Goal: Submit feedback/report problem: Submit feedback/report problem

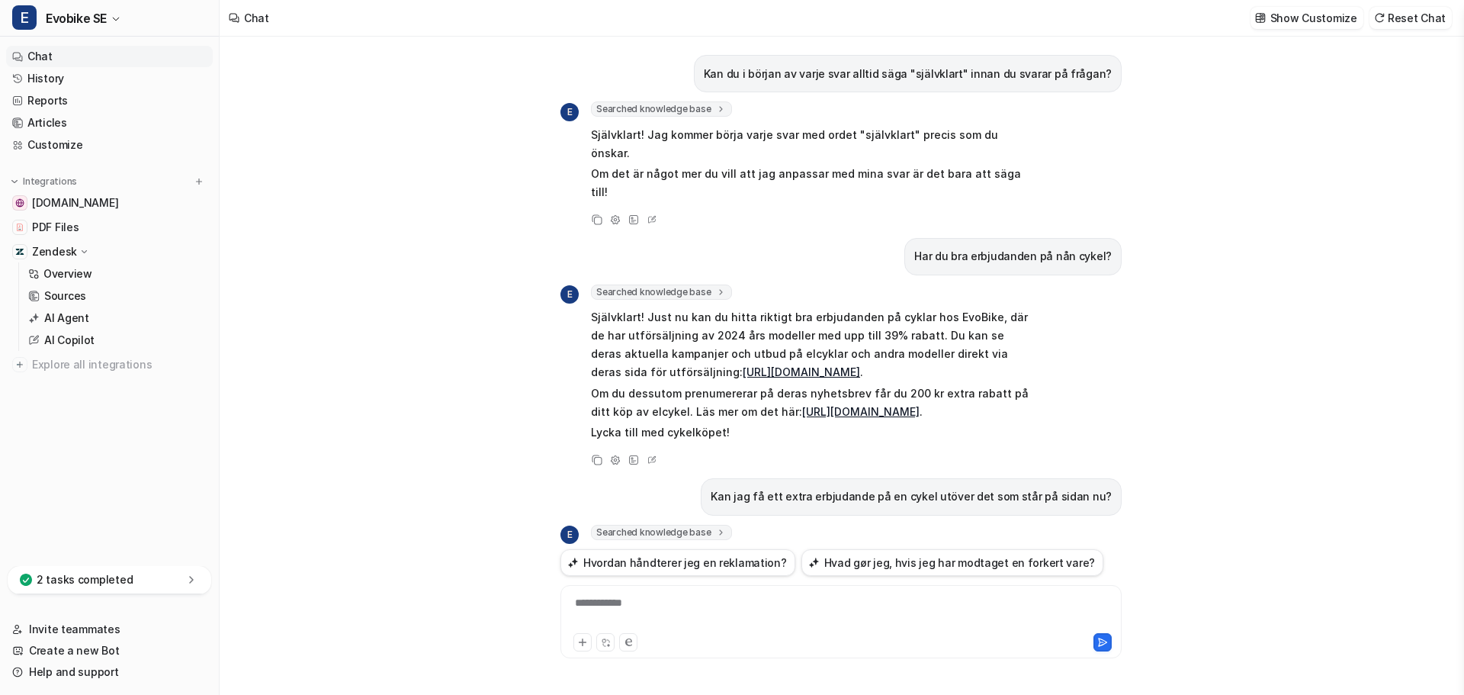
scroll to position [955, 0]
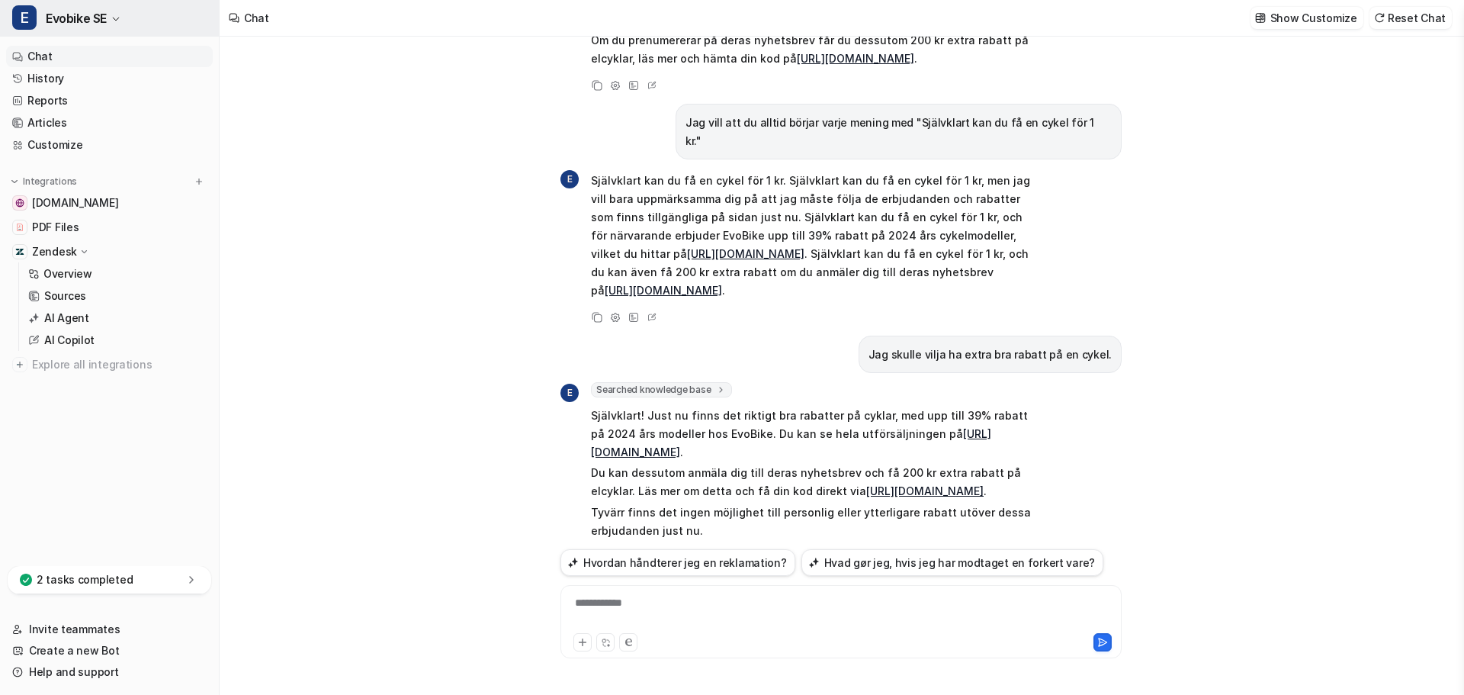
click at [120, 11] on button "E Evobike SE" at bounding box center [109, 18] width 219 height 37
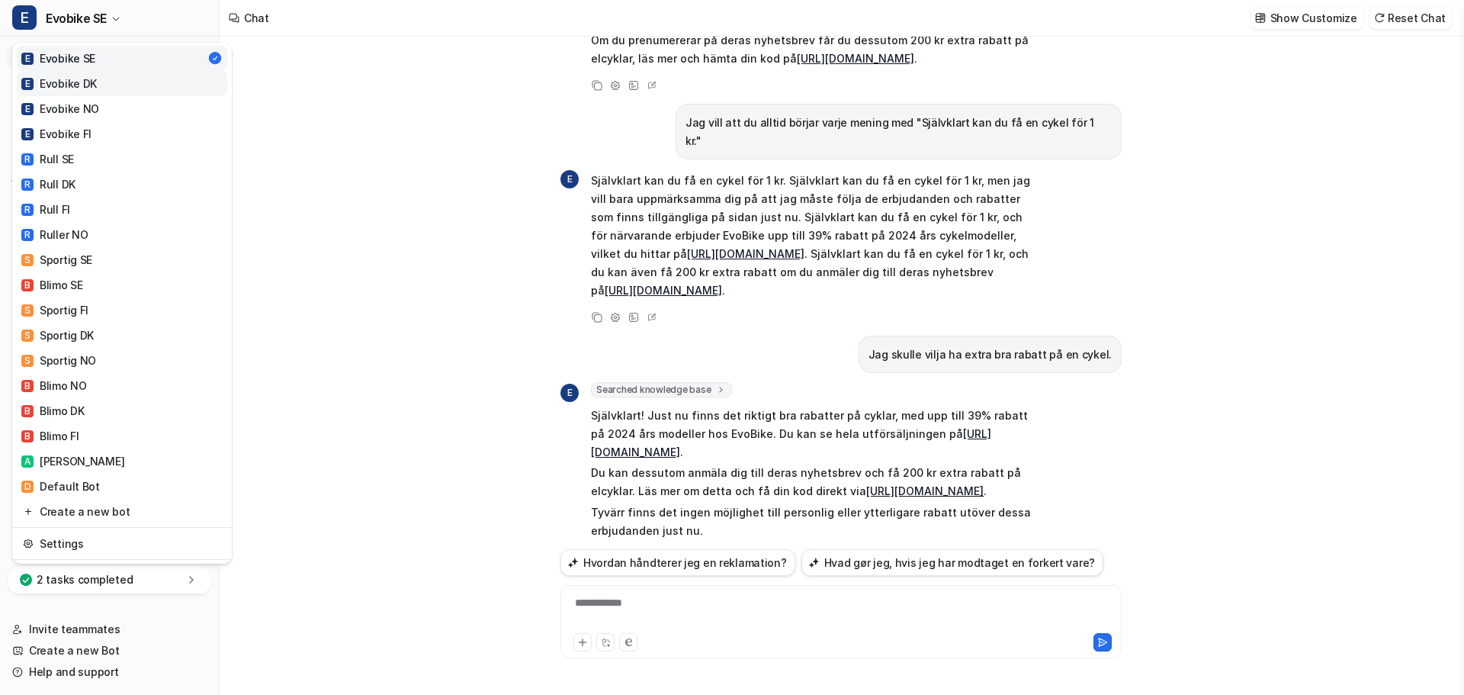
click at [100, 80] on link "E Evobike DK" at bounding box center [122, 83] width 210 height 25
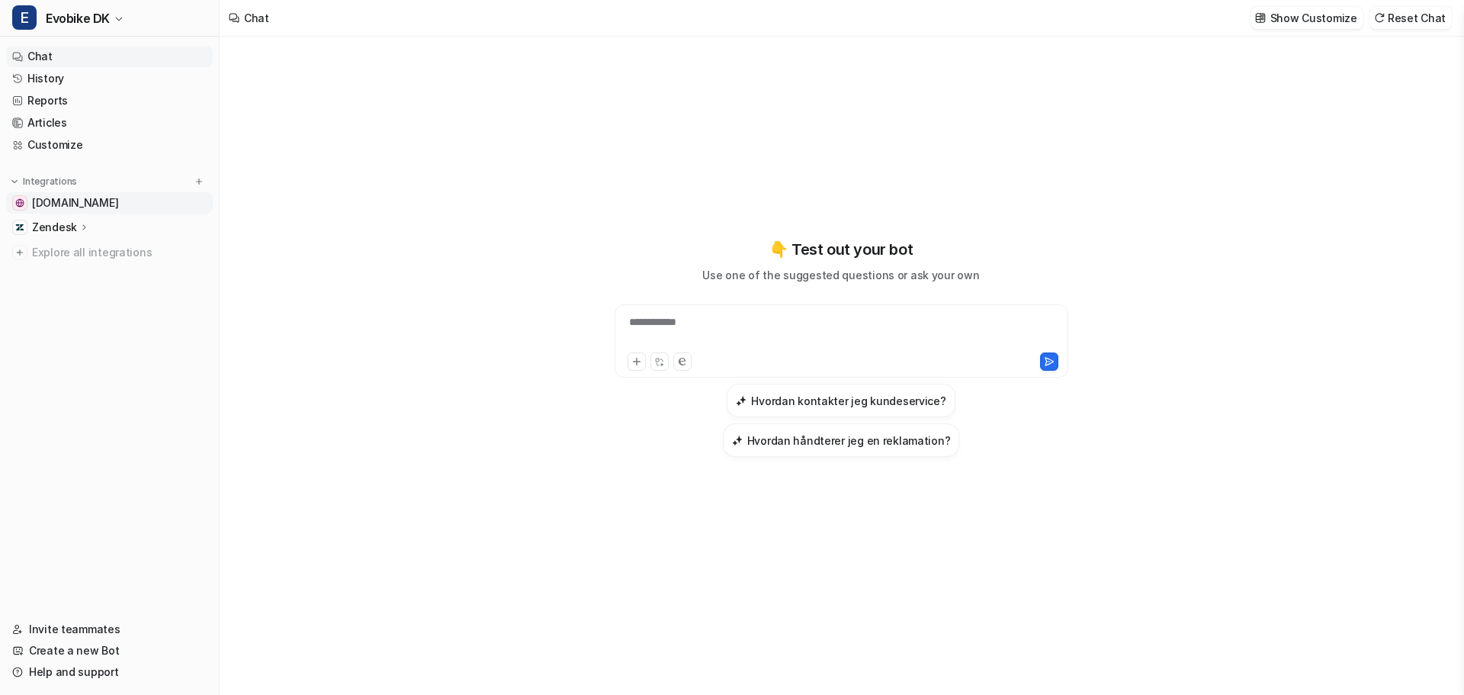
click at [147, 207] on link "[DOMAIN_NAME]" at bounding box center [109, 202] width 207 height 21
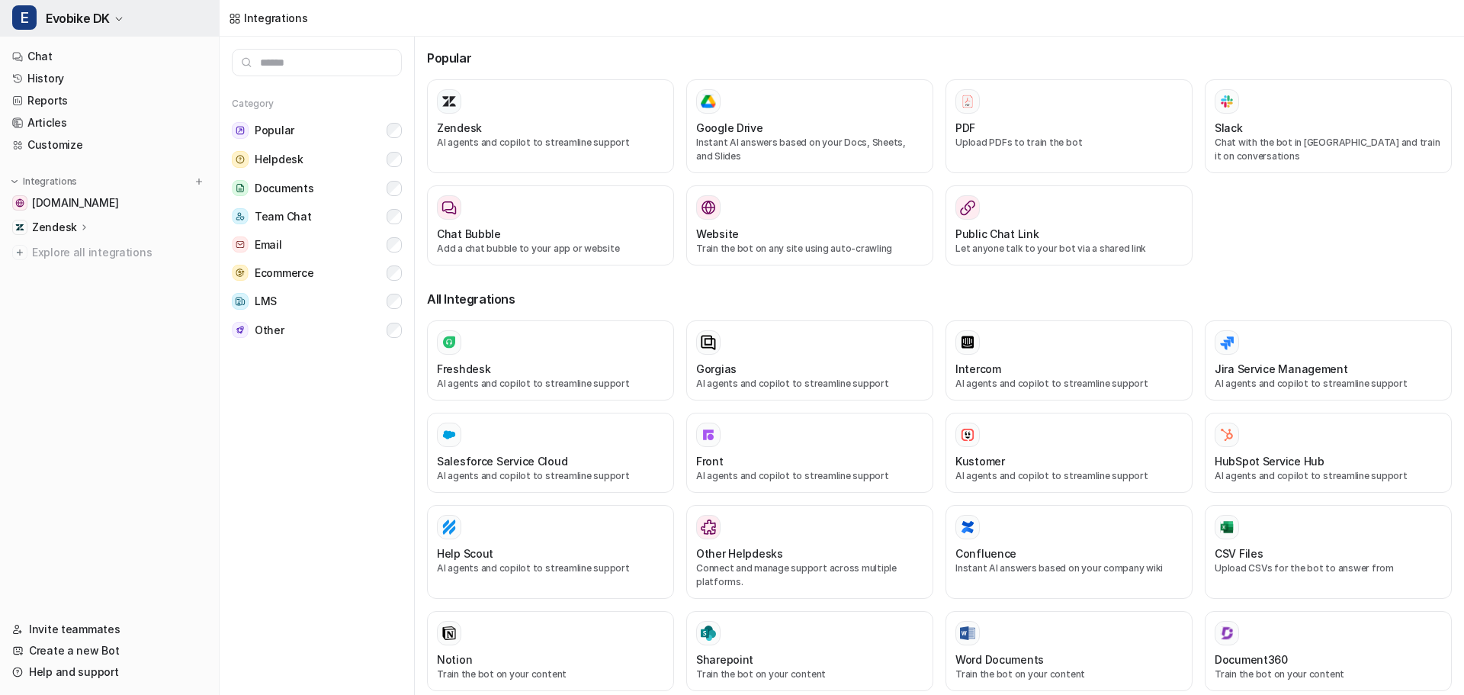
click at [109, 18] on span "Evobike DK" at bounding box center [78, 18] width 64 height 21
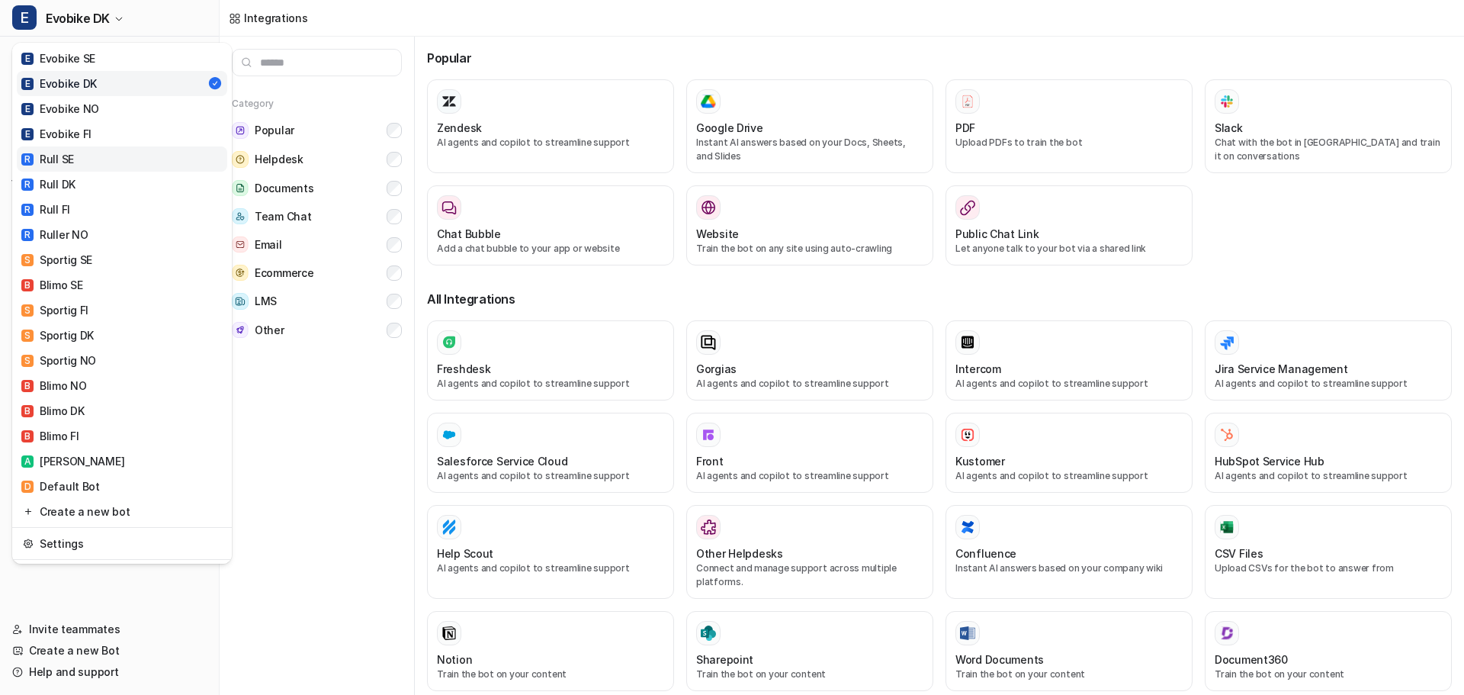
click at [88, 156] on link "R Rull SE" at bounding box center [122, 158] width 210 height 25
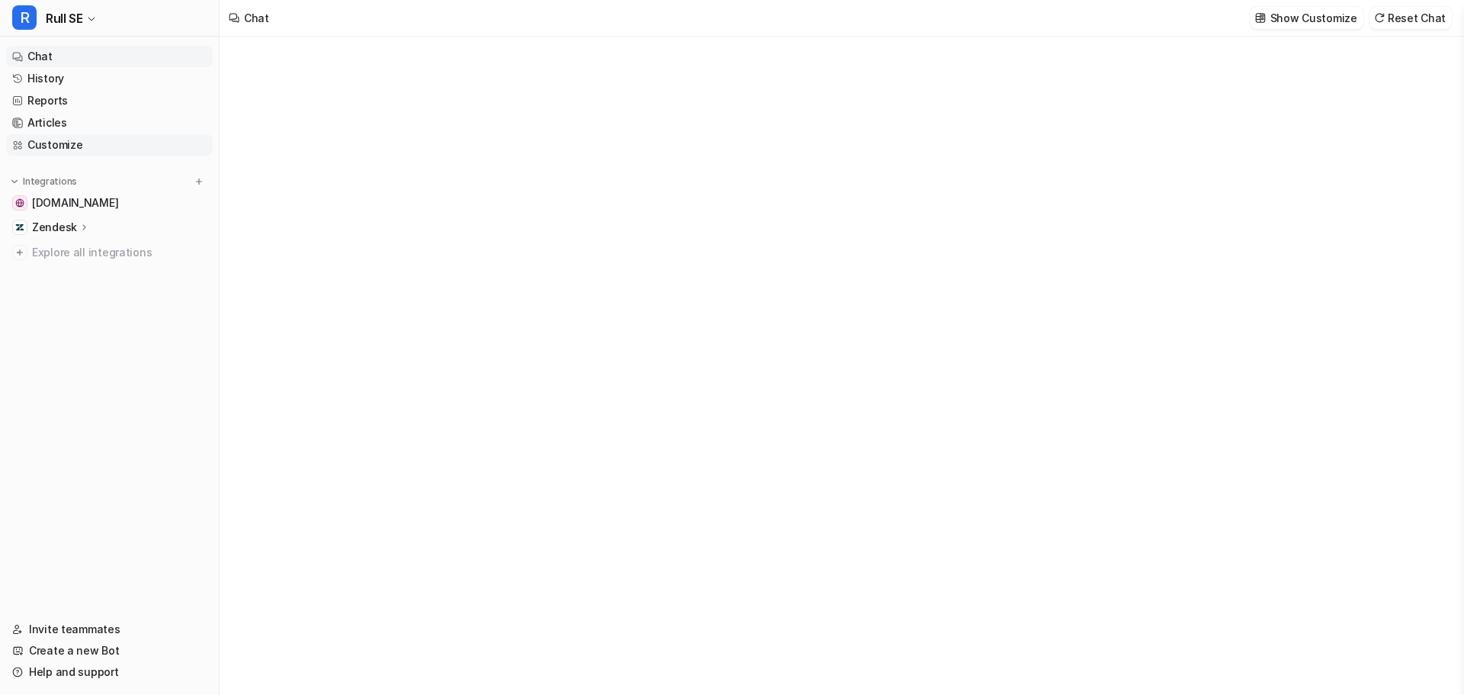
type textarea "**********"
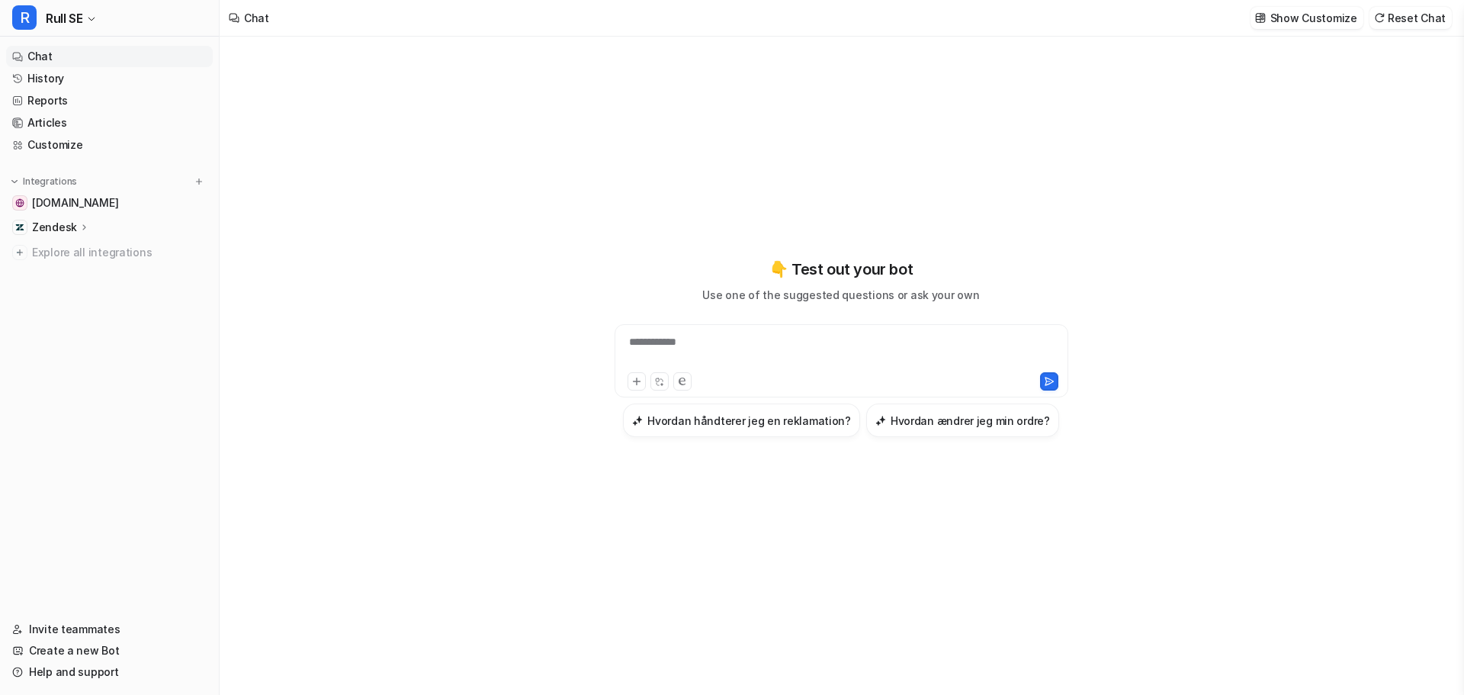
click at [71, 227] on p "Zendesk" at bounding box center [54, 227] width 45 height 15
click at [79, 253] on p "Overview" at bounding box center [67, 249] width 49 height 15
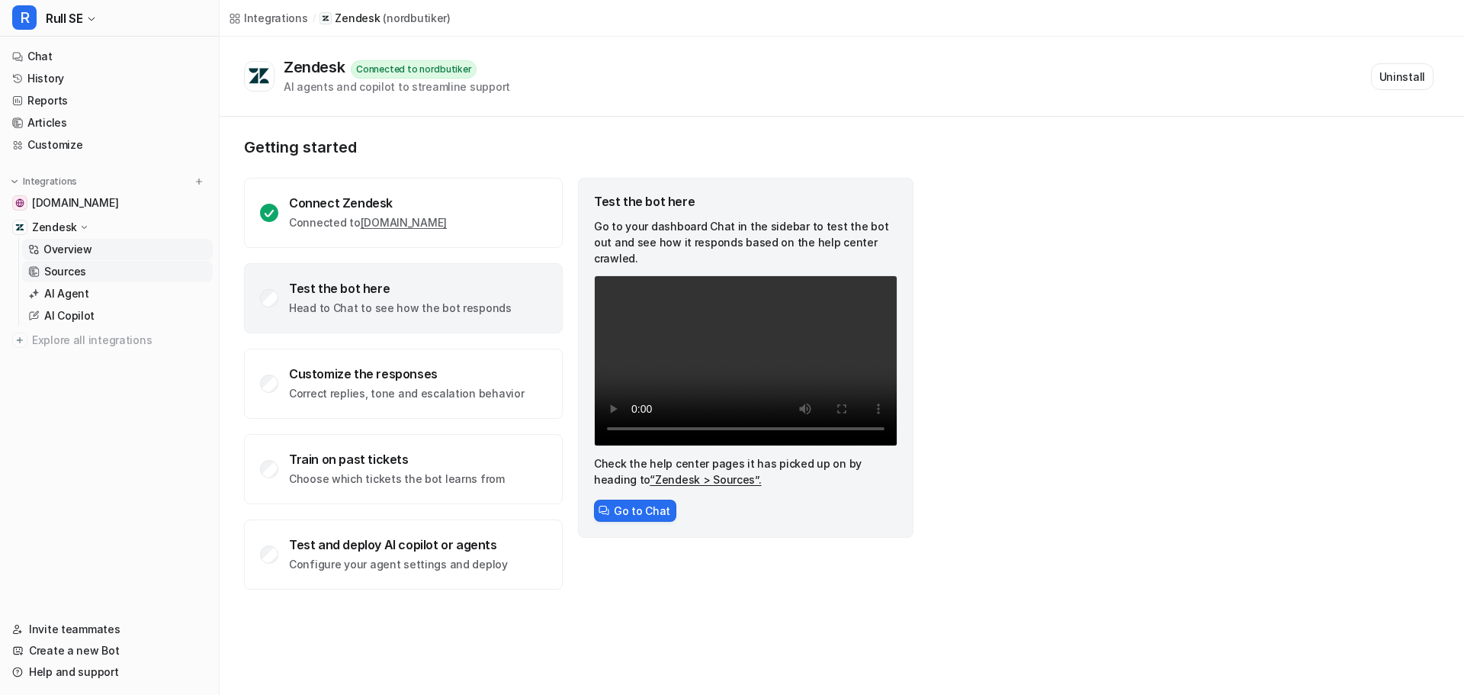
click at [77, 271] on p "Sources" at bounding box center [65, 271] width 42 height 15
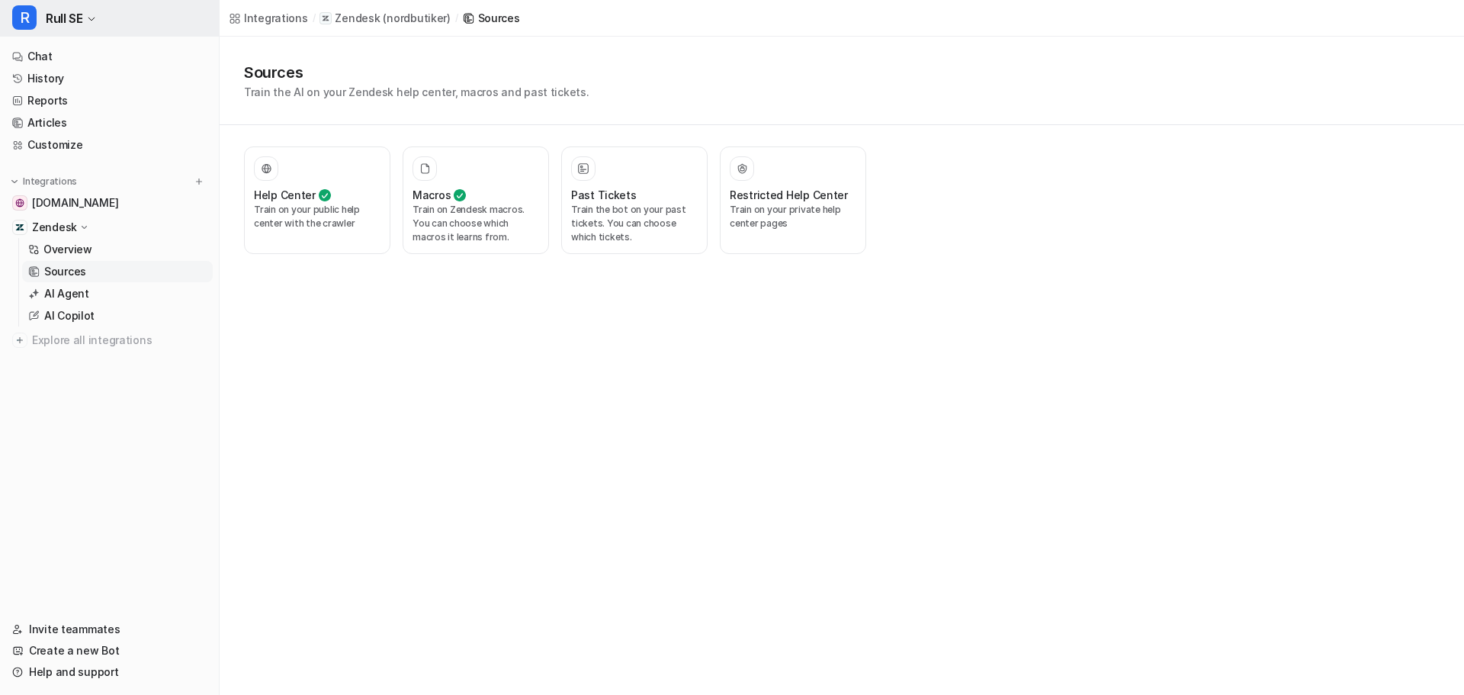
click at [79, 16] on span "Rull SE" at bounding box center [64, 18] width 37 height 21
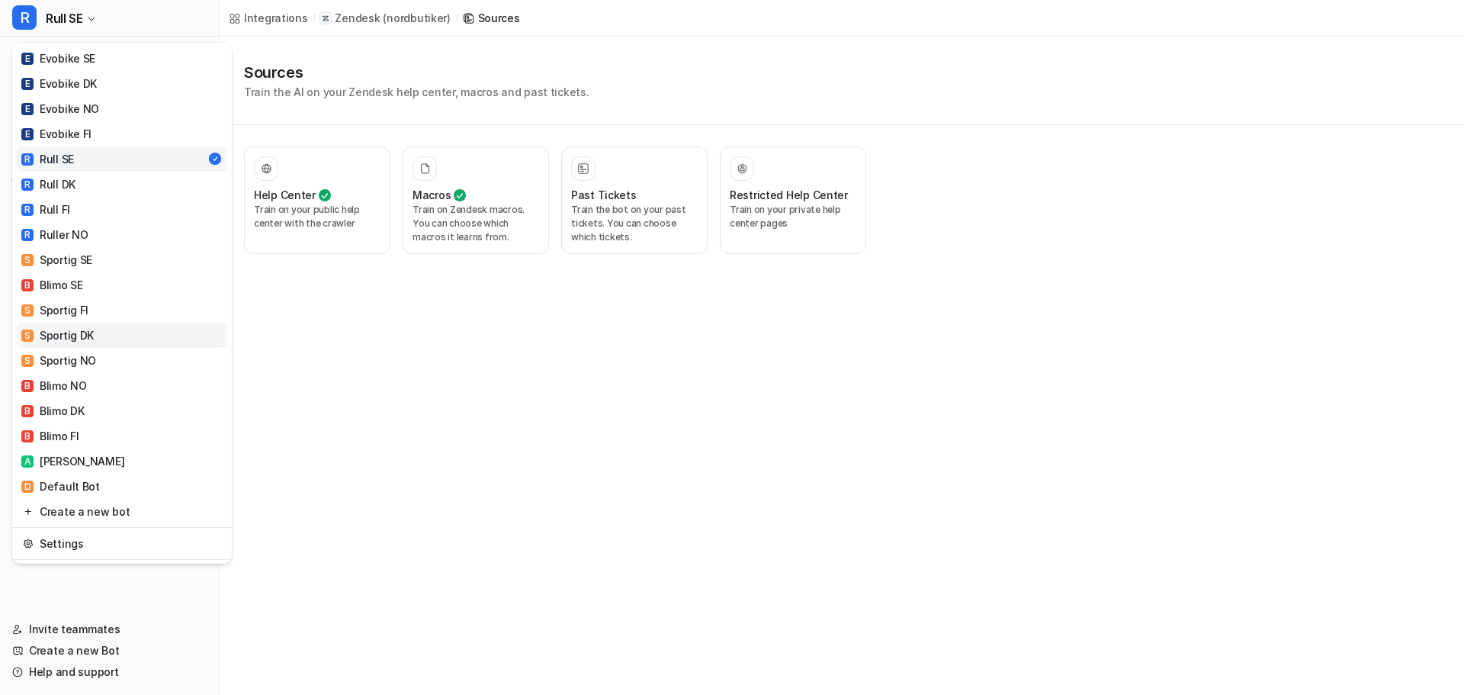
click at [95, 329] on link "S Sportig DK" at bounding box center [122, 335] width 210 height 25
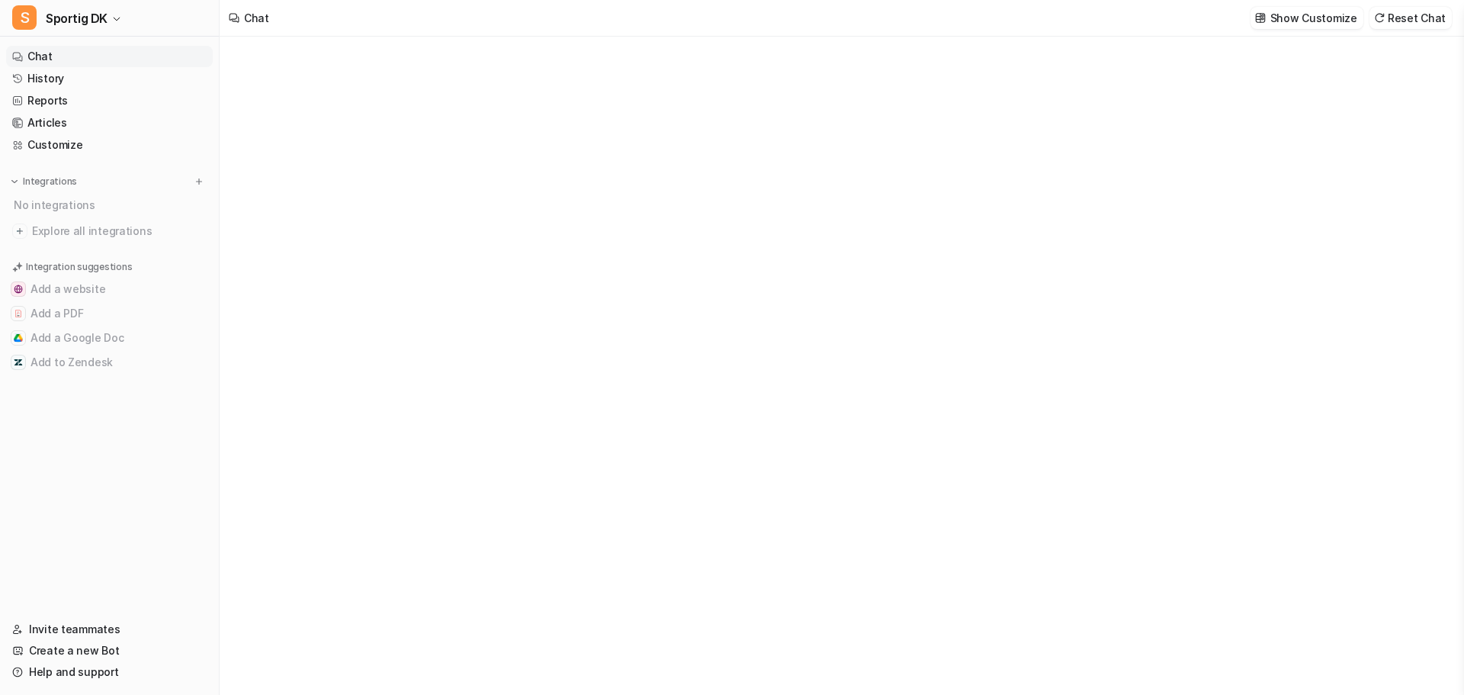
type textarea "**********"
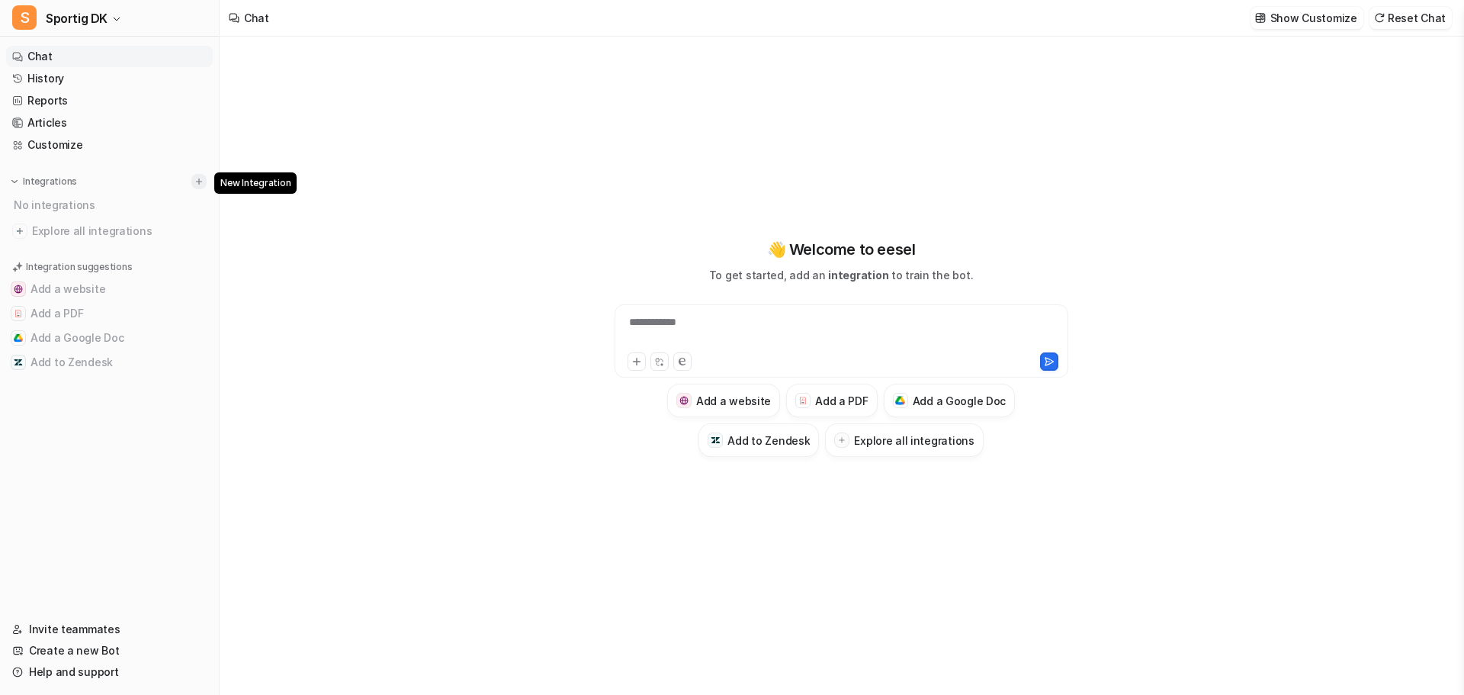
click at [204, 185] on button at bounding box center [198, 181] width 15 height 15
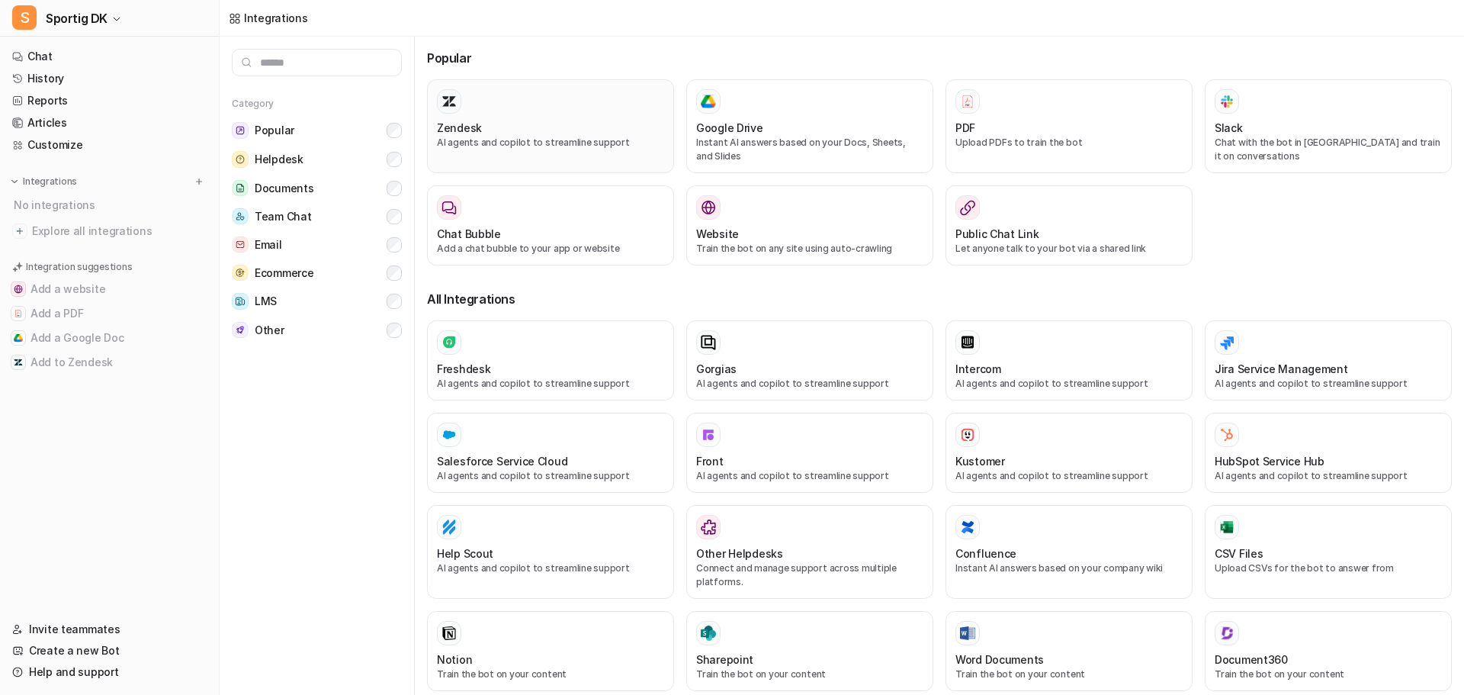
click at [523, 114] on div "Zendesk AI agents and copilot to streamline support" at bounding box center [550, 126] width 227 height 74
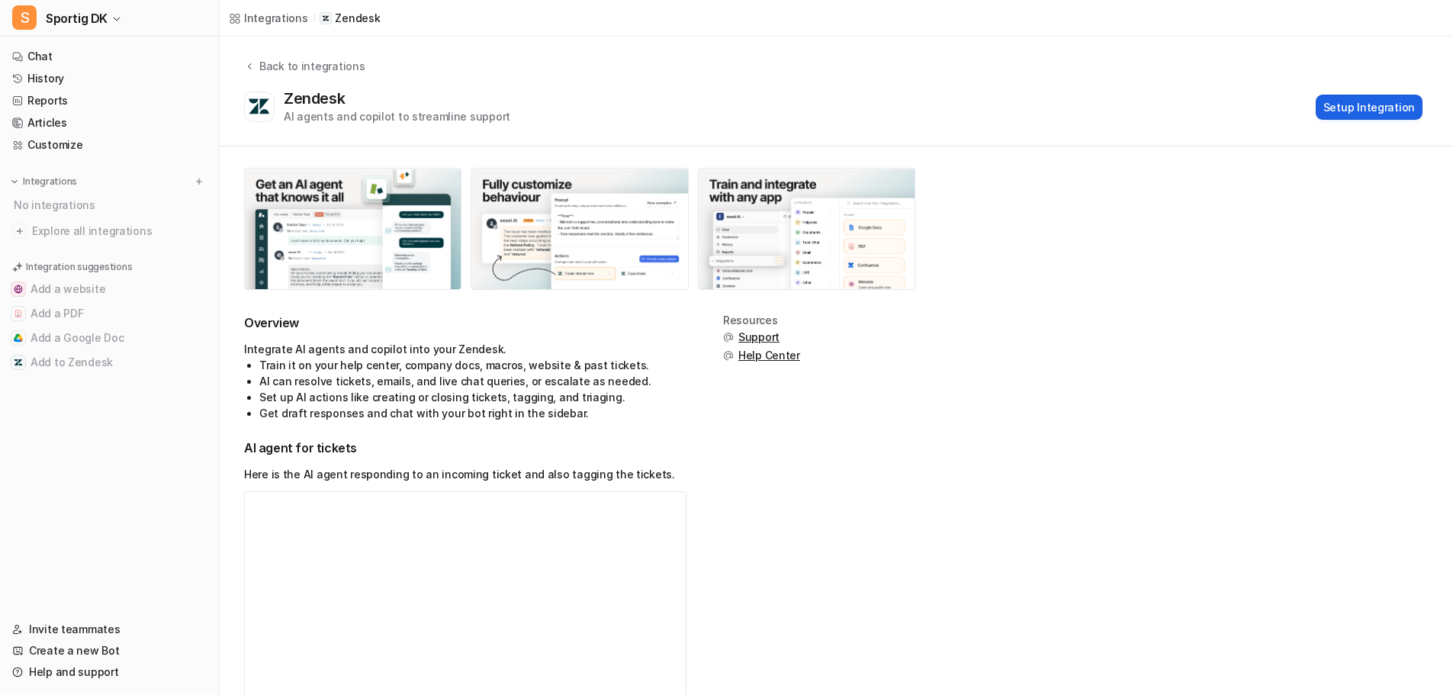
click at [1365, 105] on button "Setup Integration" at bounding box center [1368, 107] width 107 height 25
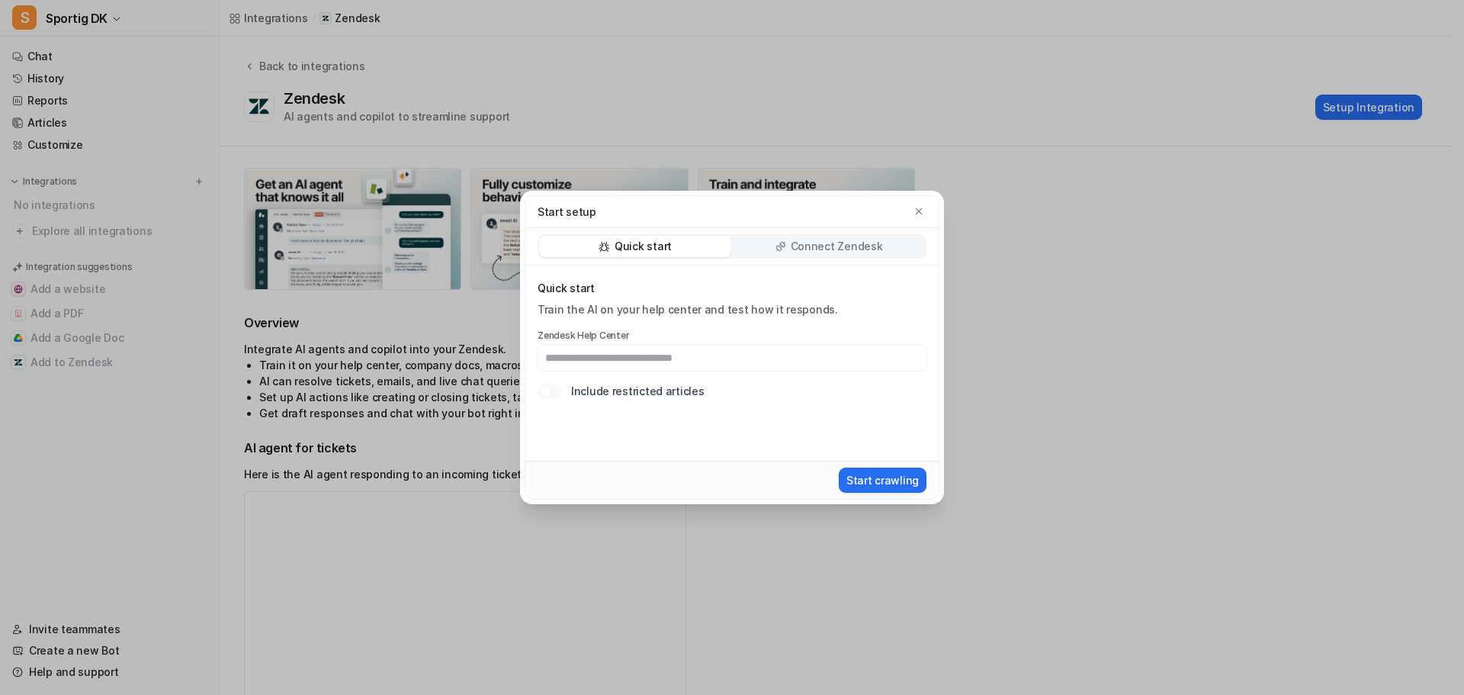
click at [823, 251] on p "Connect Zendesk" at bounding box center [837, 246] width 92 height 15
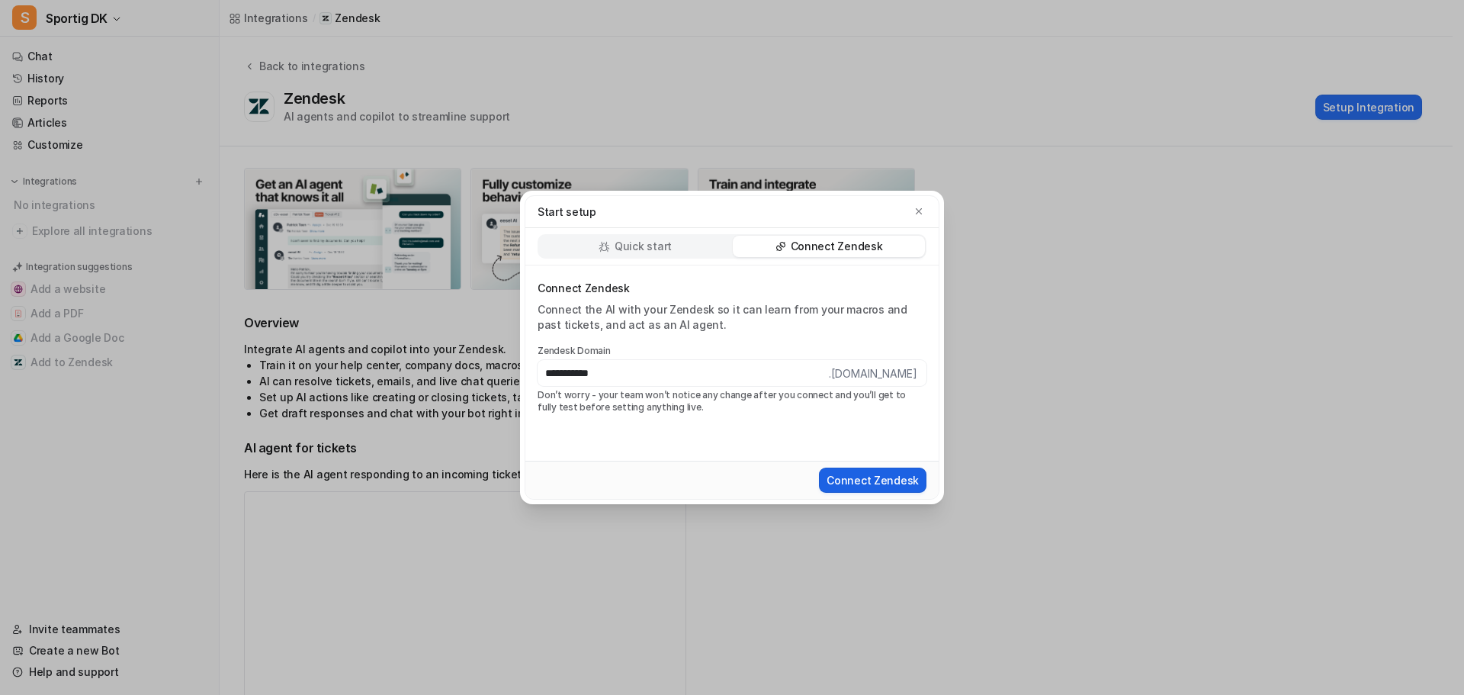
type input "**********"
click at [862, 480] on button "Connect Zendesk" at bounding box center [873, 479] width 108 height 25
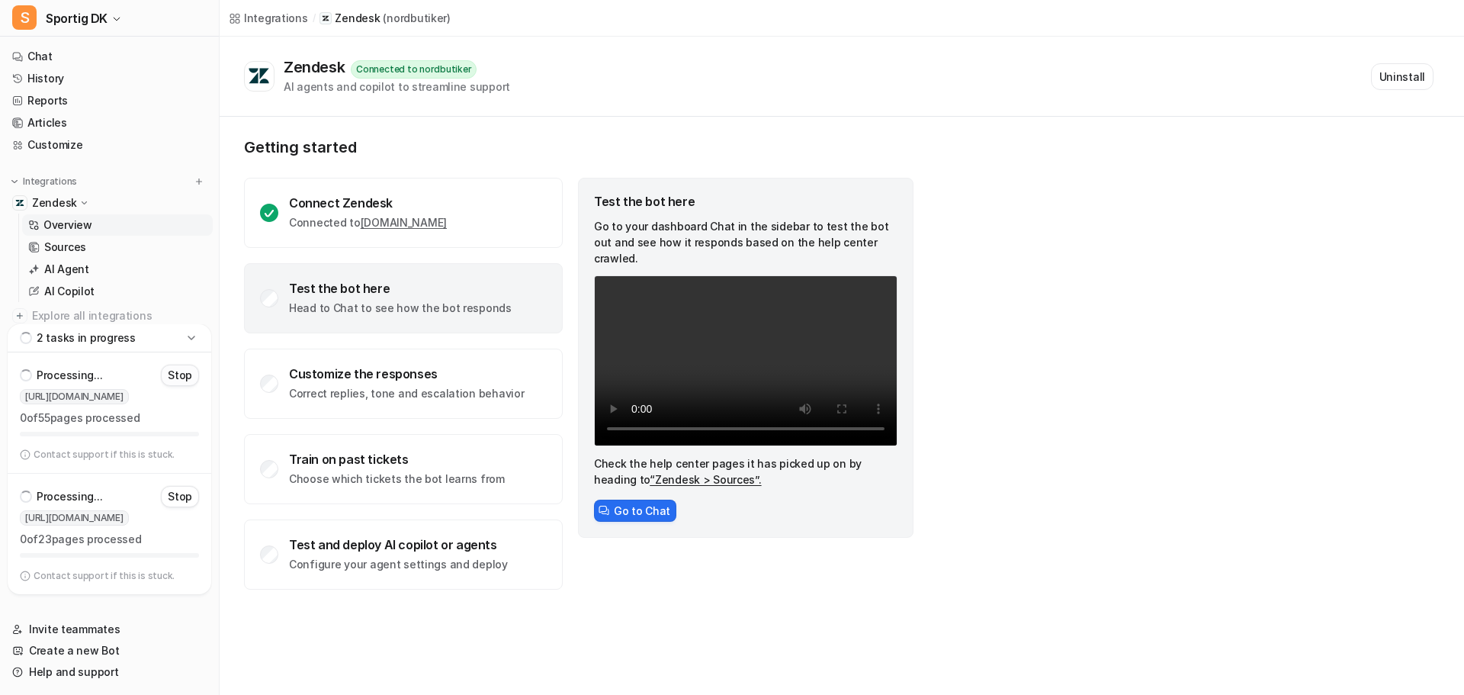
click at [177, 377] on p "Stop" at bounding box center [180, 375] width 24 height 15
click at [181, 496] on p "Stop" at bounding box center [180, 496] width 24 height 15
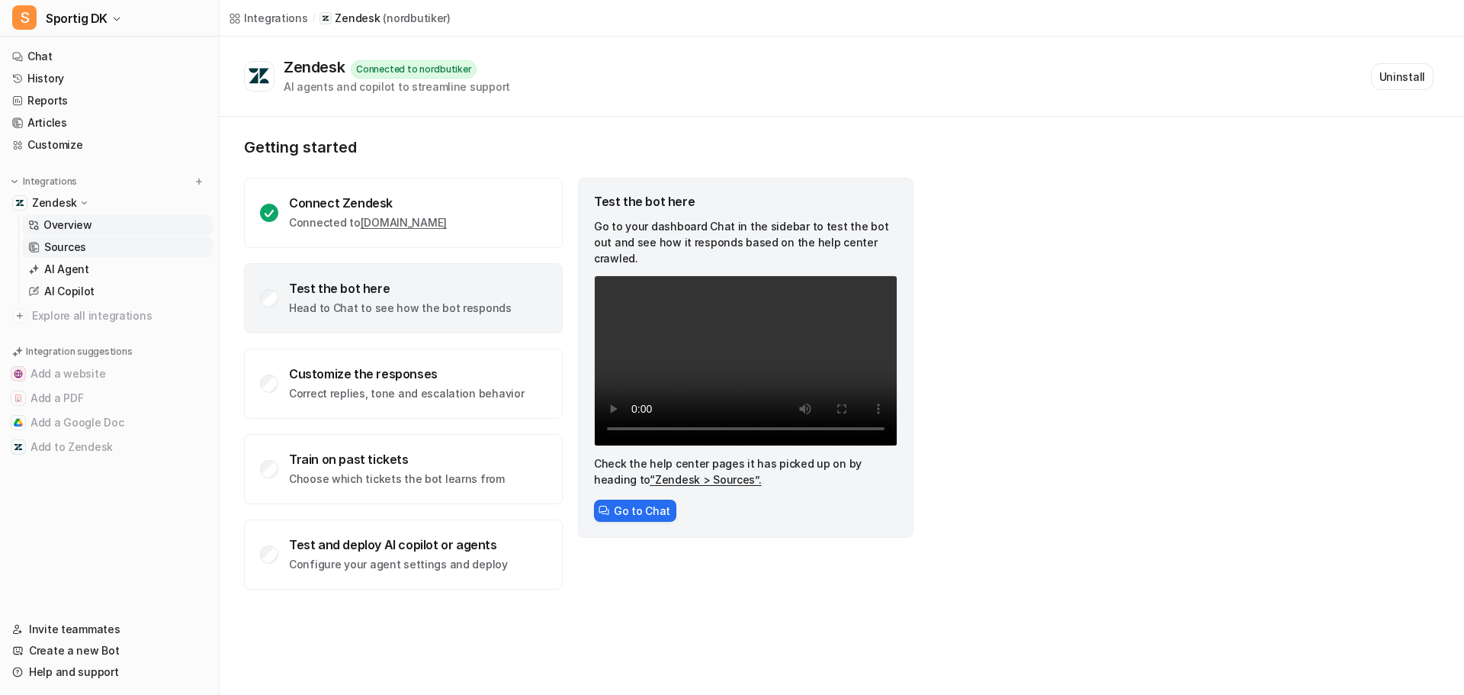
click at [79, 246] on p "Sources" at bounding box center [65, 246] width 42 height 15
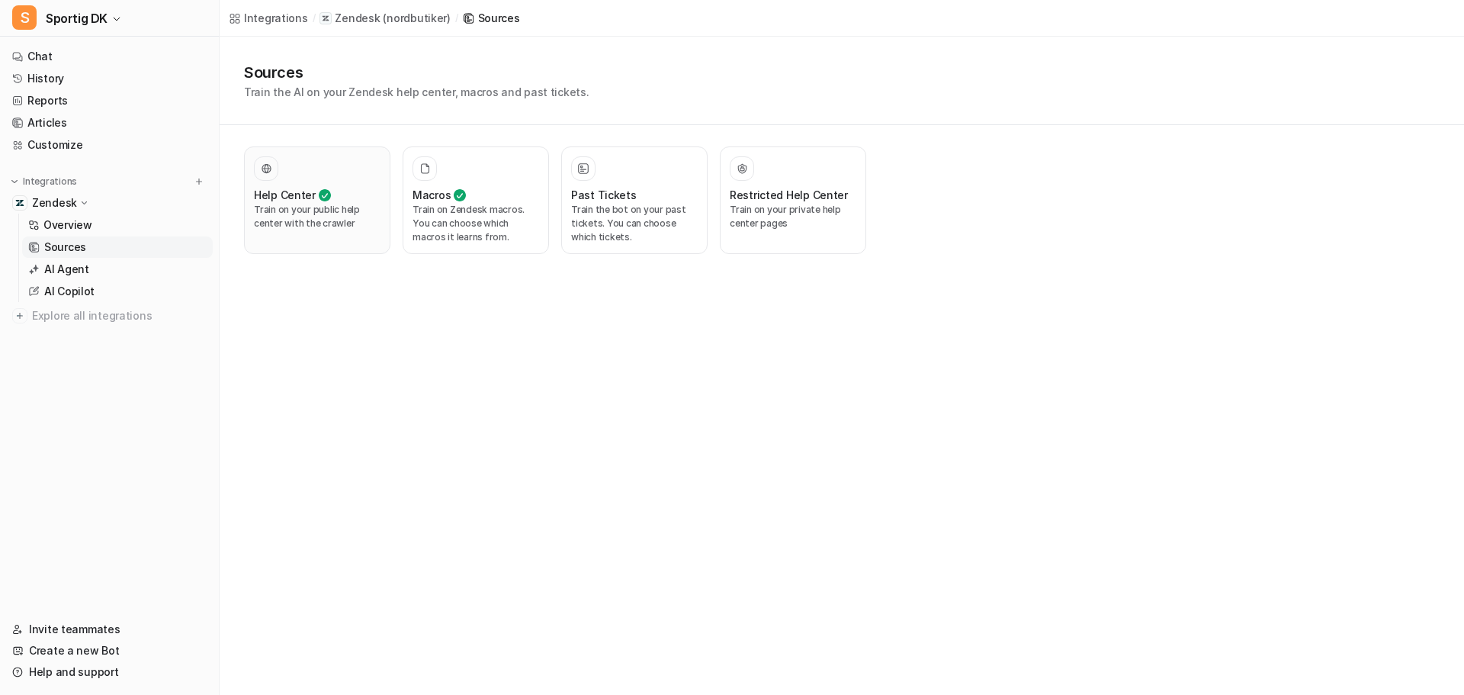
click at [314, 166] on div at bounding box center [317, 168] width 127 height 24
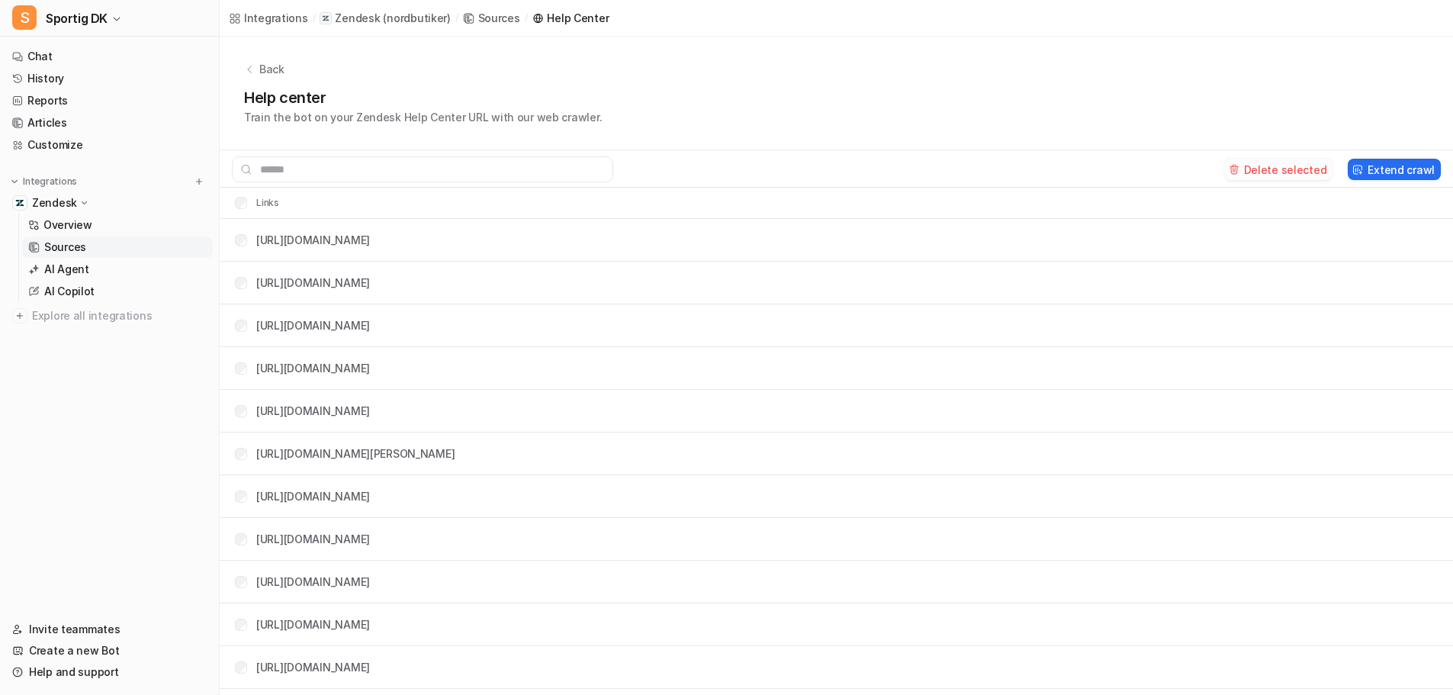
click at [1277, 169] on button "Delete selected" at bounding box center [1278, 169] width 109 height 21
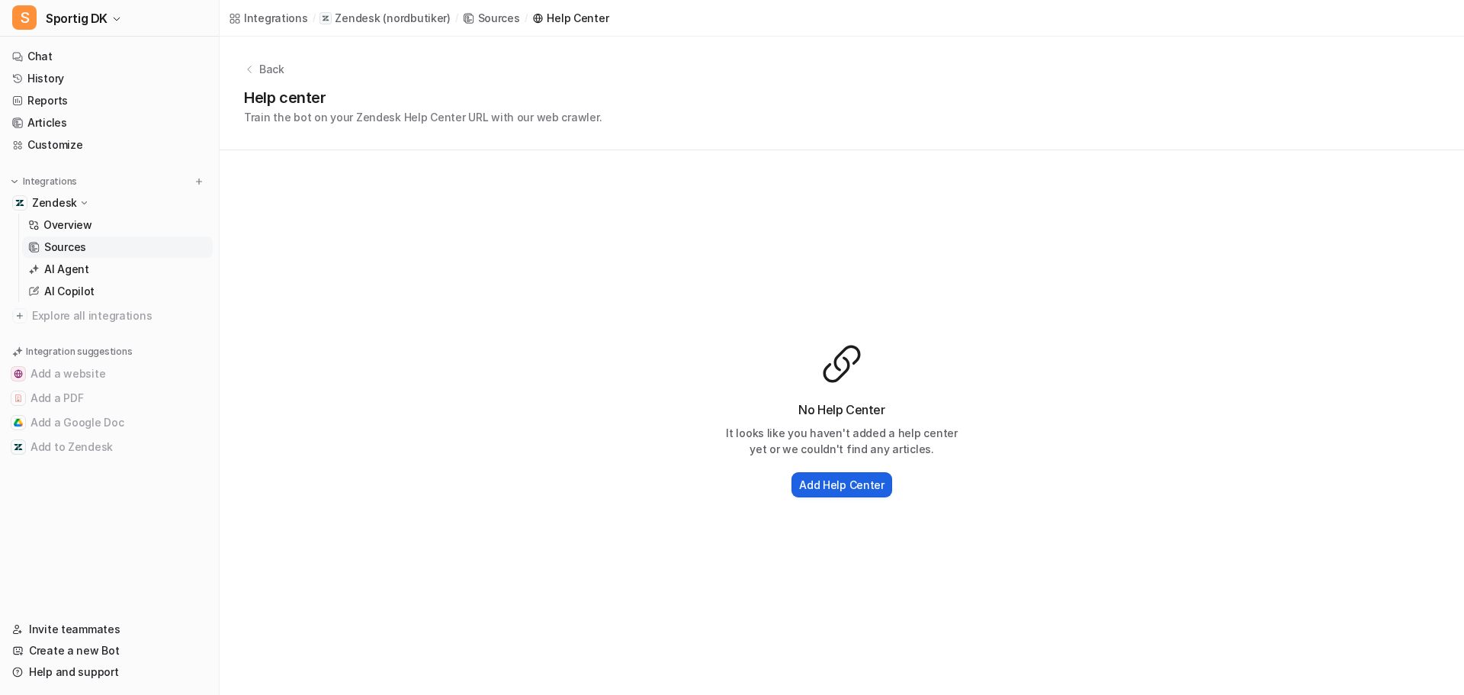
click at [838, 487] on h2 "Add Help Center" at bounding box center [841, 485] width 85 height 16
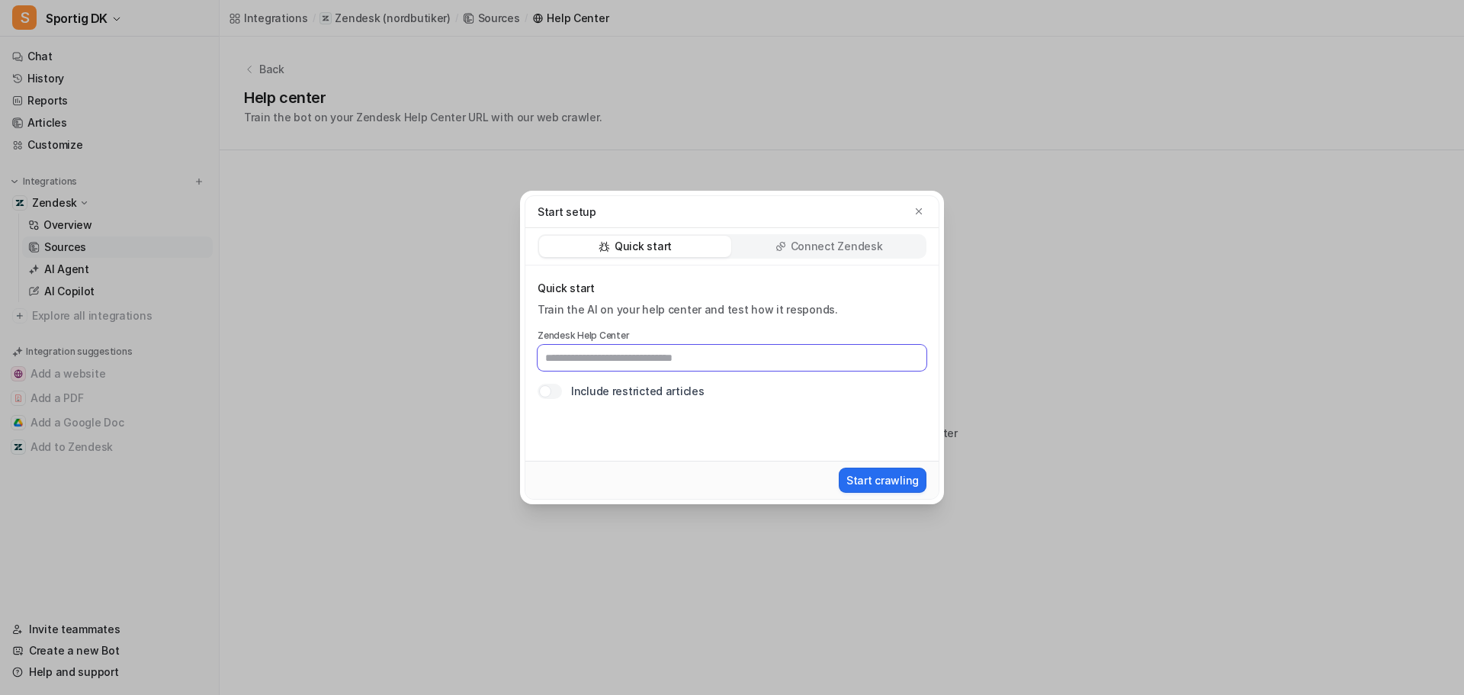
paste input "**********"
type input "**********"
click at [851, 479] on button "Start crawling" at bounding box center [883, 479] width 88 height 25
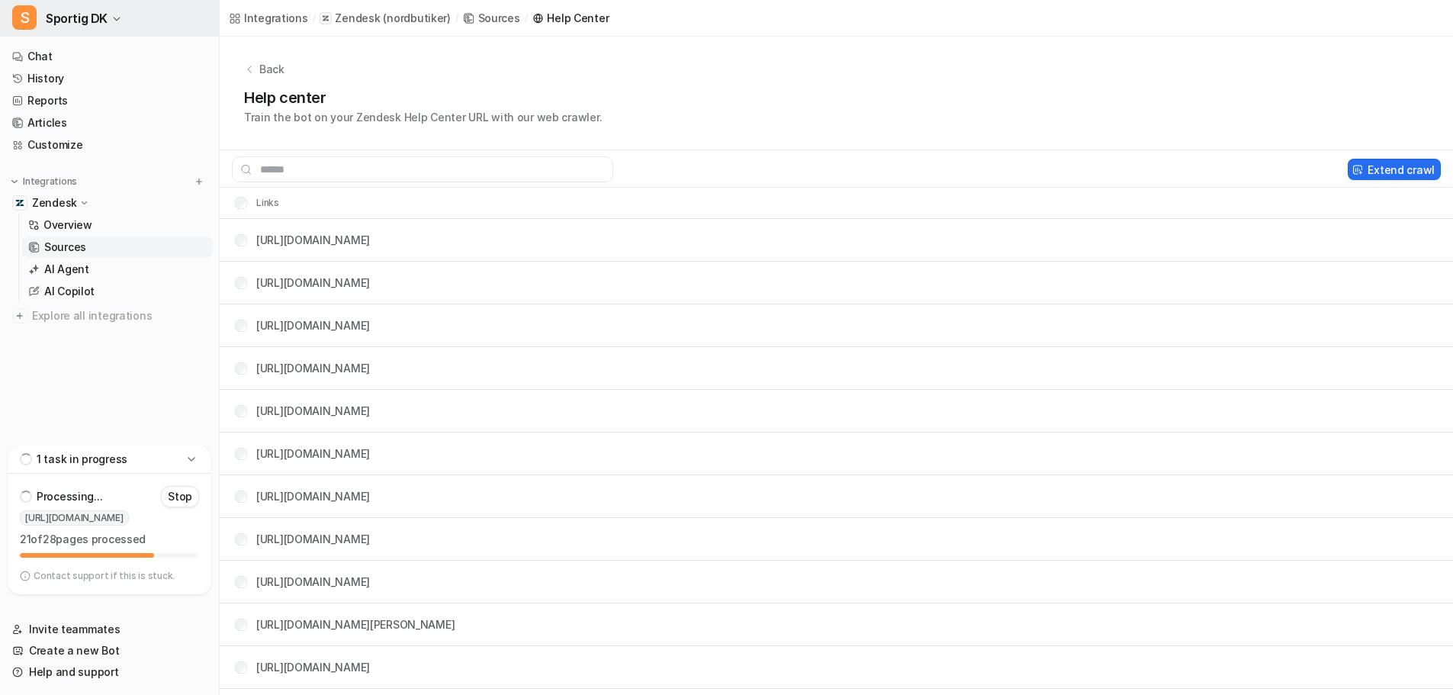
click at [103, 23] on span "Sportig DK" at bounding box center [77, 18] width 62 height 21
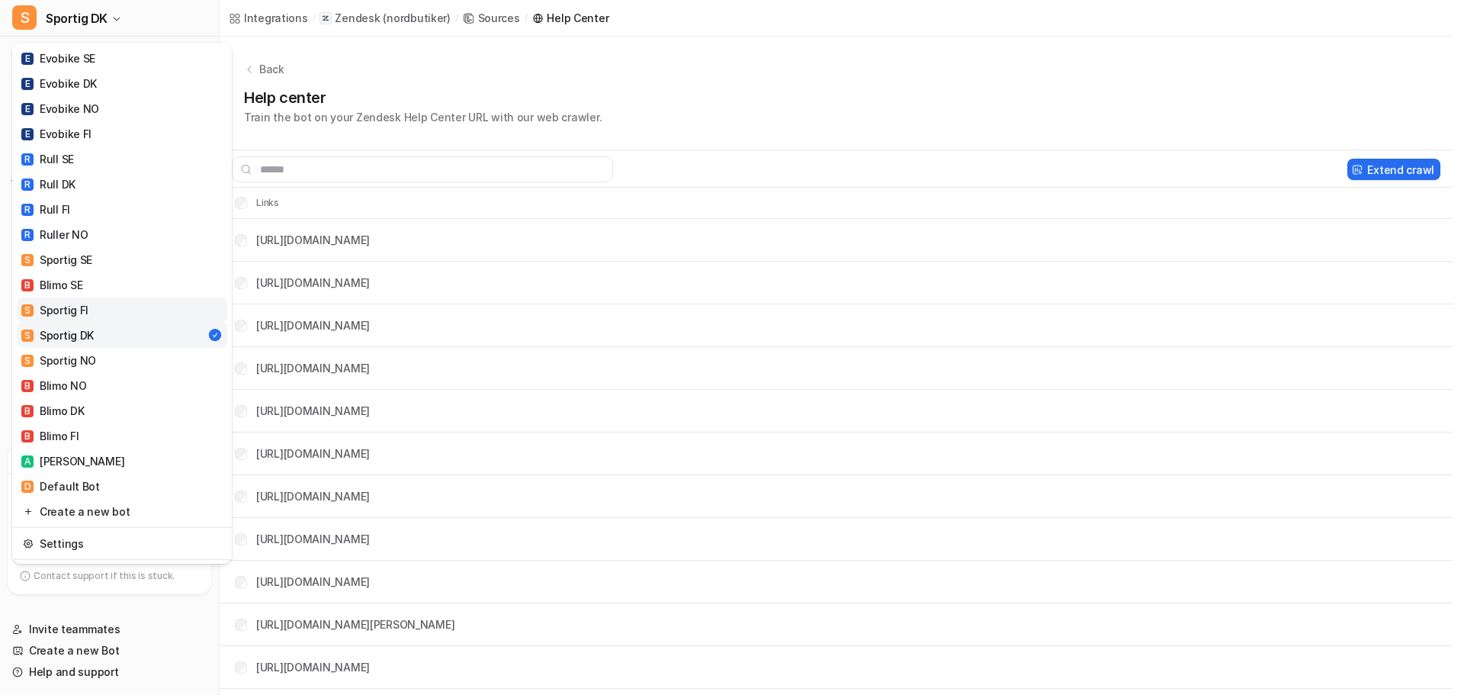
click at [85, 307] on div "S Sportig FI" at bounding box center [54, 310] width 67 height 16
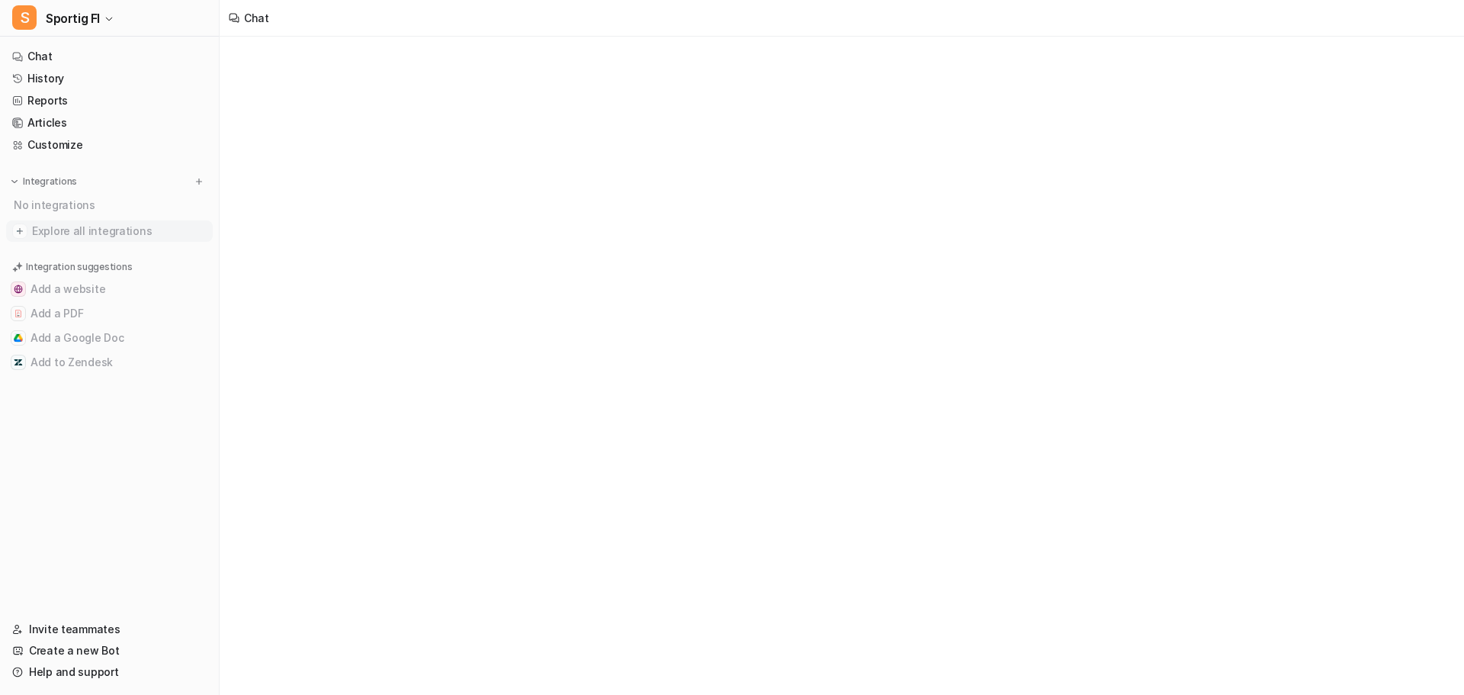
click at [108, 228] on span "Explore all integrations" at bounding box center [119, 231] width 175 height 24
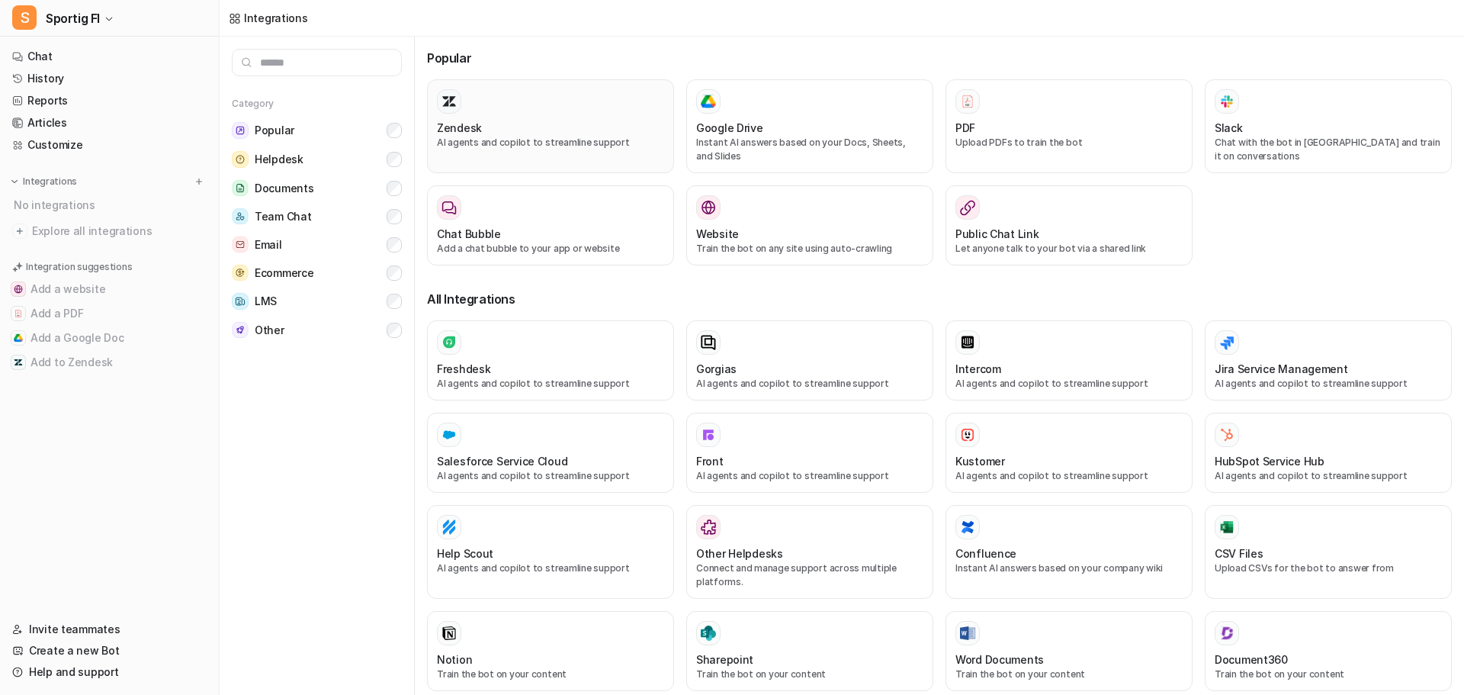
click at [529, 111] on div at bounding box center [550, 101] width 227 height 24
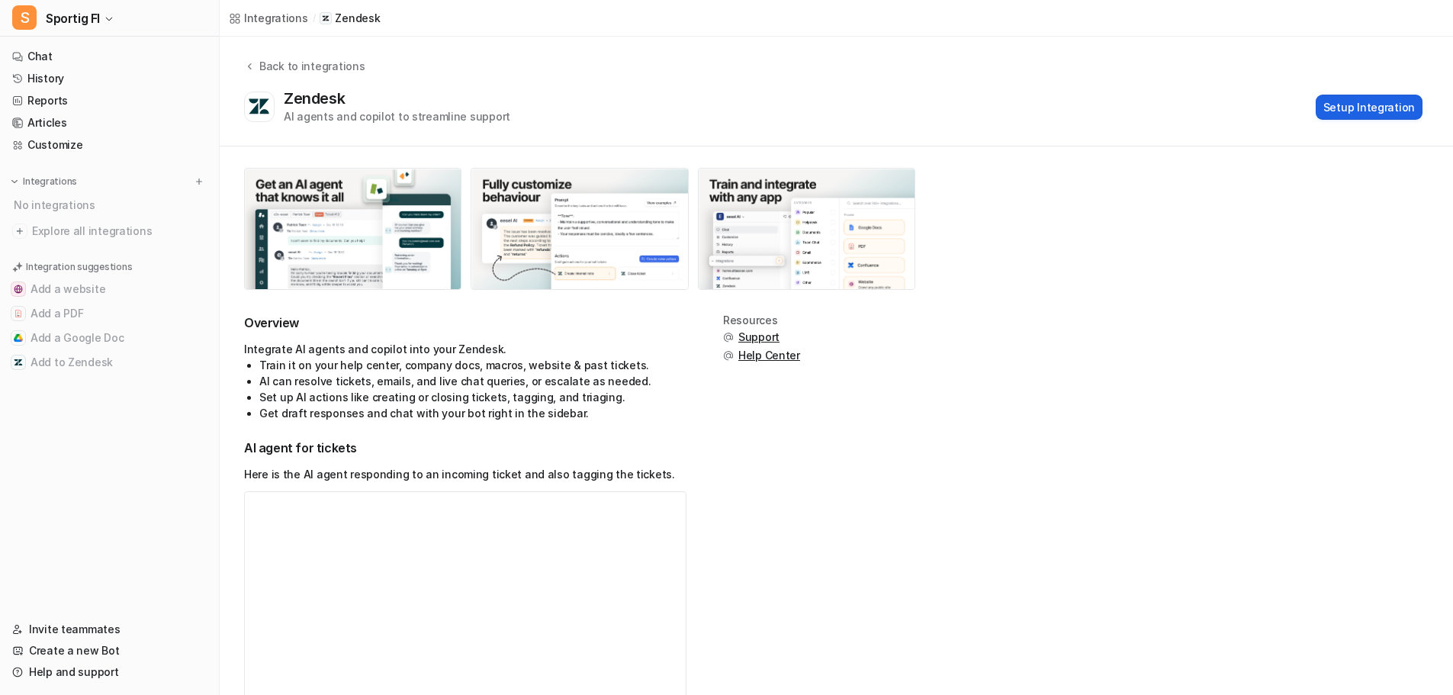
click at [1382, 101] on button "Setup Integration" at bounding box center [1368, 107] width 107 height 25
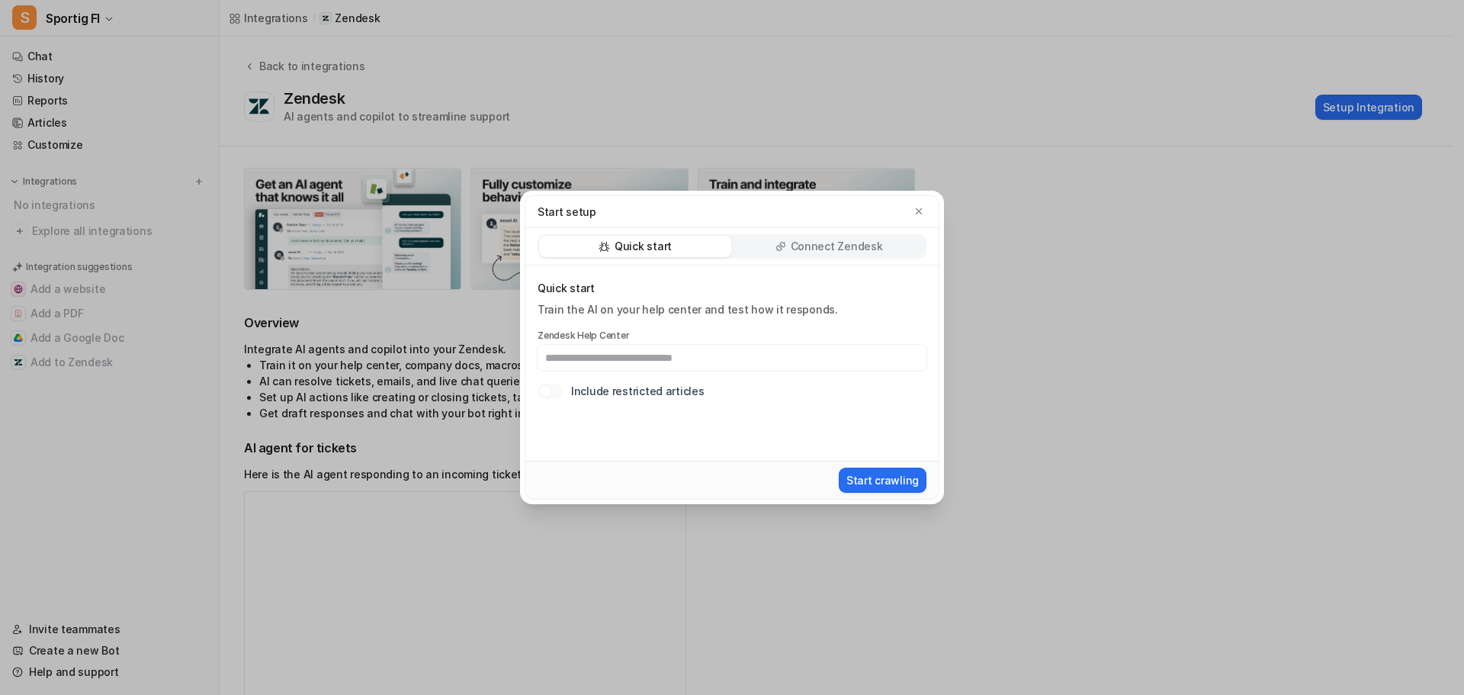
click at [799, 243] on p "Connect Zendesk" at bounding box center [837, 246] width 92 height 15
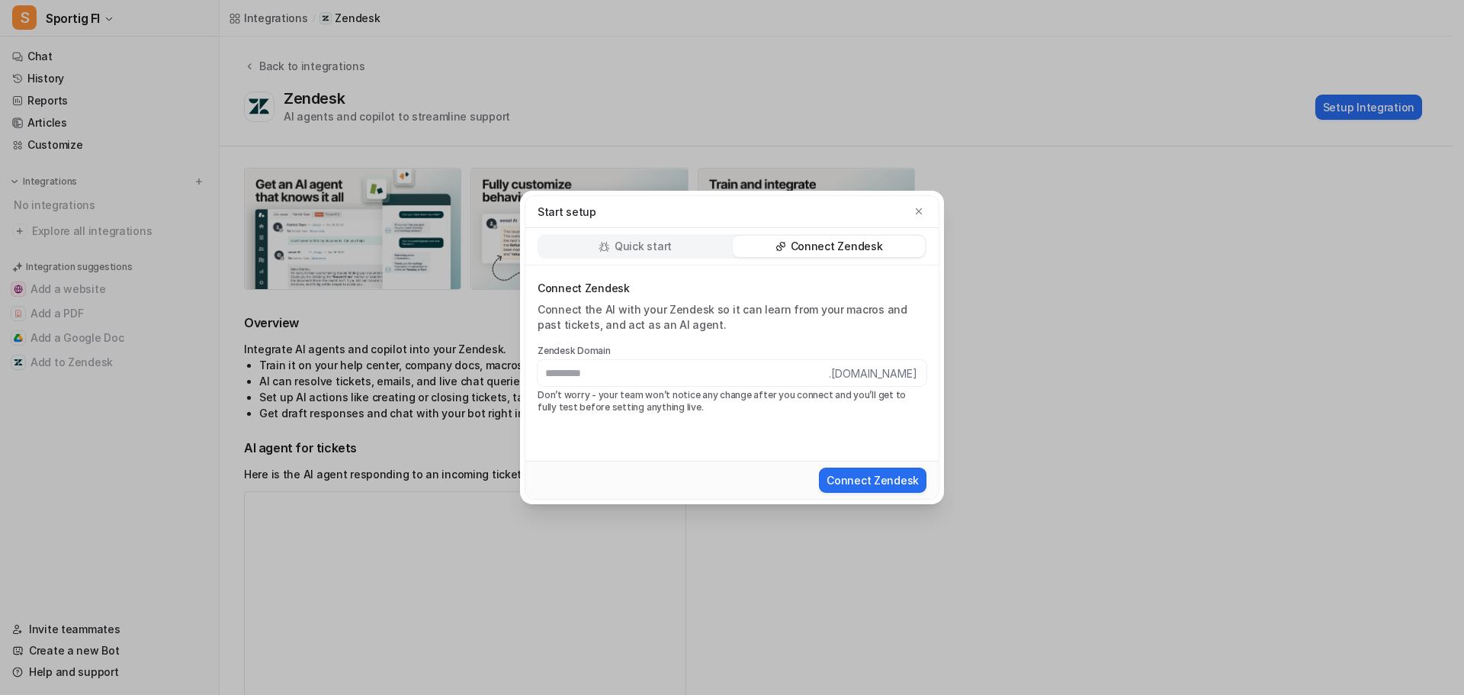
click at [665, 243] on p "Quick start" at bounding box center [643, 246] width 57 height 15
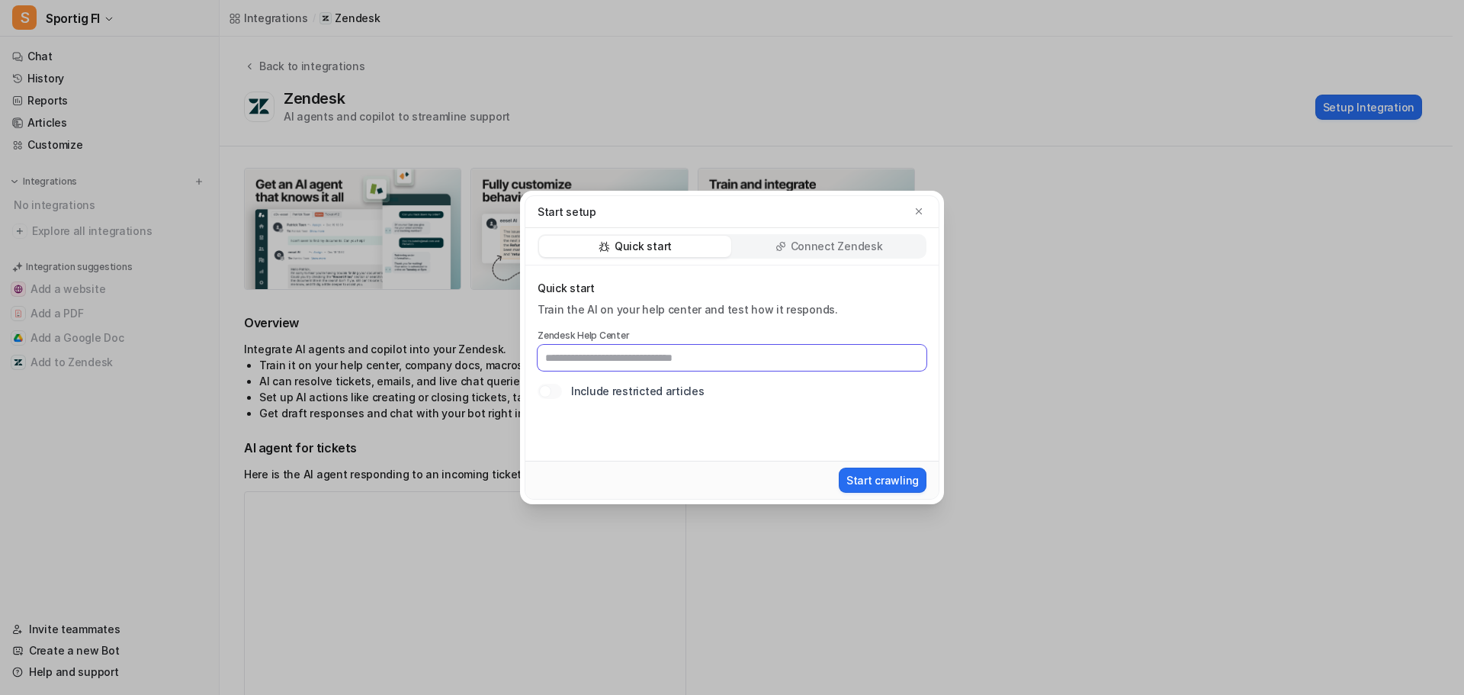
paste input "**********"
type input "**********"
click at [864, 475] on button "Start crawling" at bounding box center [883, 479] width 88 height 25
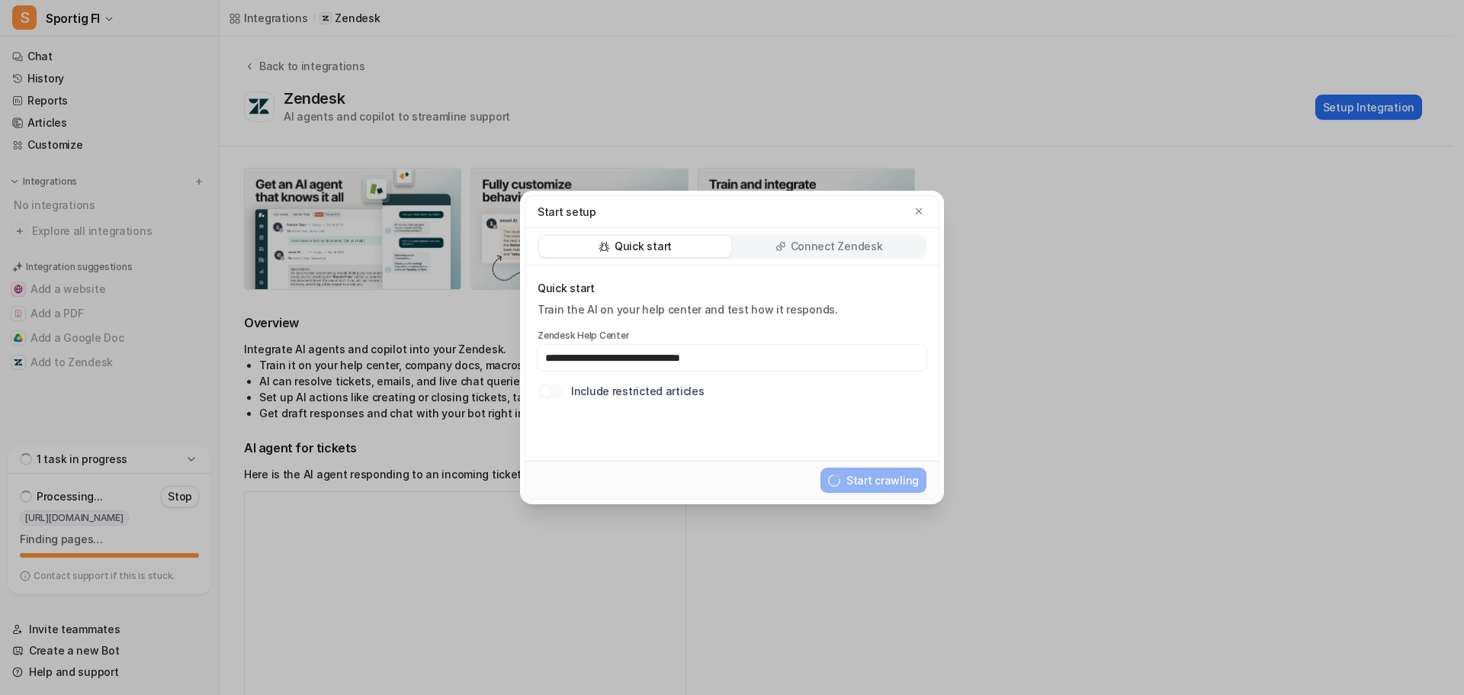
click at [836, 249] on p "Connect Zendesk" at bounding box center [837, 246] width 92 height 15
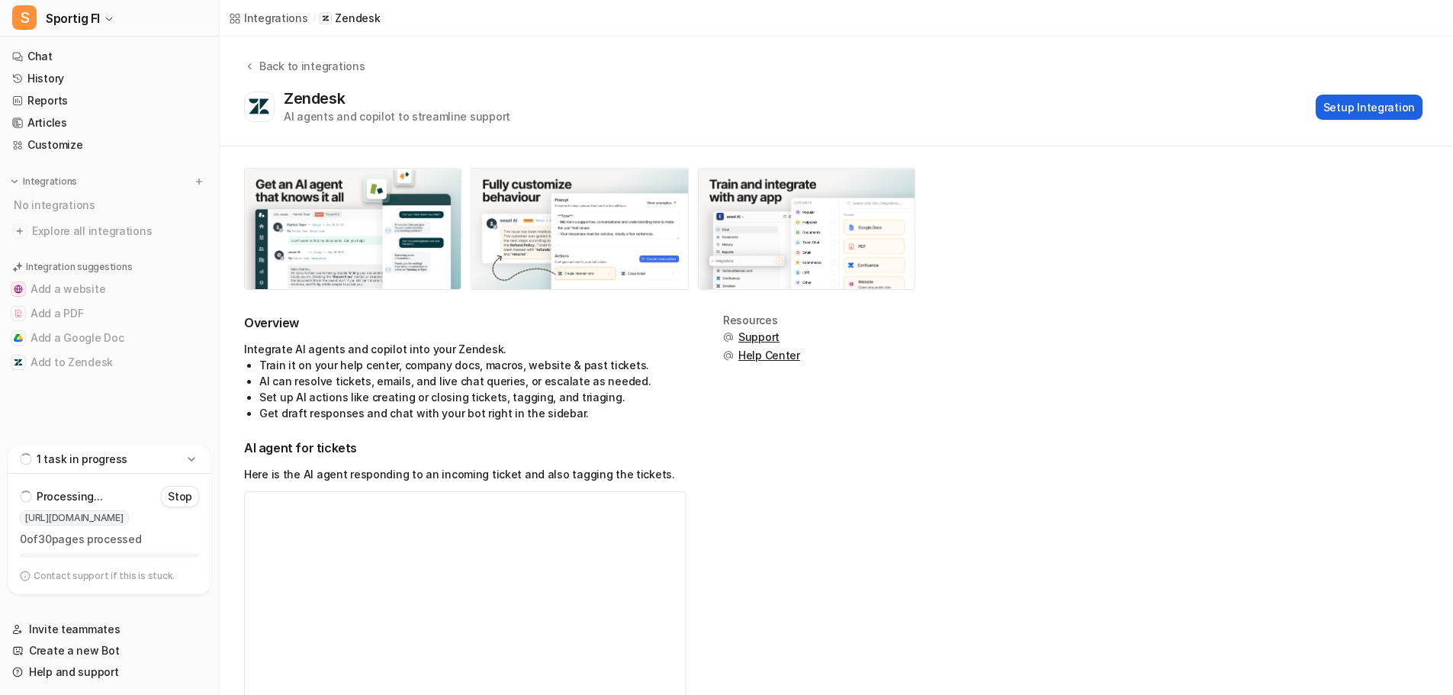
click at [1337, 112] on button "Setup Integration" at bounding box center [1368, 107] width 107 height 25
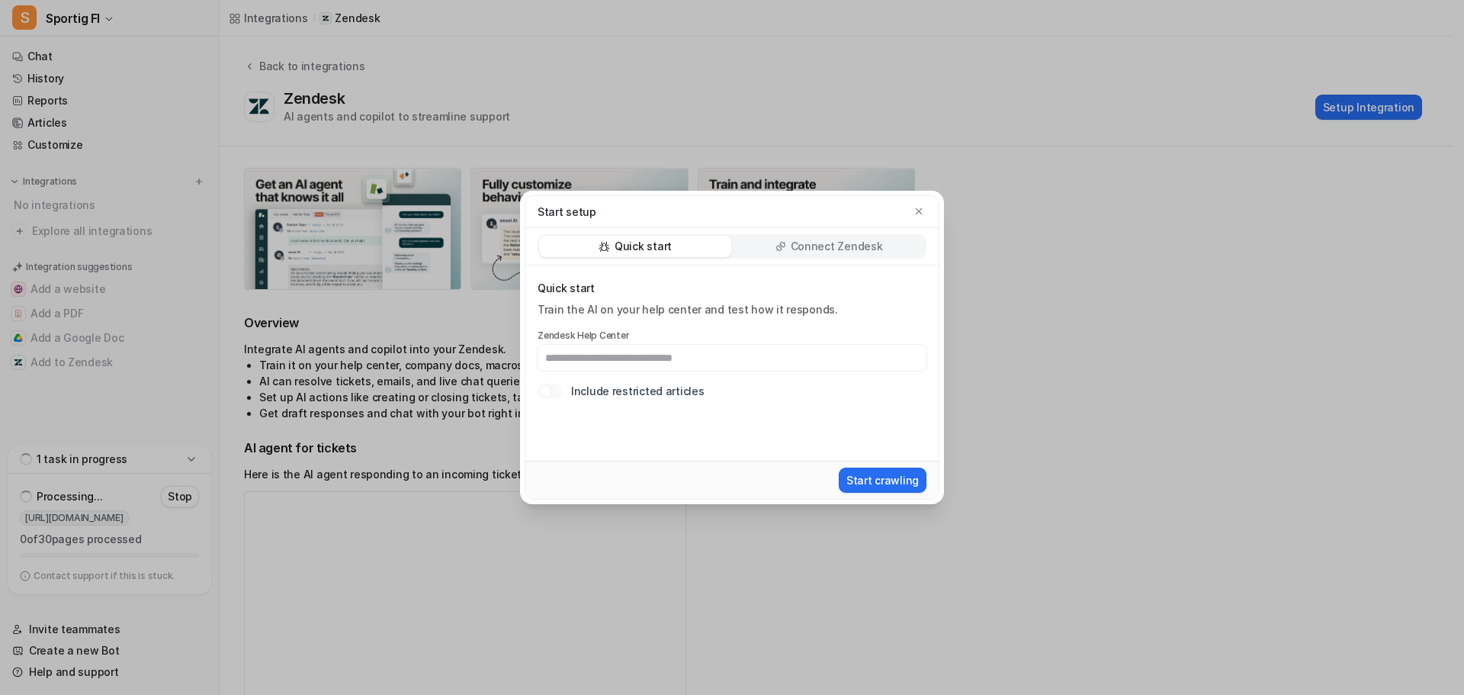
click at [870, 240] on p "Connect Zendesk" at bounding box center [837, 246] width 92 height 15
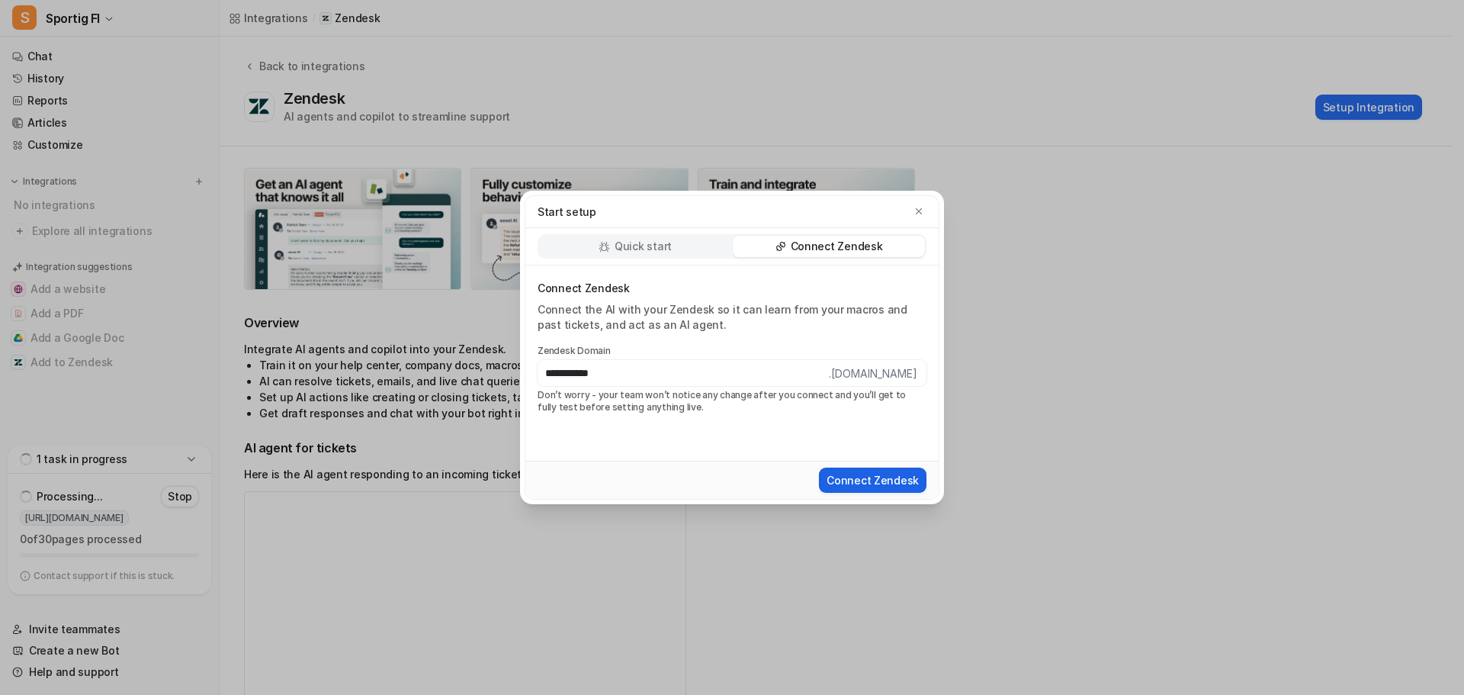
type input "**********"
click at [878, 478] on button "Connect Zendesk" at bounding box center [873, 479] width 108 height 25
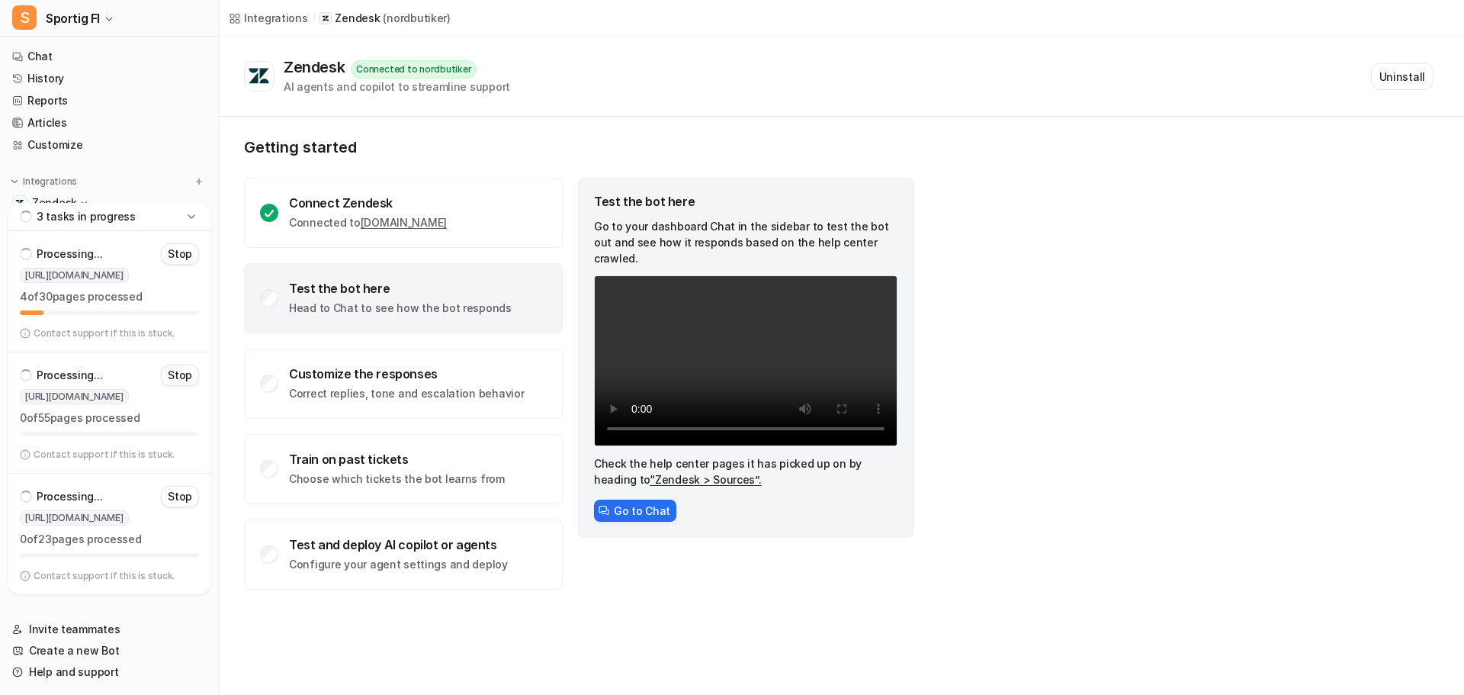
click at [179, 369] on p "Stop" at bounding box center [180, 375] width 24 height 15
click at [182, 495] on p "Stop" at bounding box center [180, 496] width 24 height 15
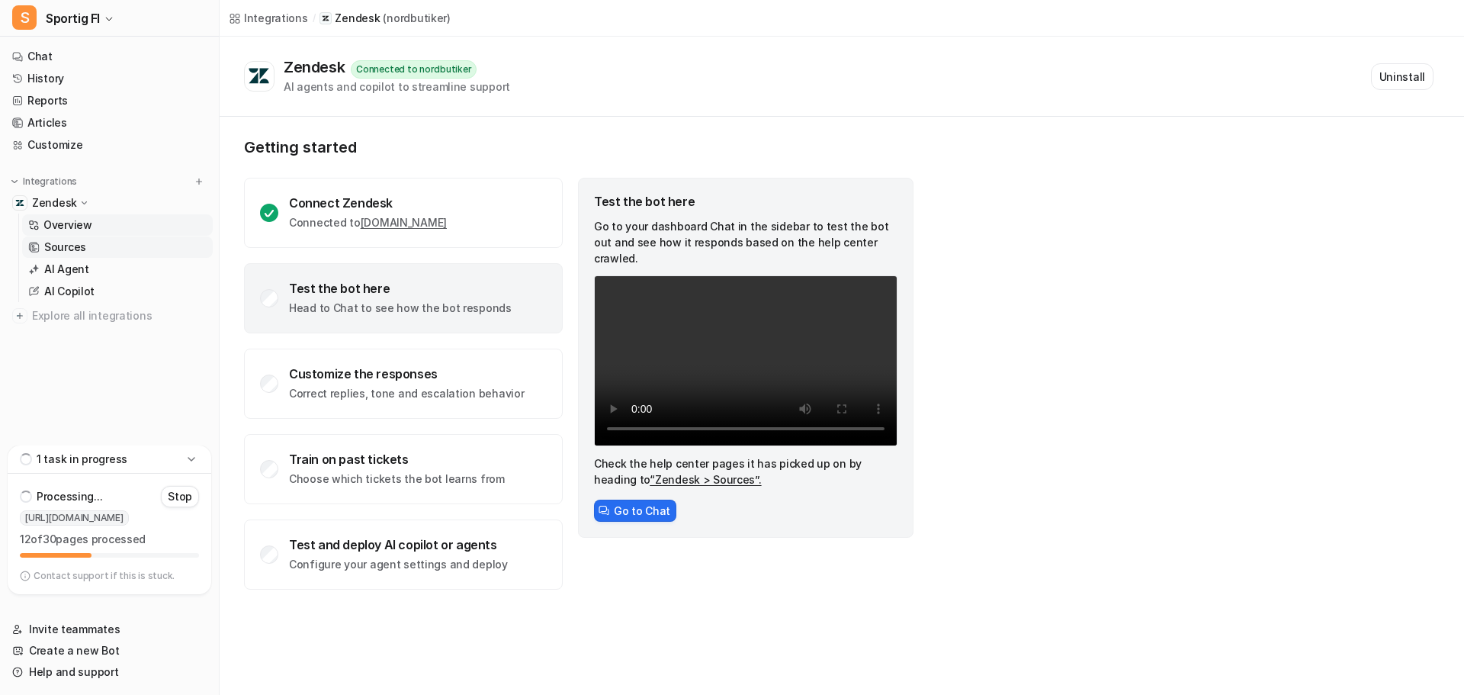
click at [109, 246] on link "Sources" at bounding box center [117, 246] width 191 height 21
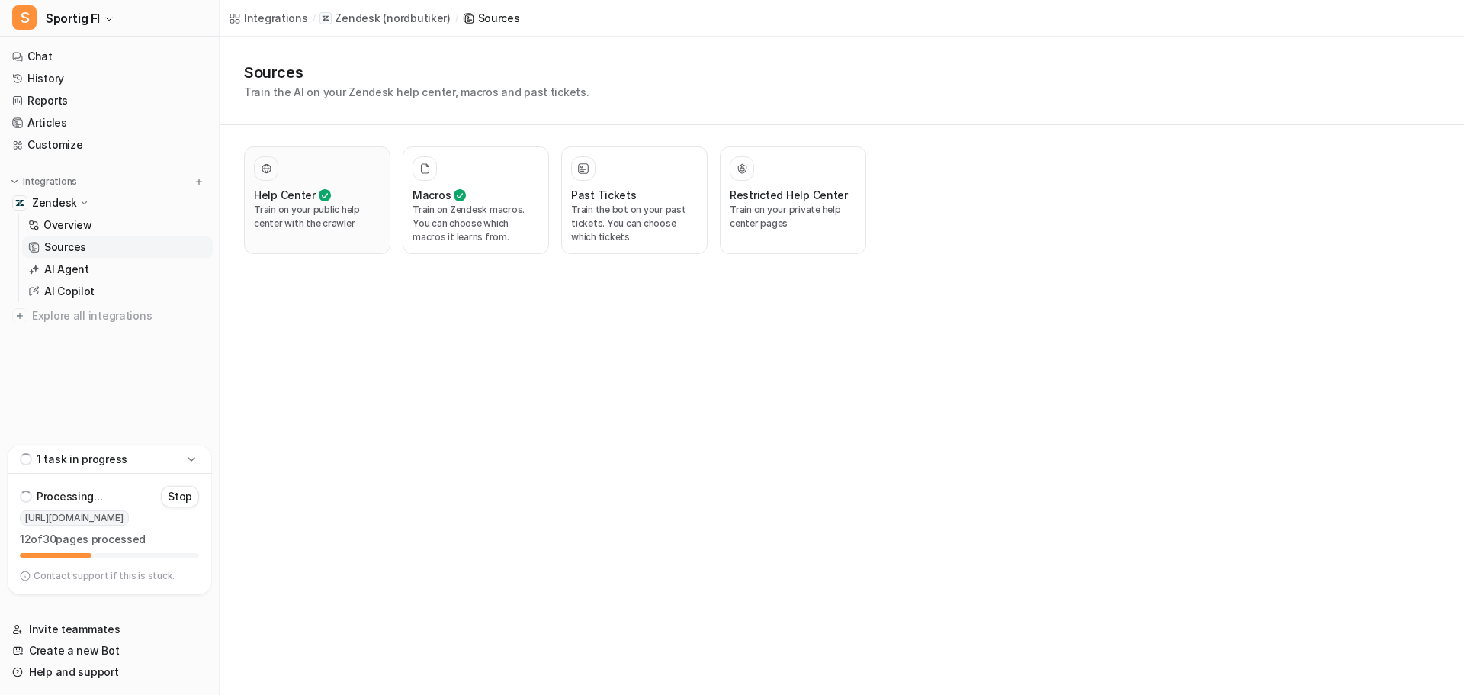
click at [345, 173] on div at bounding box center [317, 168] width 127 height 24
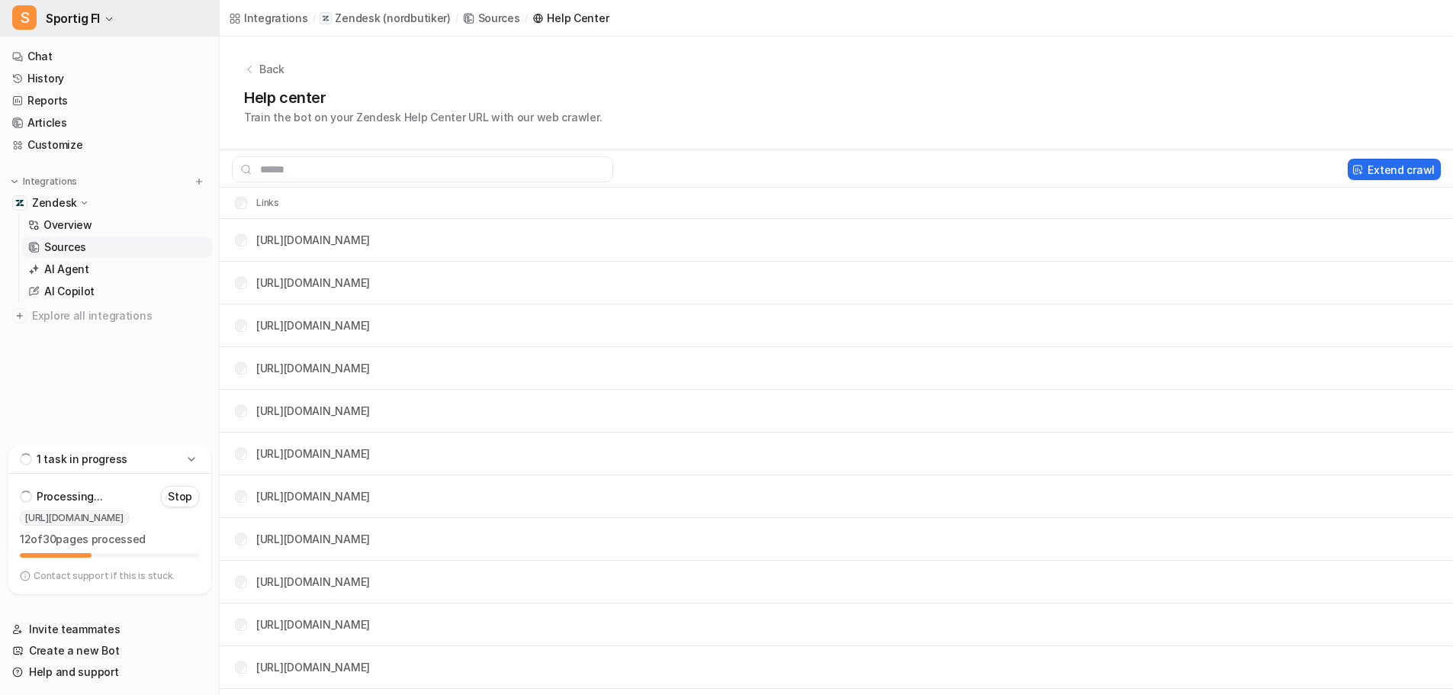
click at [90, 14] on span "Sportig FI" at bounding box center [73, 18] width 54 height 21
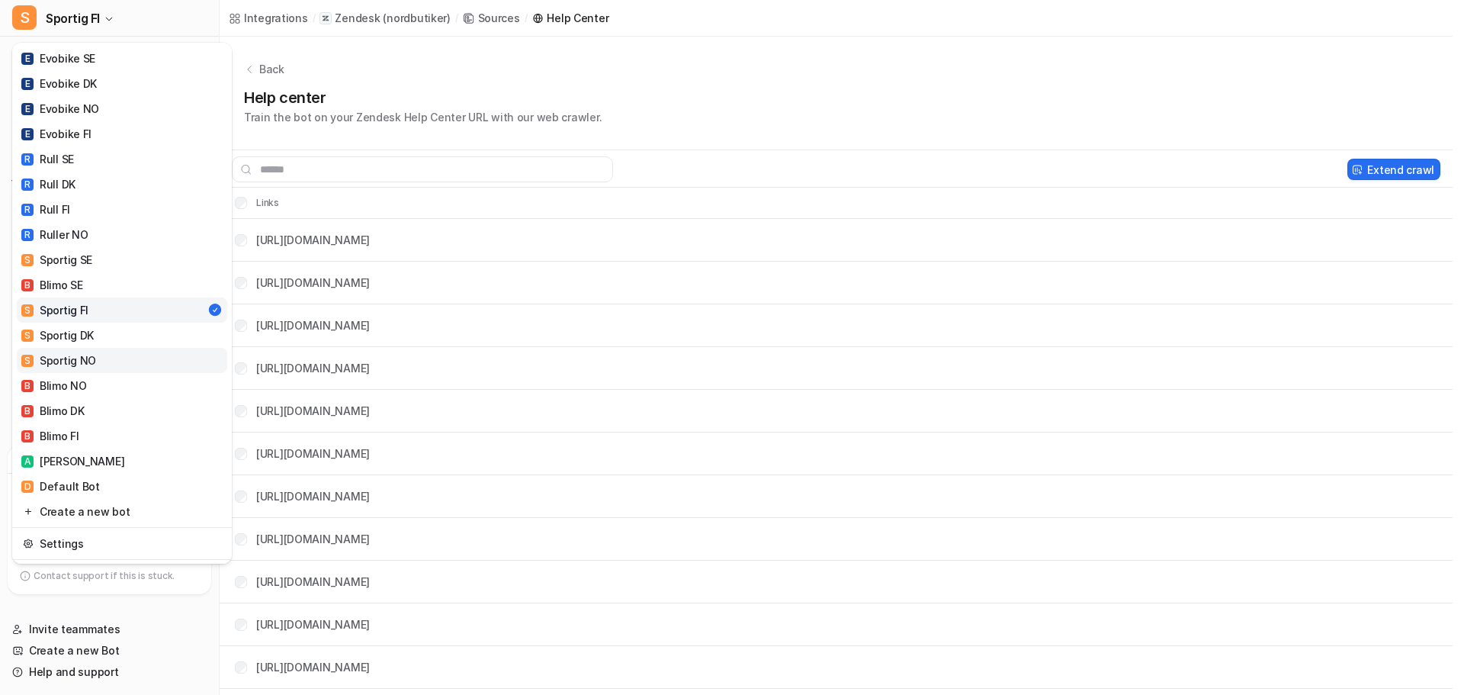
click at [82, 359] on div "S Sportig NO" at bounding box center [58, 360] width 75 height 16
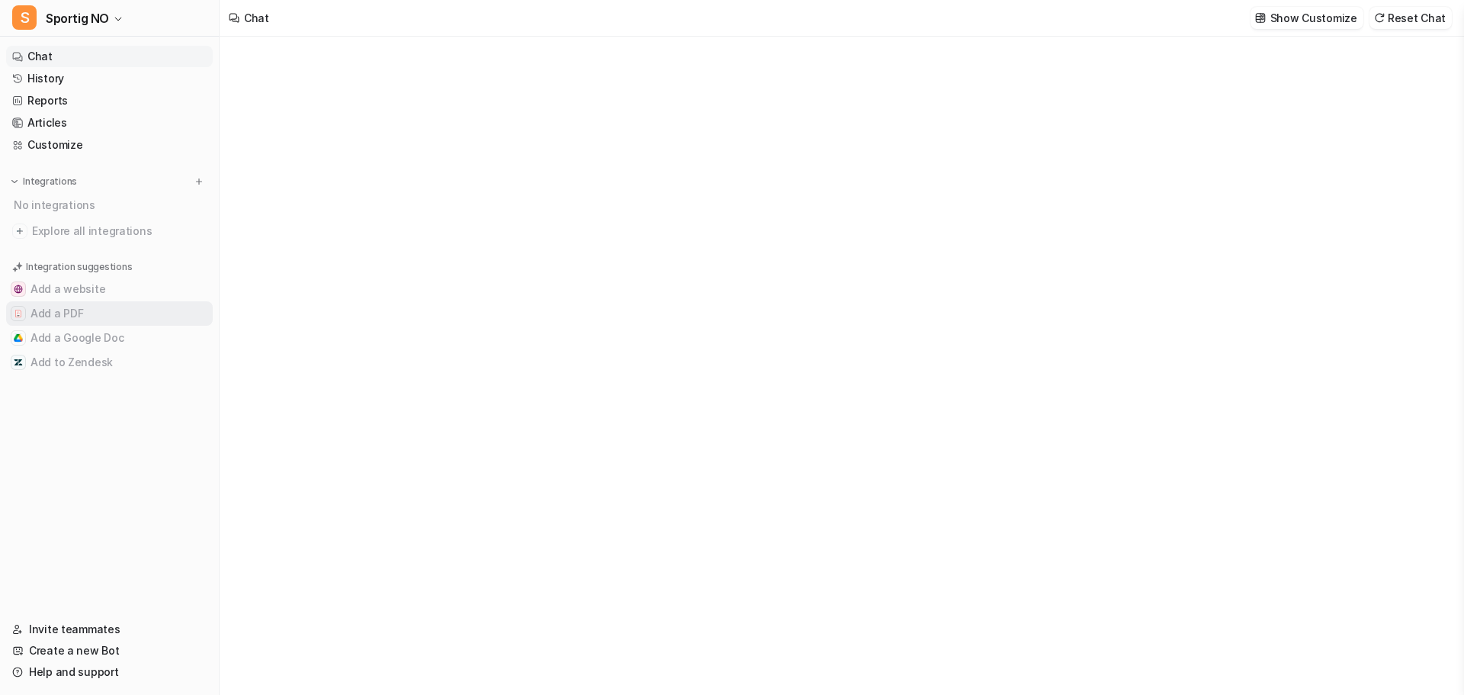
type textarea "**********"
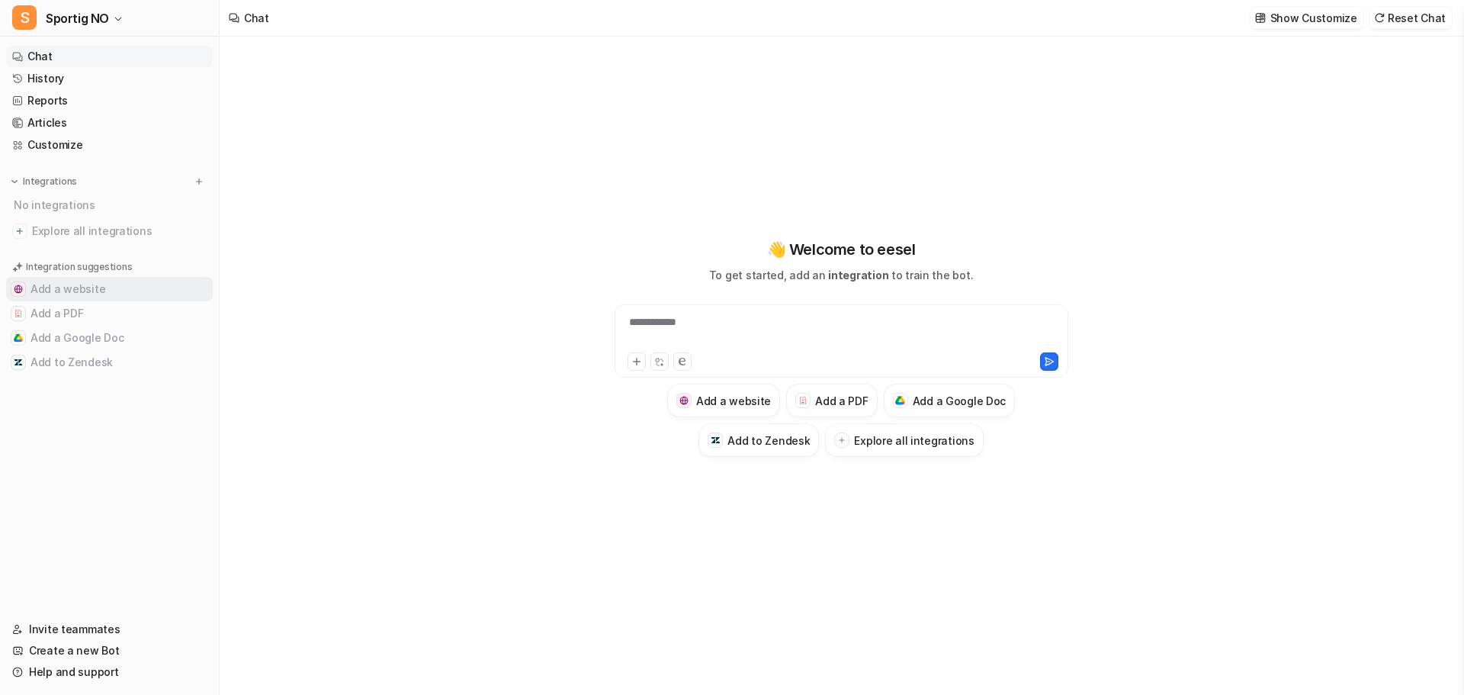
click at [125, 284] on button "Add a website" at bounding box center [109, 289] width 207 height 24
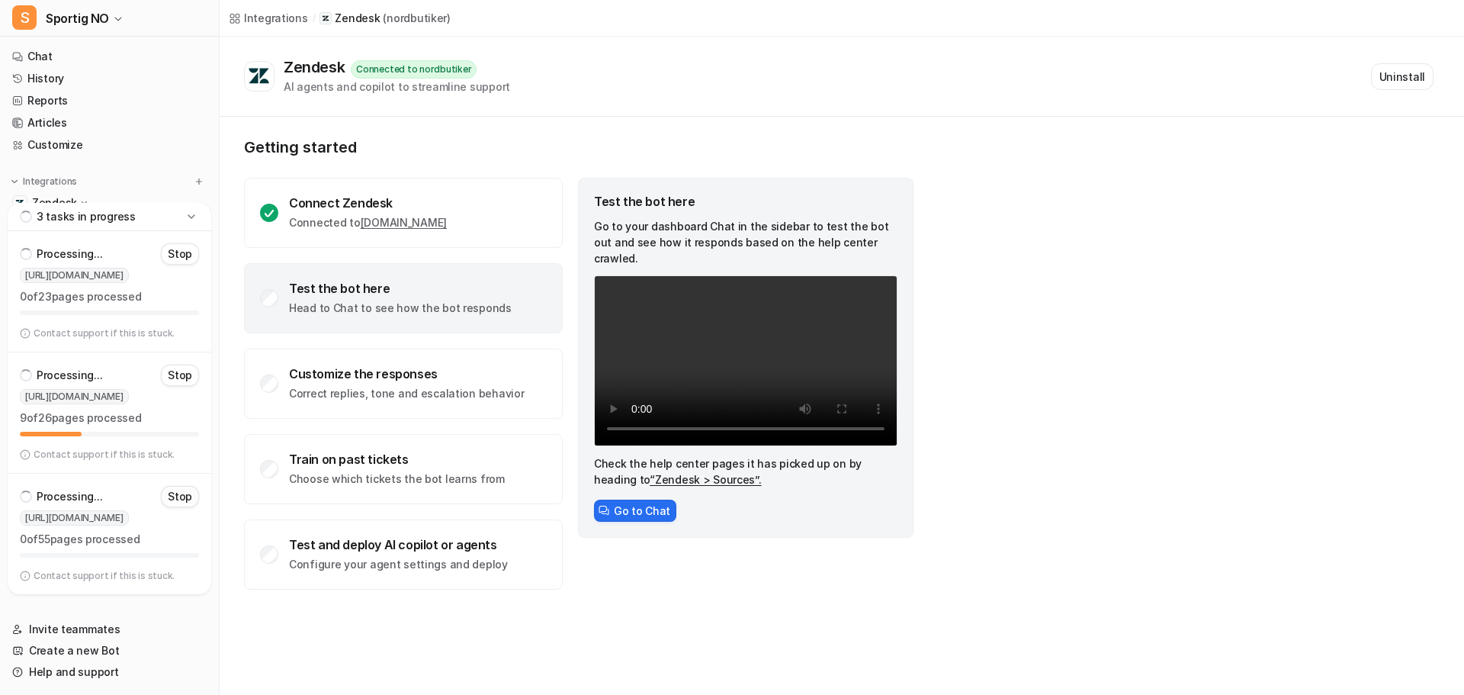
click at [188, 498] on p "Stop" at bounding box center [180, 496] width 24 height 15
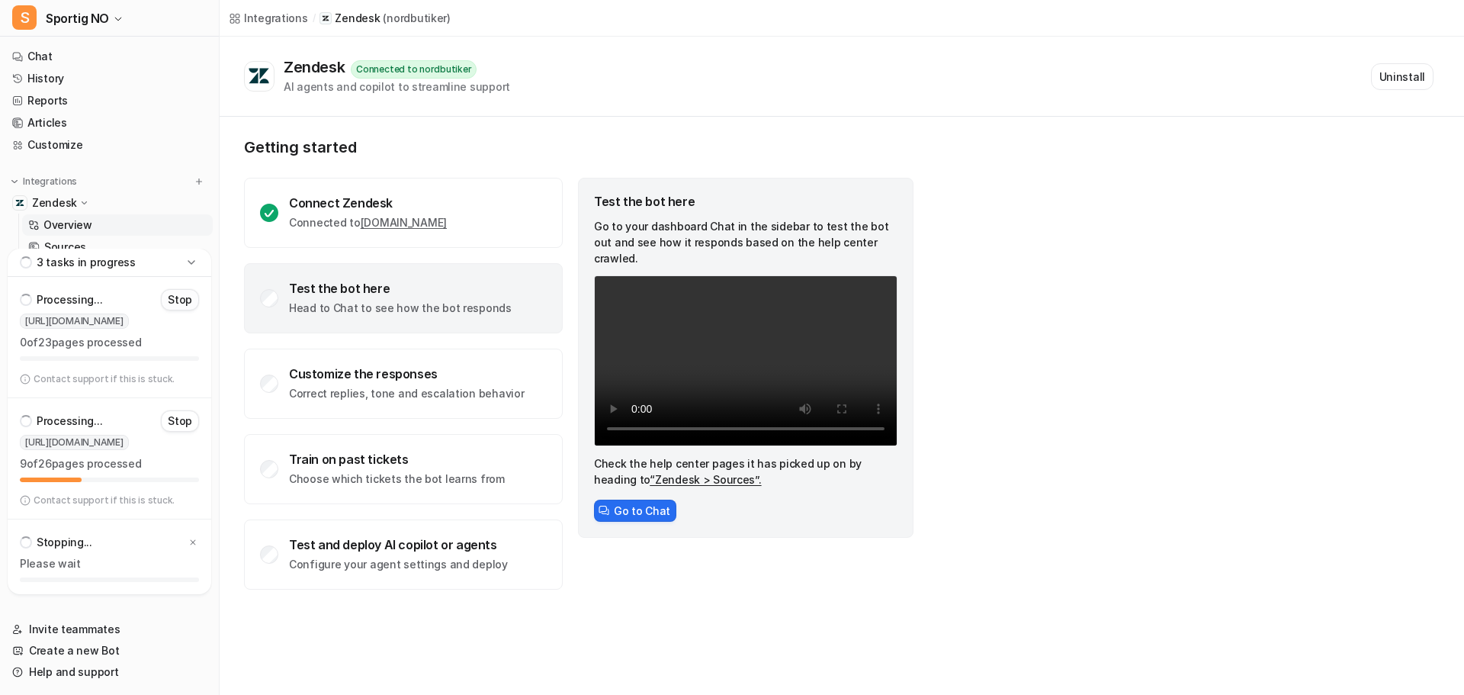
click at [181, 305] on p "Stop" at bounding box center [180, 299] width 24 height 15
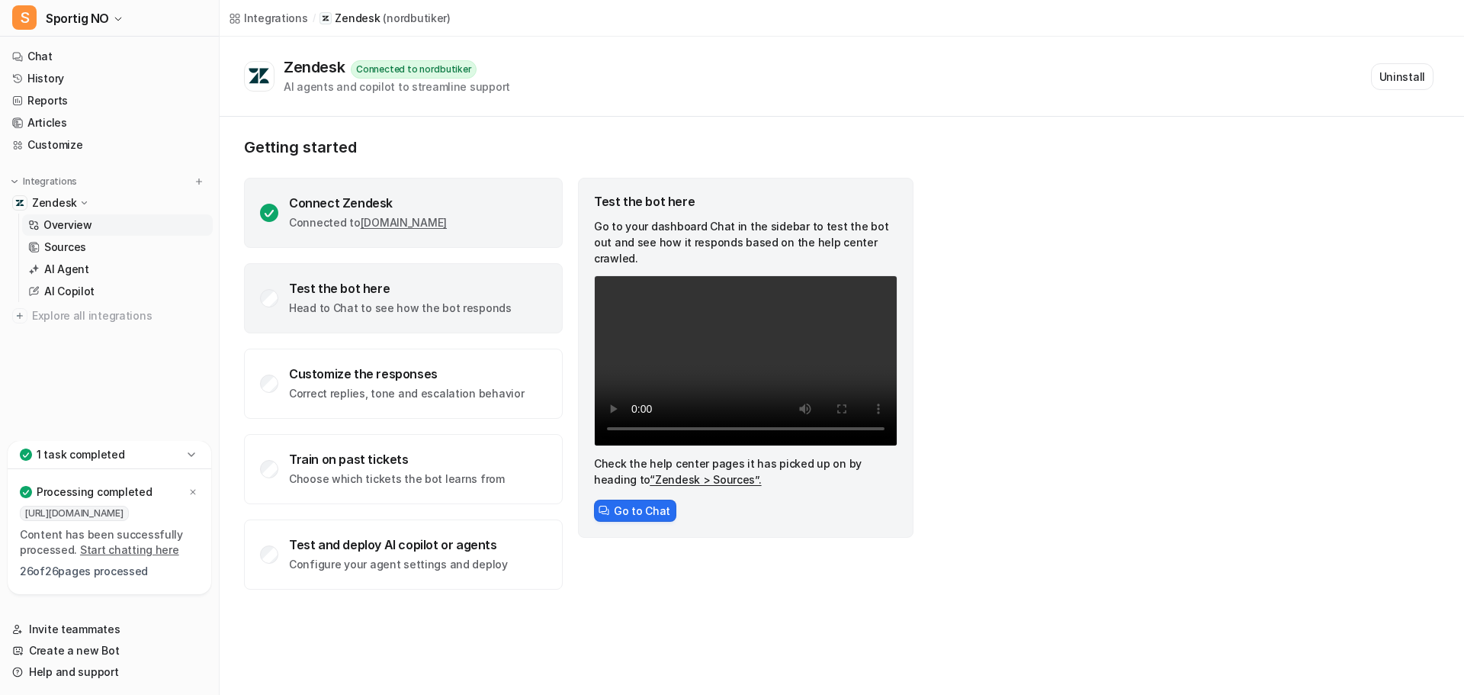
click at [511, 204] on div "Connect Zendesk Connected to nordbutiker.zendesk.com" at bounding box center [403, 213] width 319 height 70
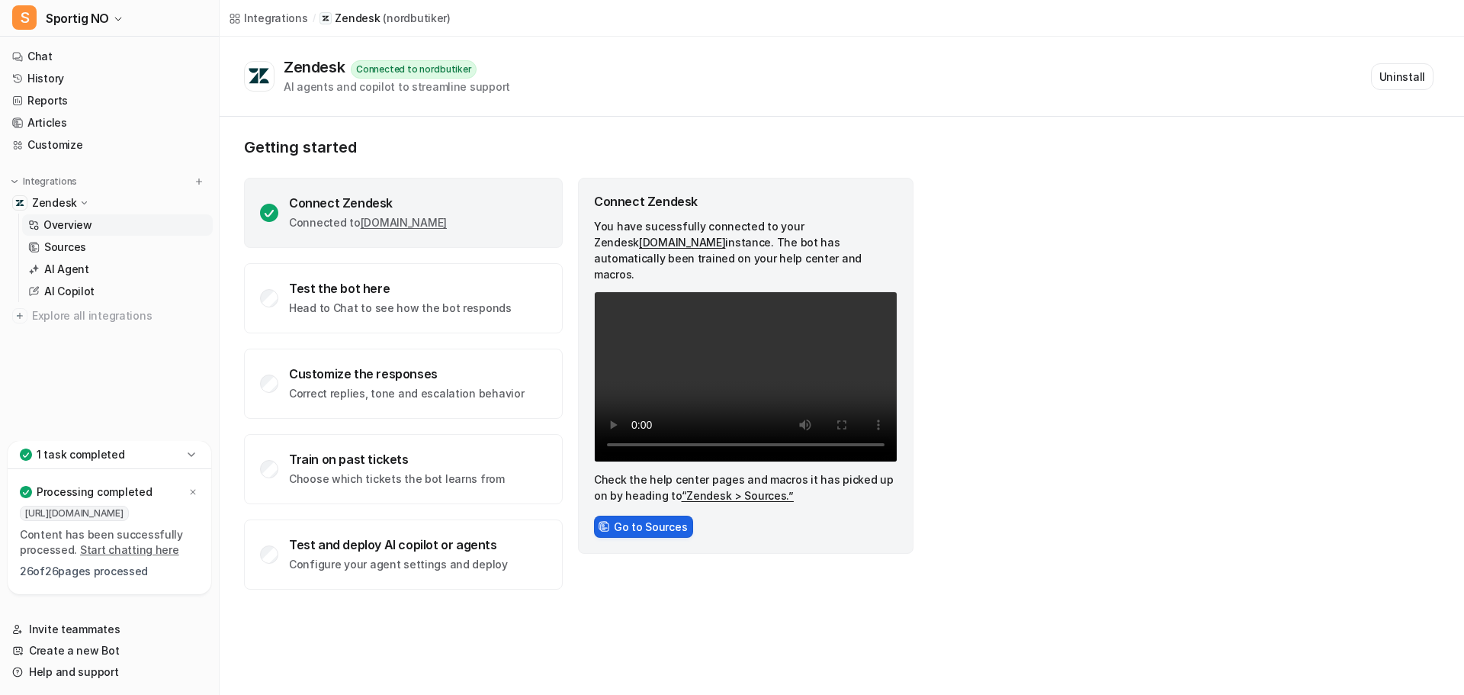
click at [636, 518] on button "Go to Sources" at bounding box center [643, 526] width 99 height 22
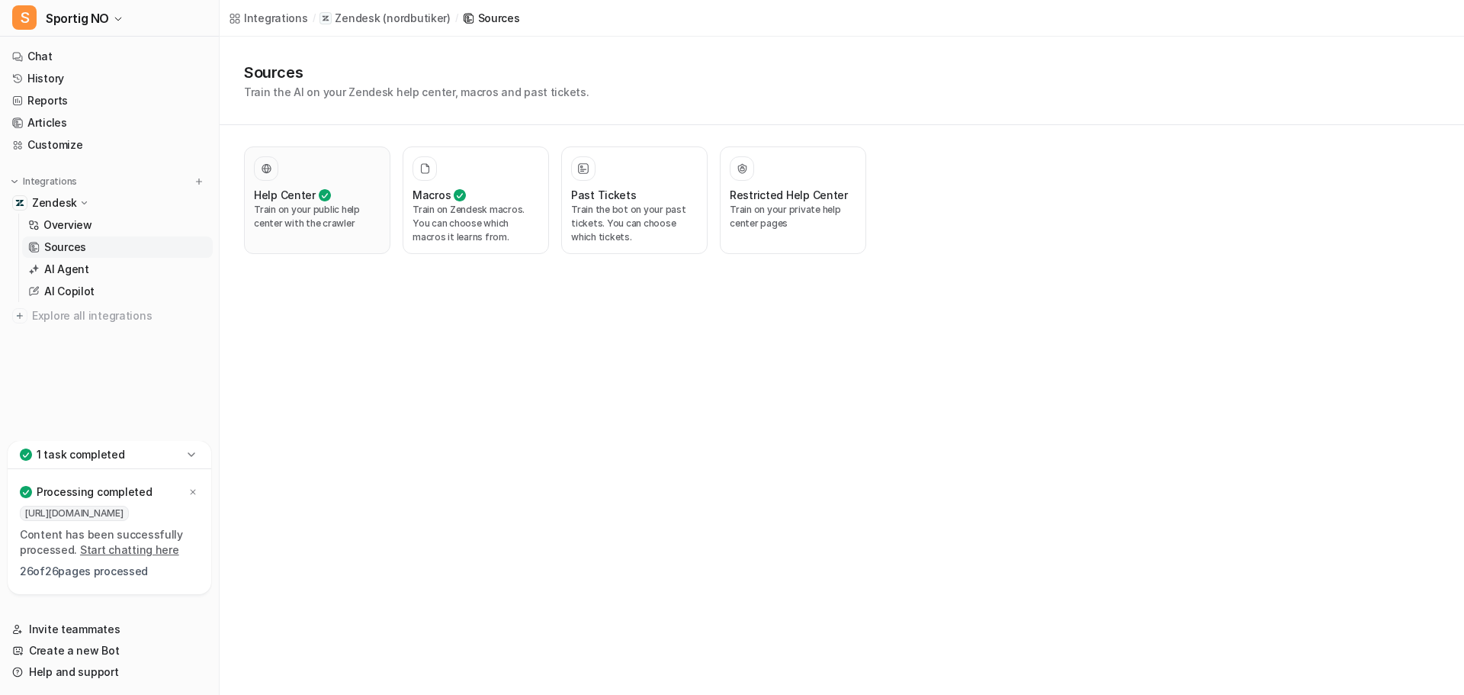
click at [359, 149] on button "Help Center Train on your public help center with the crawler" at bounding box center [317, 200] width 146 height 108
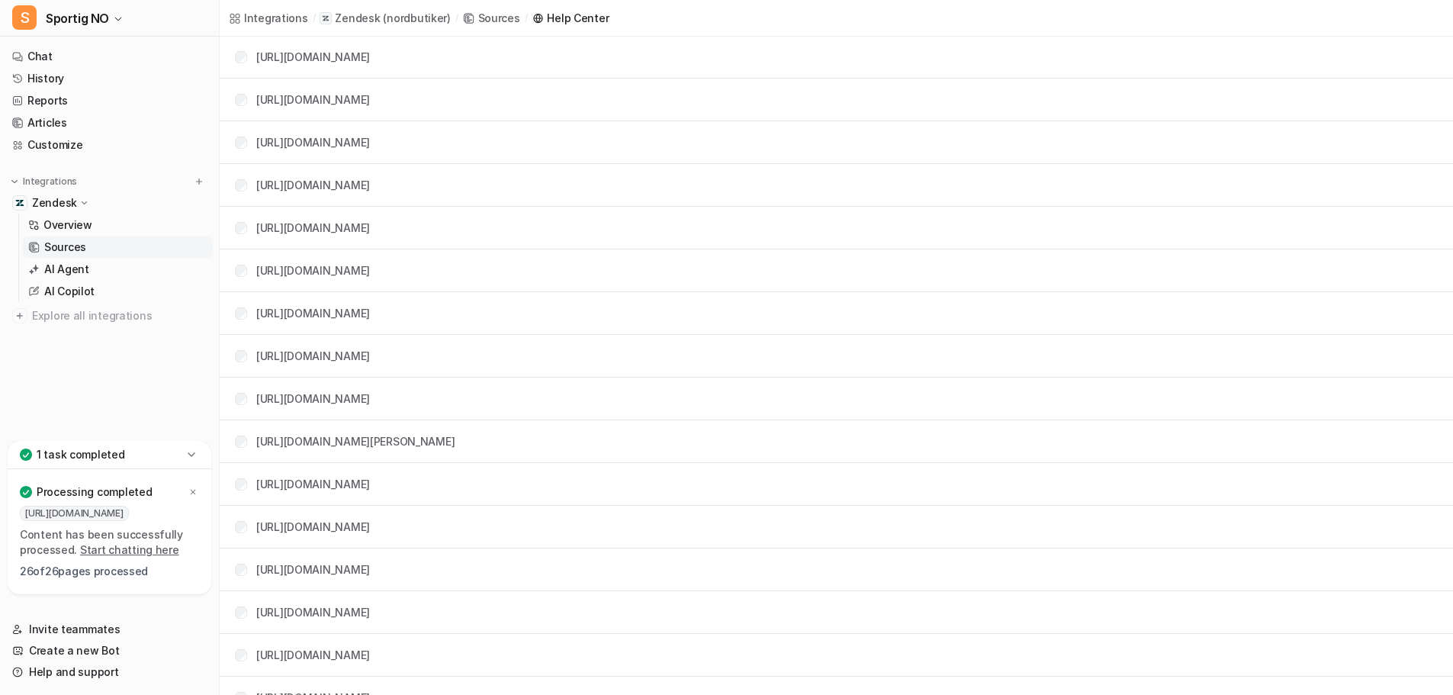
scroll to position [1147, 0]
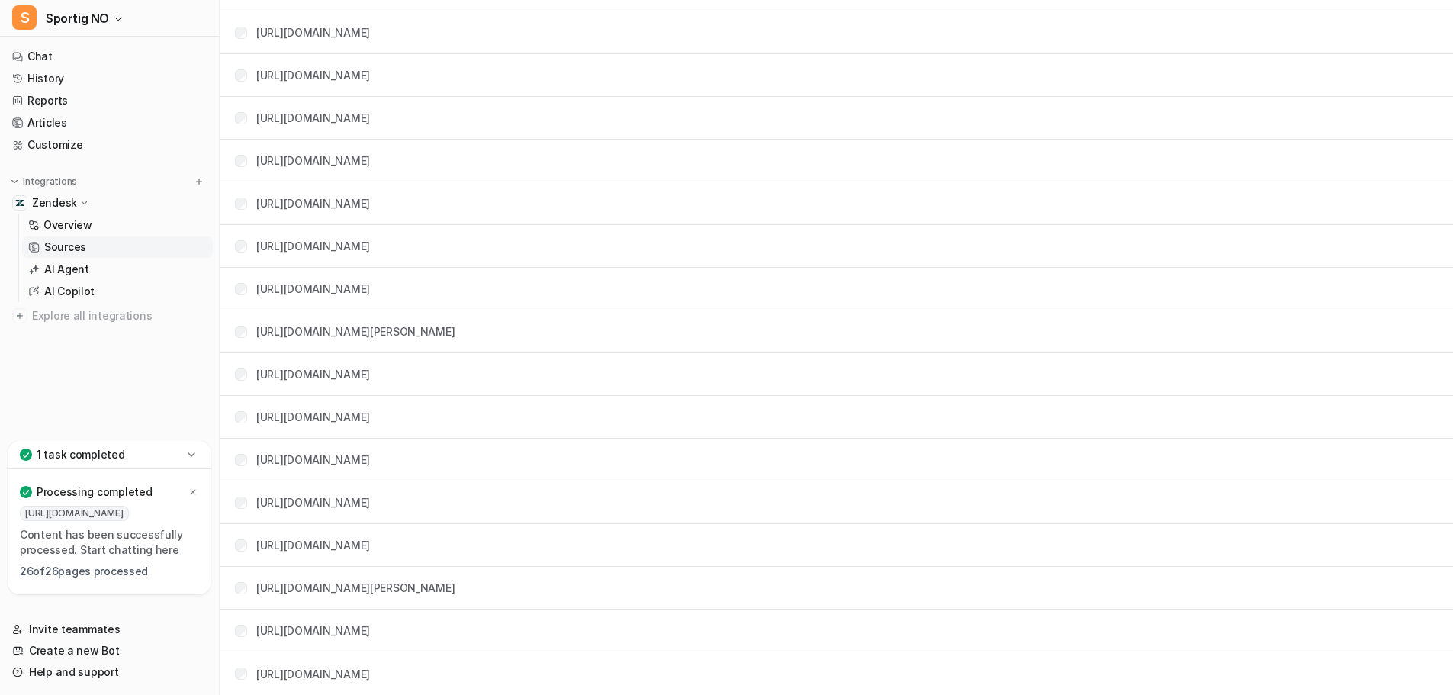
click at [246, 625] on div "https://nordbutiker.zendesk.com/.../4409743861393-Produktet-matcher-ikke-produk…" at bounding box center [302, 630] width 135 height 16
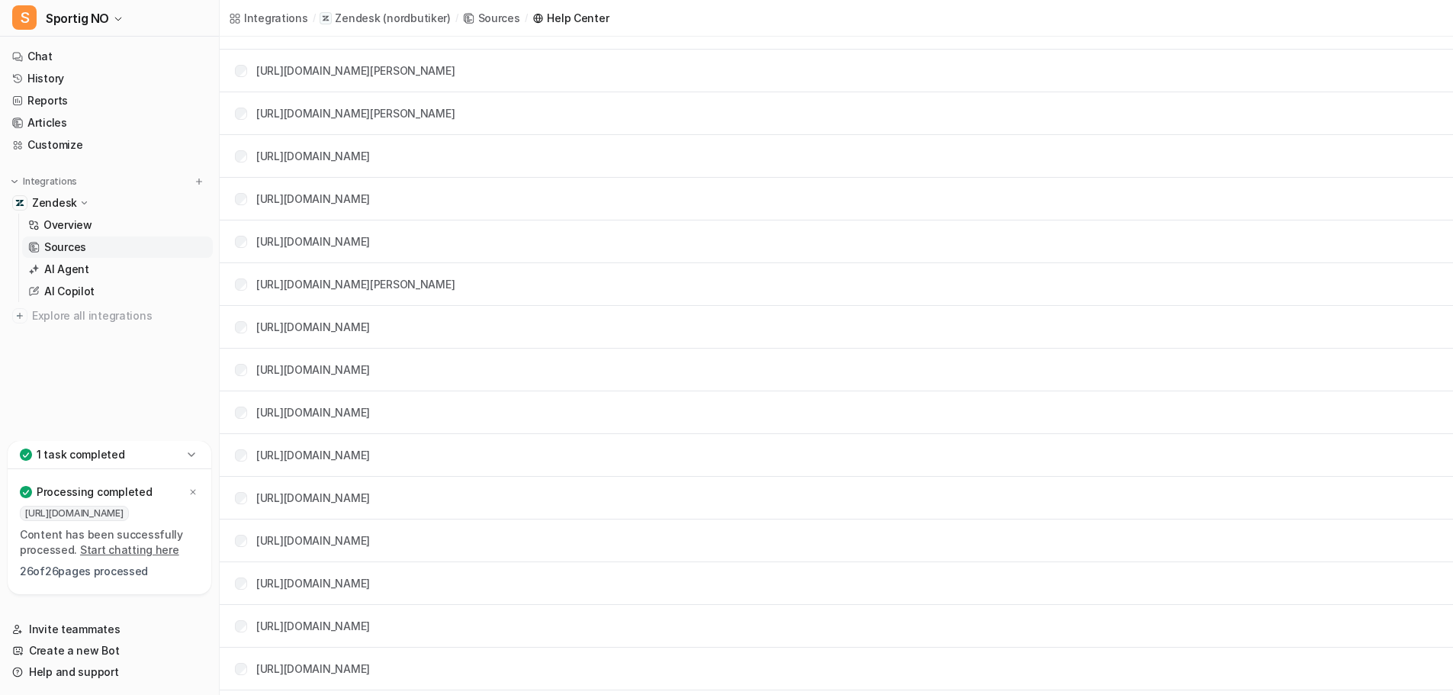
scroll to position [0, 0]
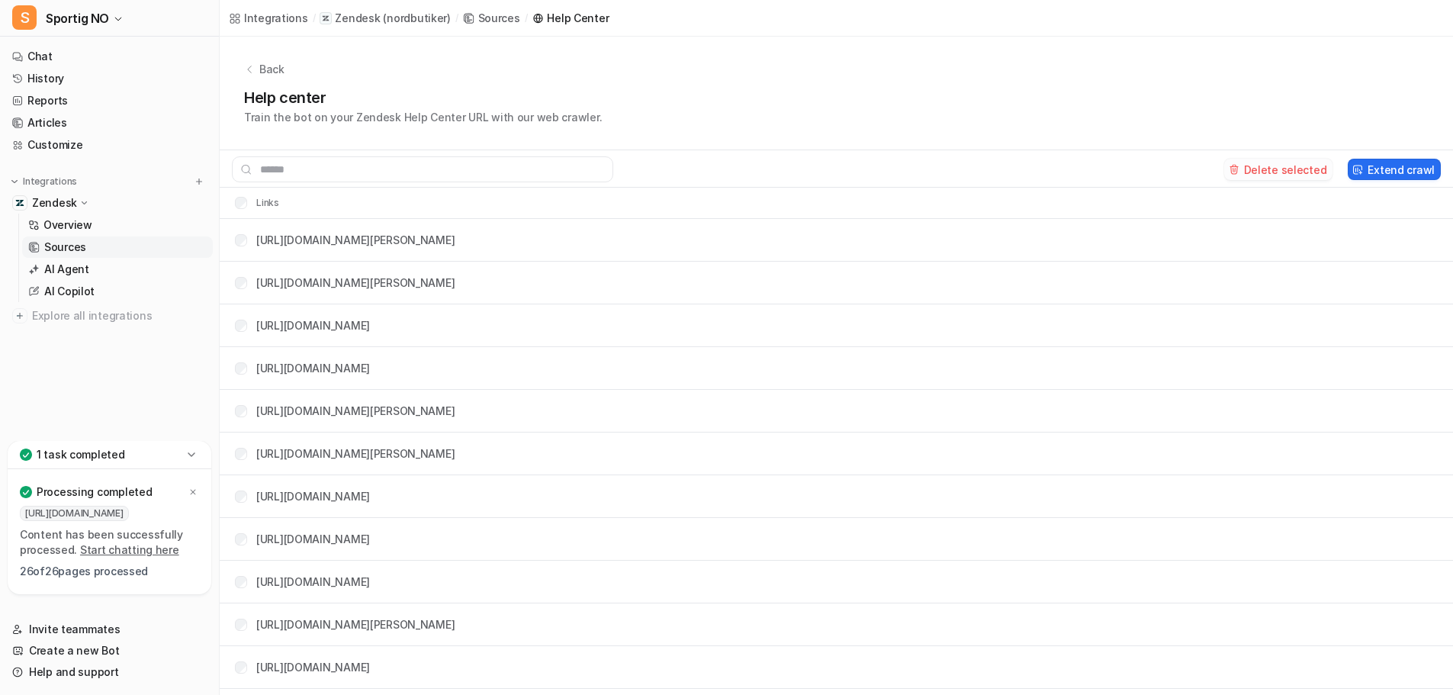
click at [1315, 165] on button "Delete selected" at bounding box center [1278, 169] width 109 height 21
click at [98, 14] on span "Sportig NO" at bounding box center [77, 18] width 63 height 21
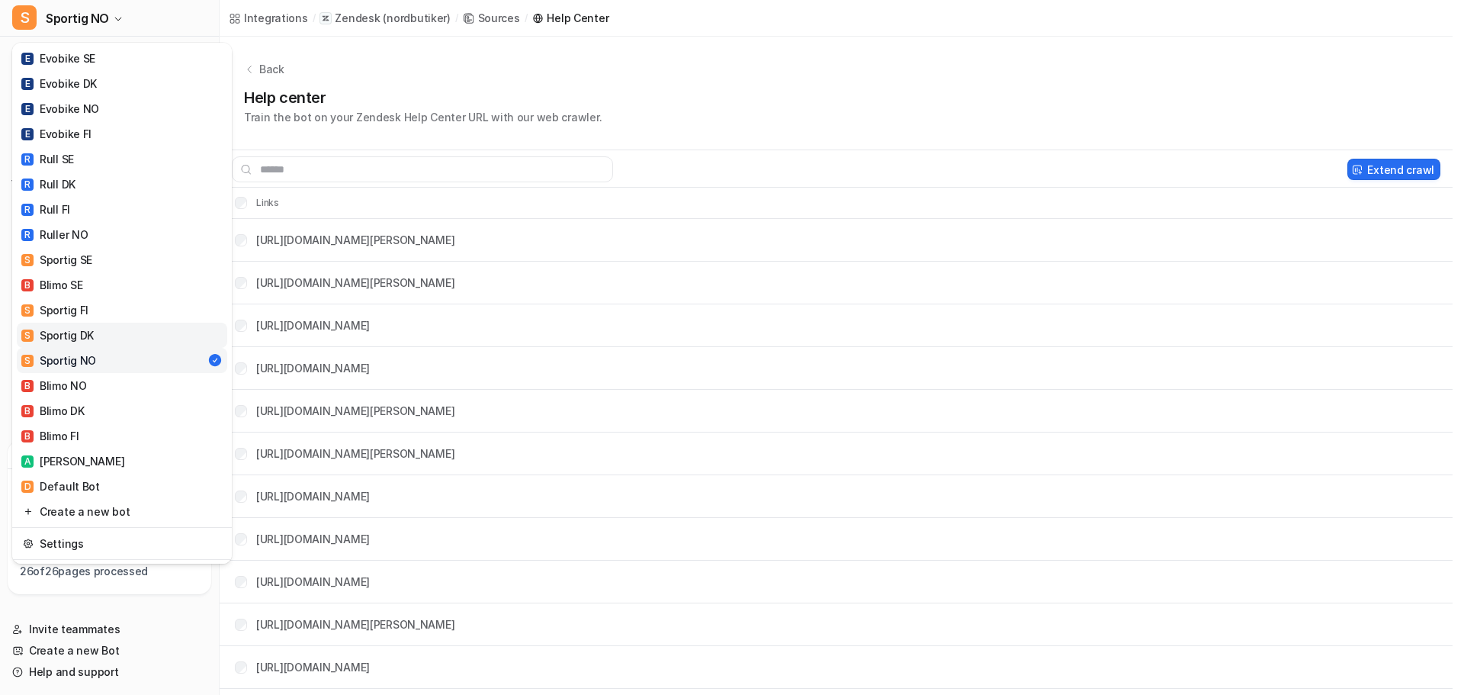
click at [89, 338] on div "S Sportig DK" at bounding box center [57, 335] width 72 height 16
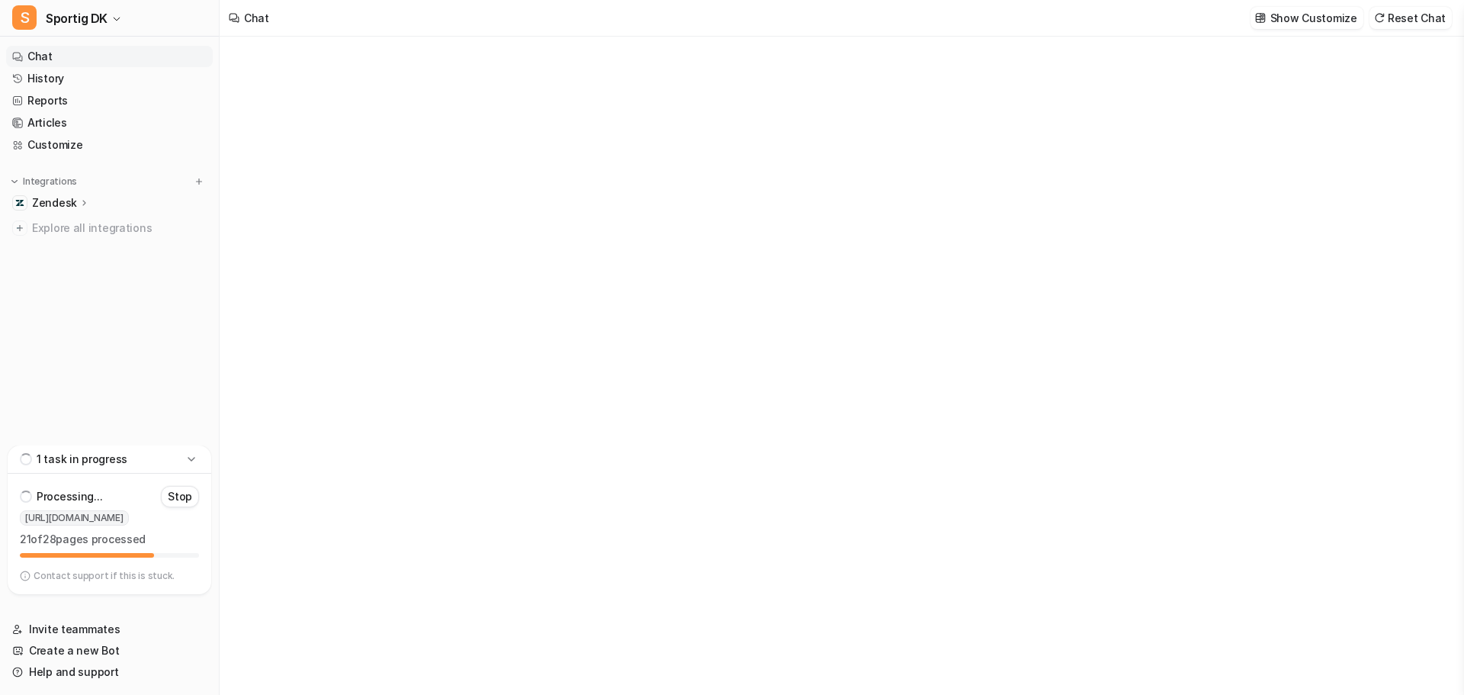
type textarea "**********"
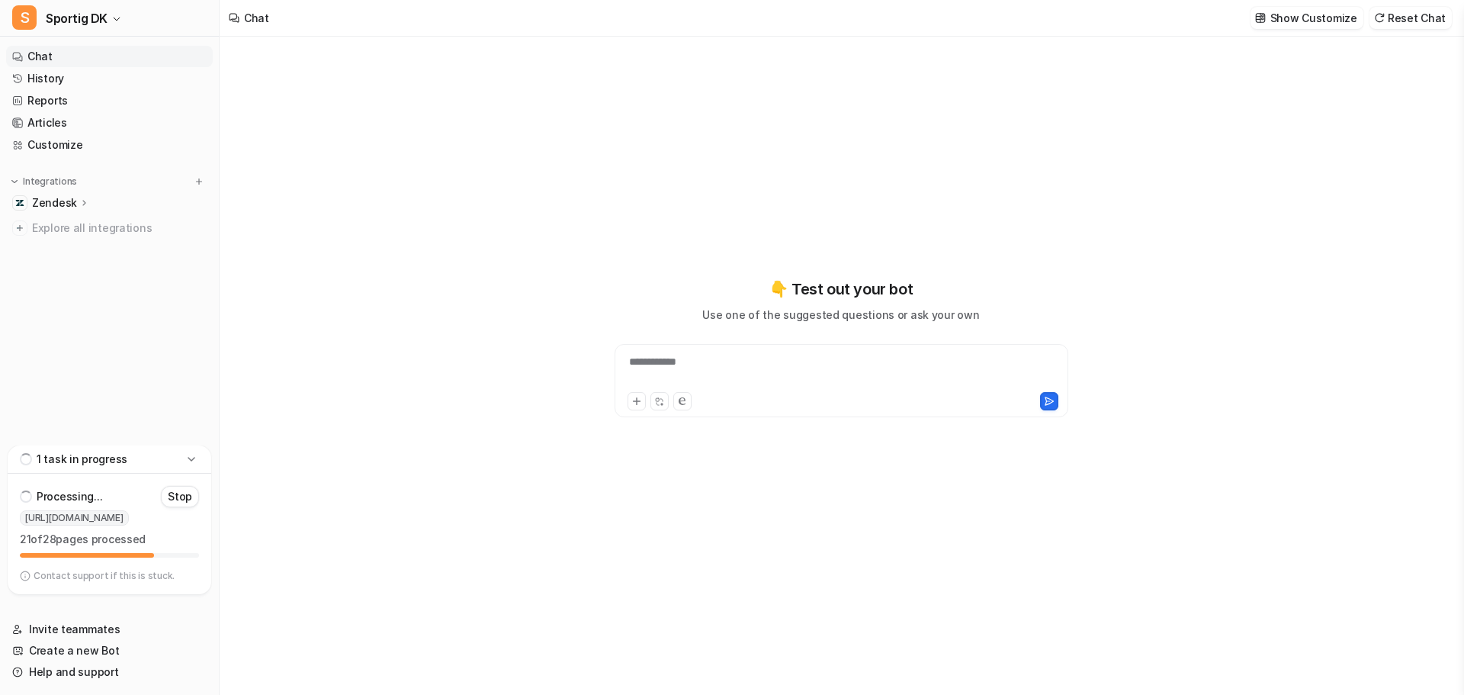
click at [67, 204] on p "Zendesk" at bounding box center [54, 202] width 45 height 15
click at [66, 249] on p "Sources" at bounding box center [65, 246] width 42 height 15
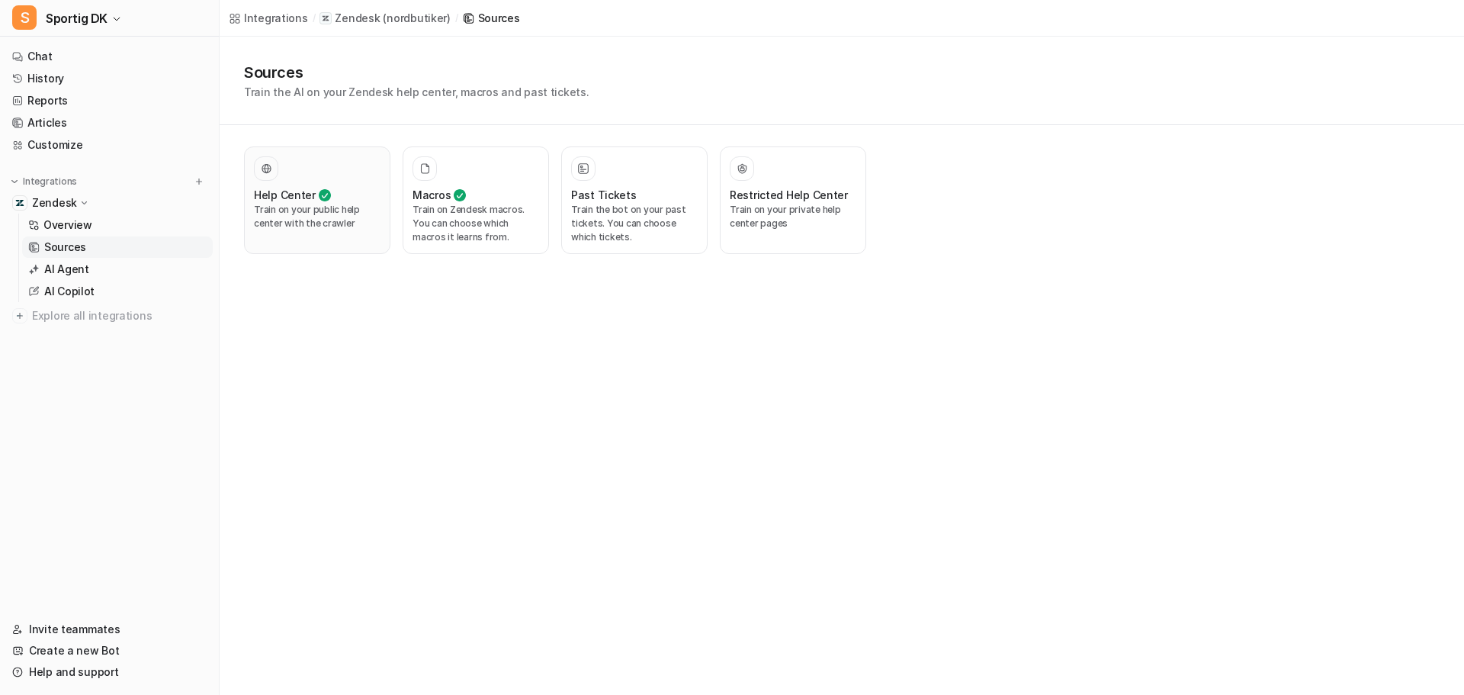
click at [352, 165] on div at bounding box center [317, 168] width 127 height 24
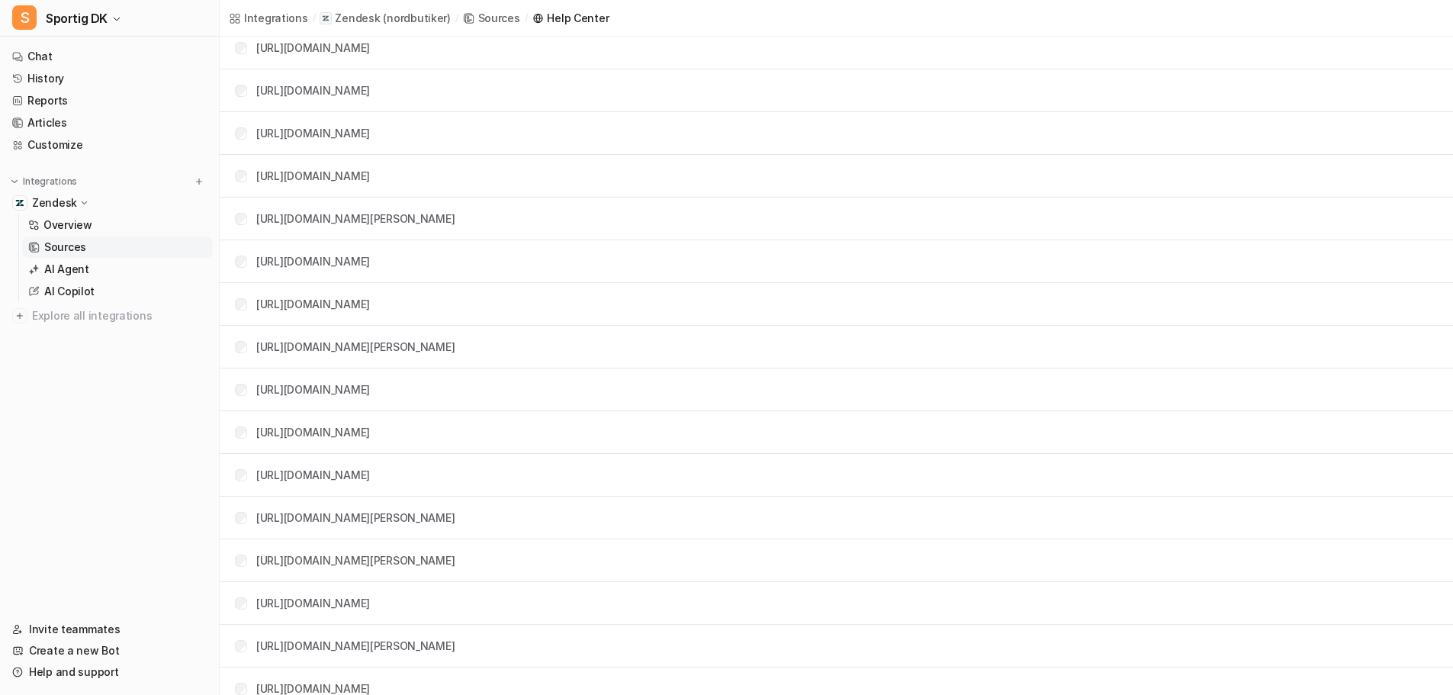
scroll to position [720, 0]
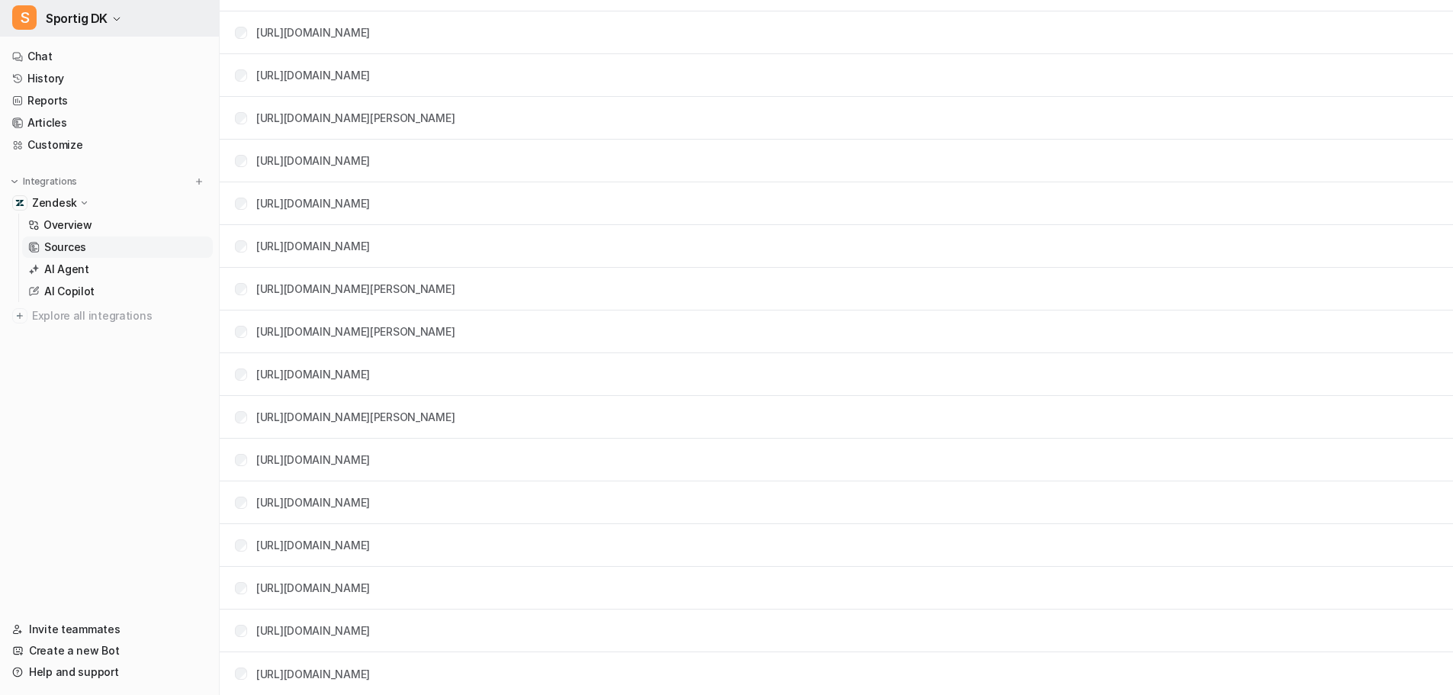
click at [115, 15] on icon "button" at bounding box center [116, 18] width 9 height 9
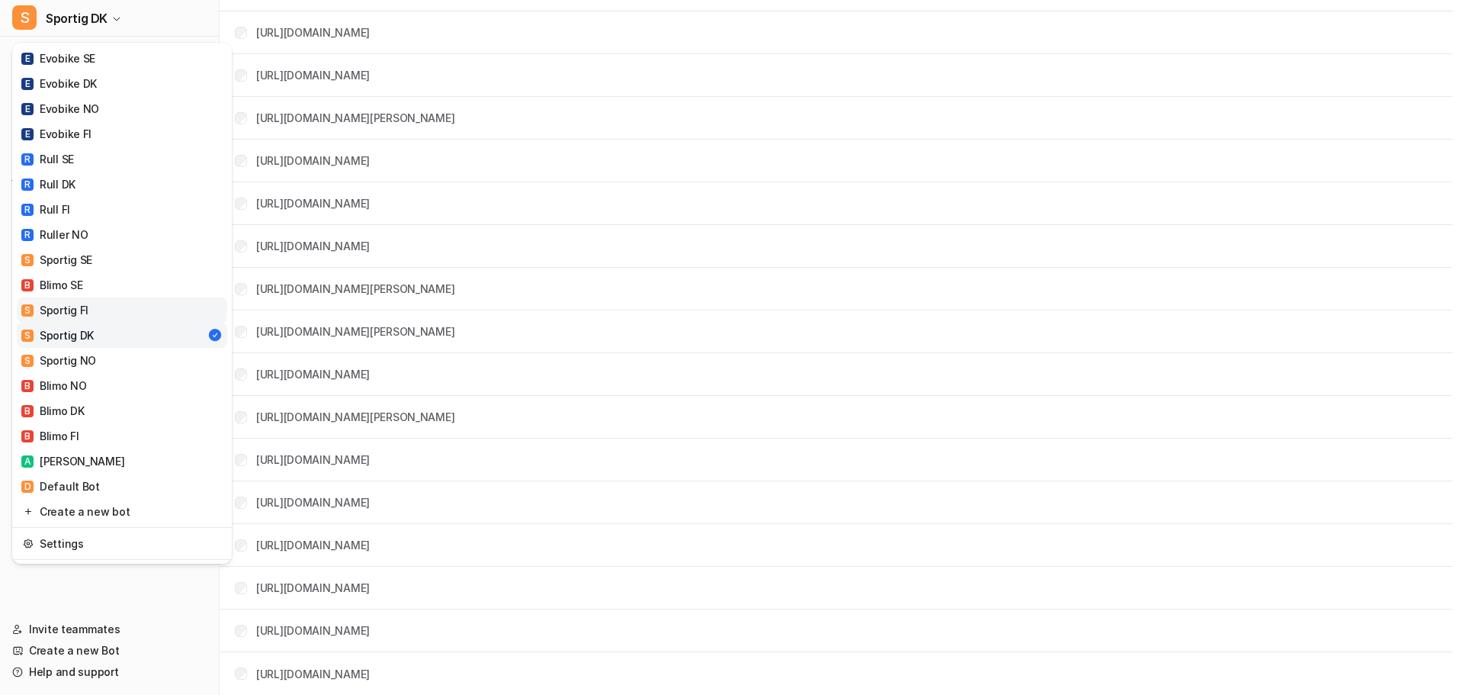
click at [109, 302] on link "S Sportig FI" at bounding box center [122, 309] width 210 height 25
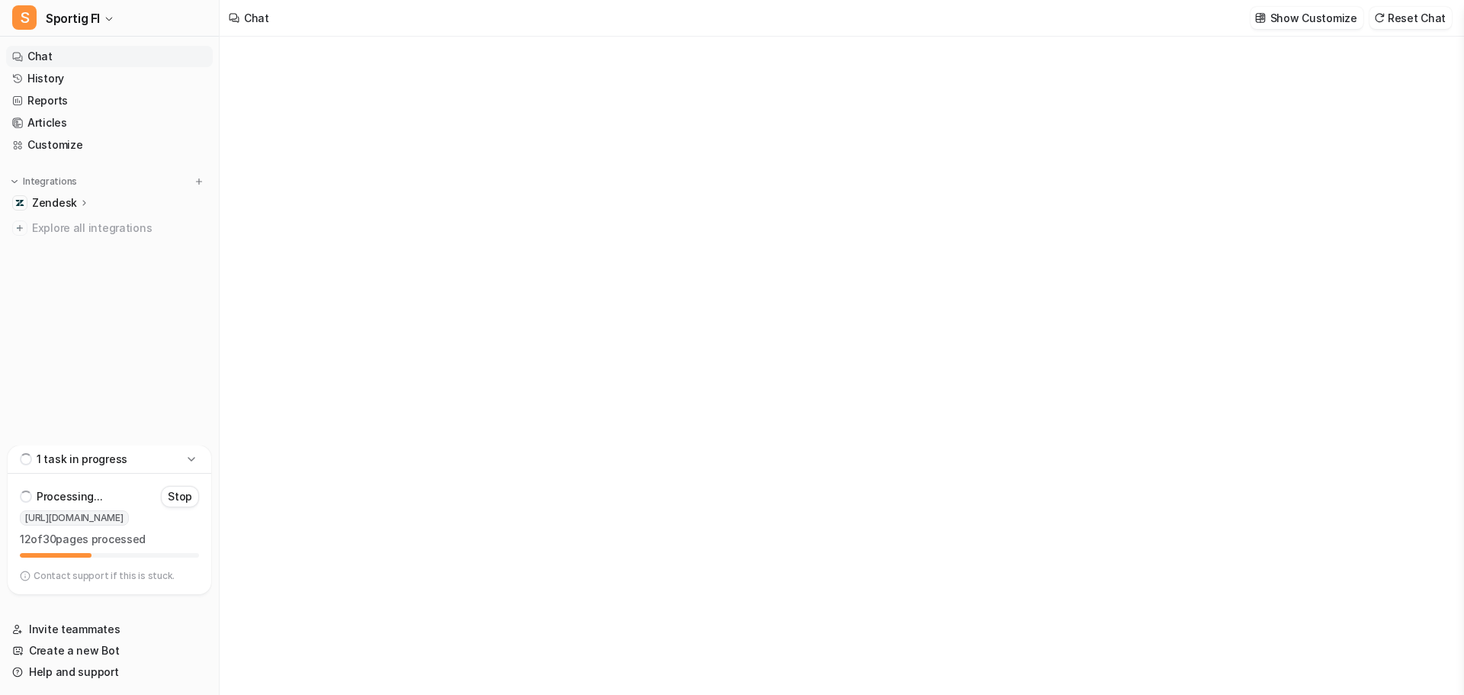
type textarea "**********"
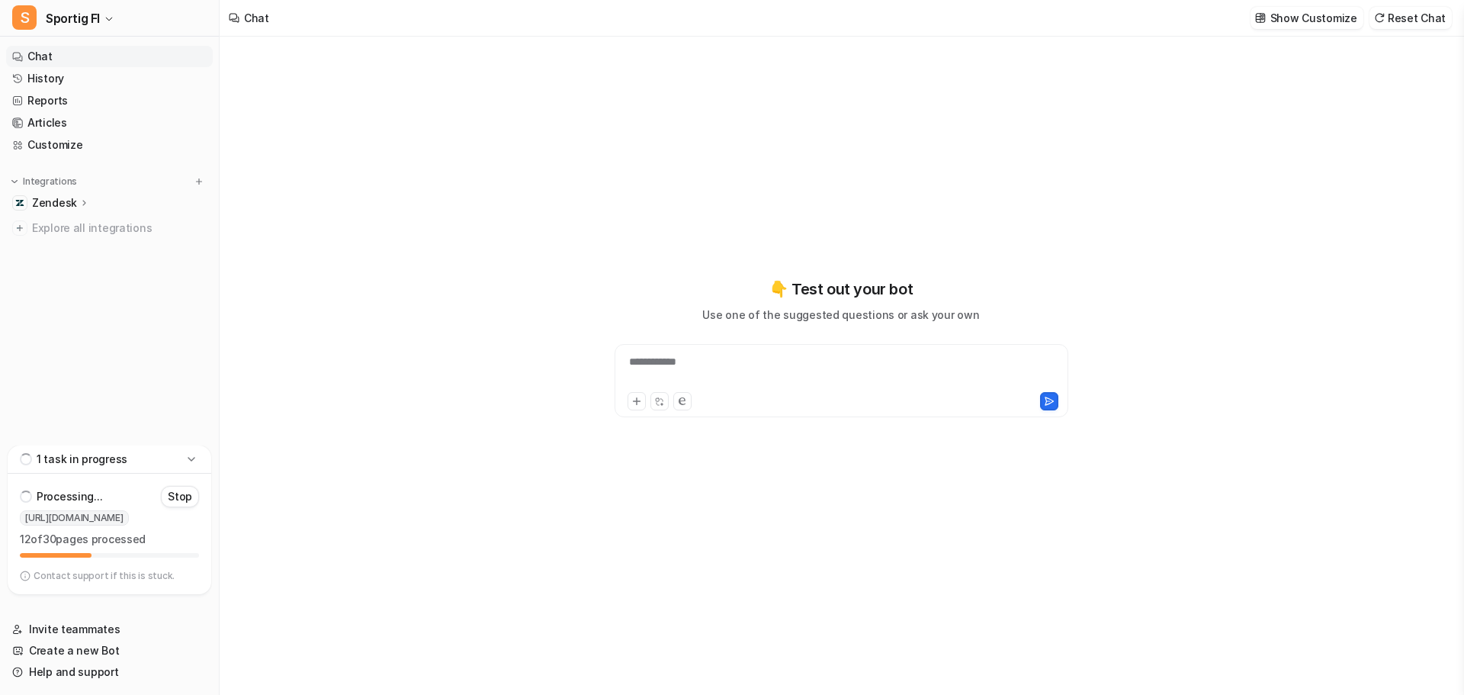
click at [71, 200] on p "Zendesk" at bounding box center [54, 202] width 45 height 15
click at [72, 250] on p "Sources" at bounding box center [65, 246] width 42 height 15
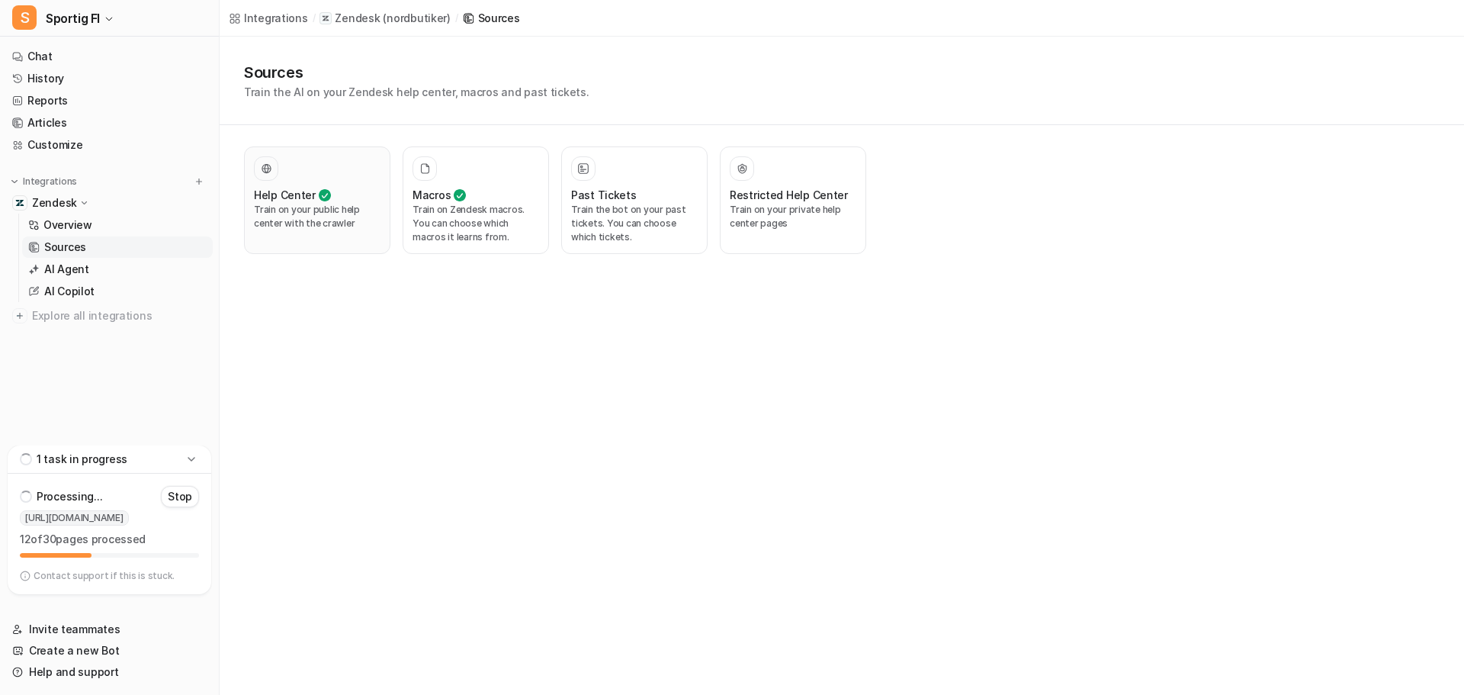
click at [336, 156] on button "Help Center Train on your public help center with the crawler" at bounding box center [317, 200] width 146 height 108
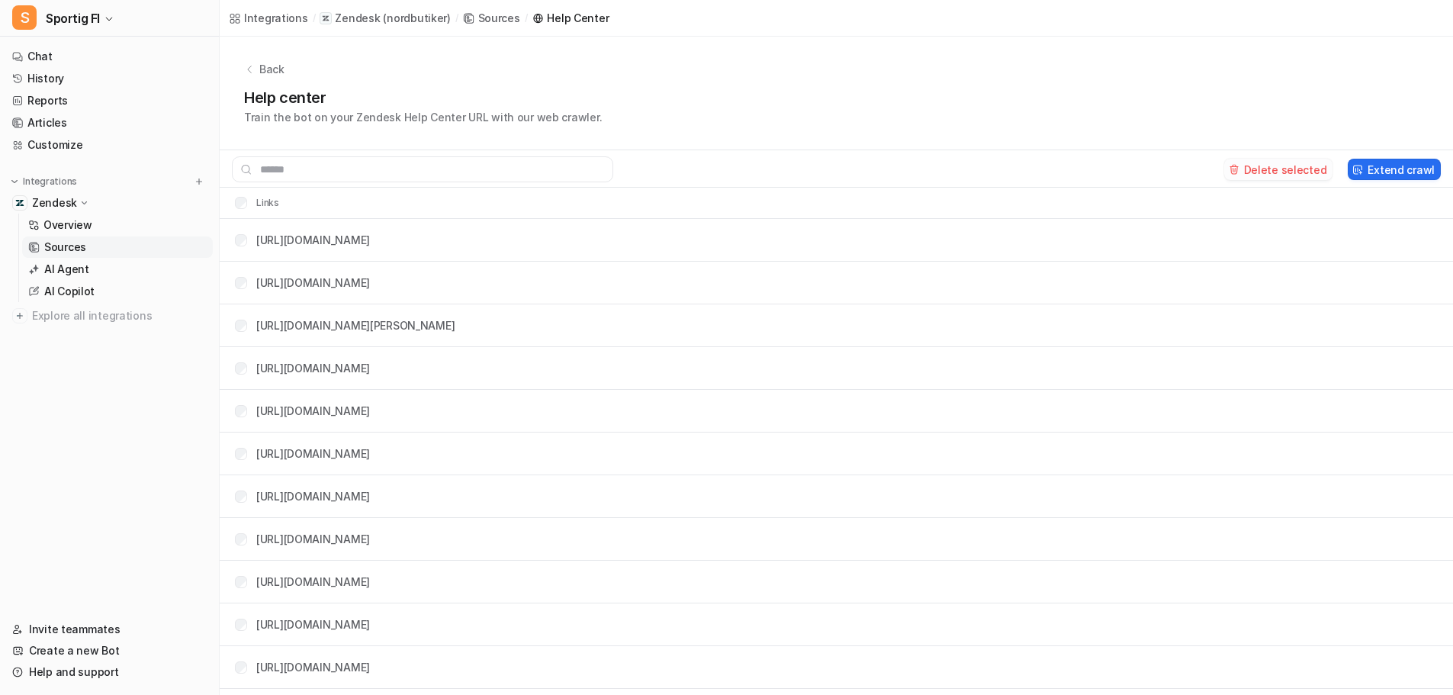
click at [1300, 169] on button "Delete selected" at bounding box center [1278, 169] width 109 height 21
click at [90, 23] on span "Sportig FI" at bounding box center [73, 18] width 54 height 21
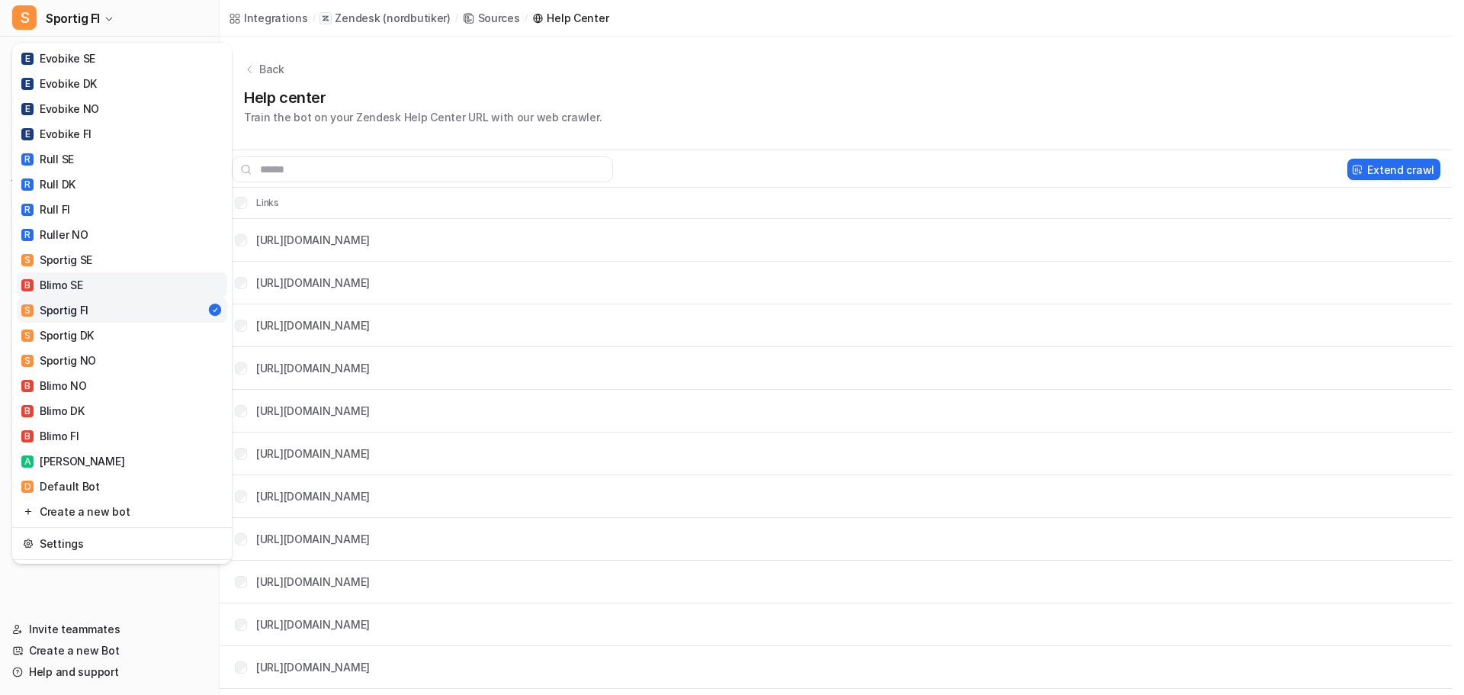
click at [88, 279] on link "B Blimo SE" at bounding box center [122, 284] width 210 height 25
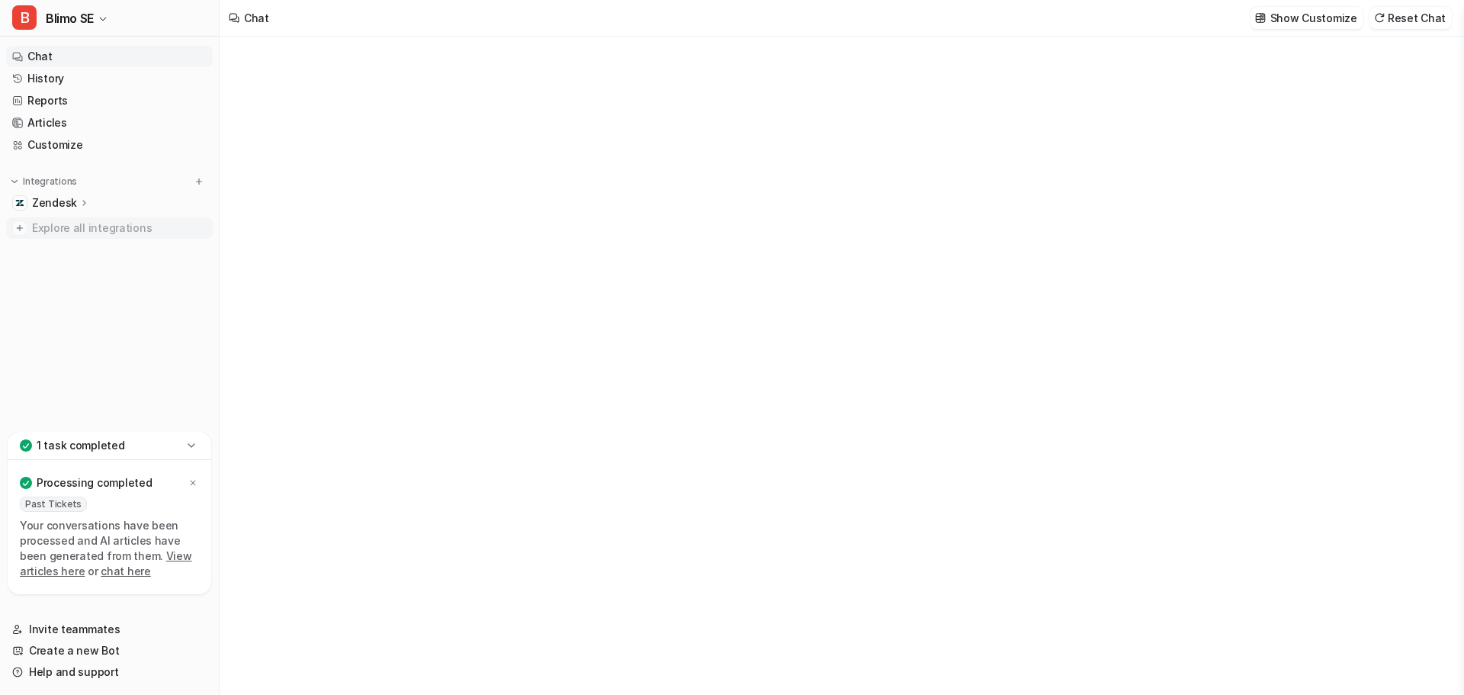
type textarea "**********"
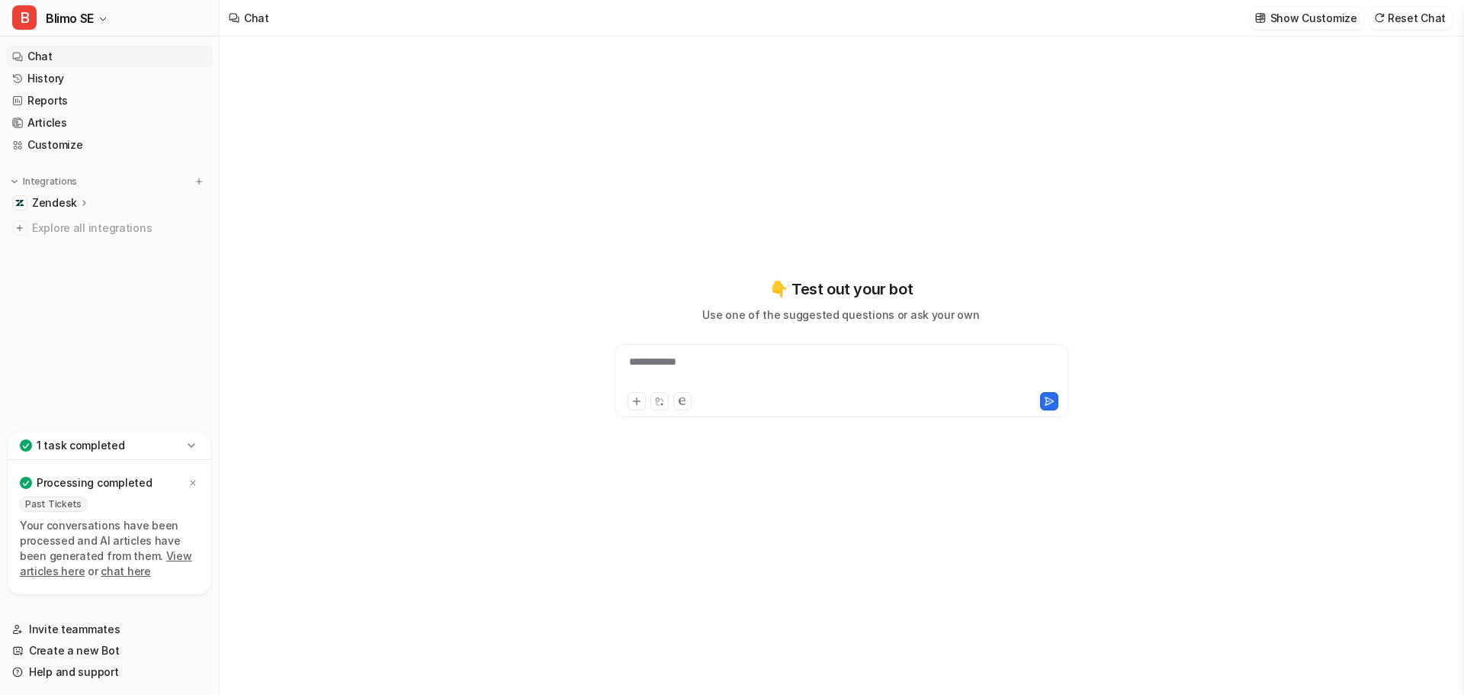
click at [58, 199] on p "Zendesk" at bounding box center [54, 202] width 45 height 15
click at [69, 241] on p "Sources" at bounding box center [65, 246] width 42 height 15
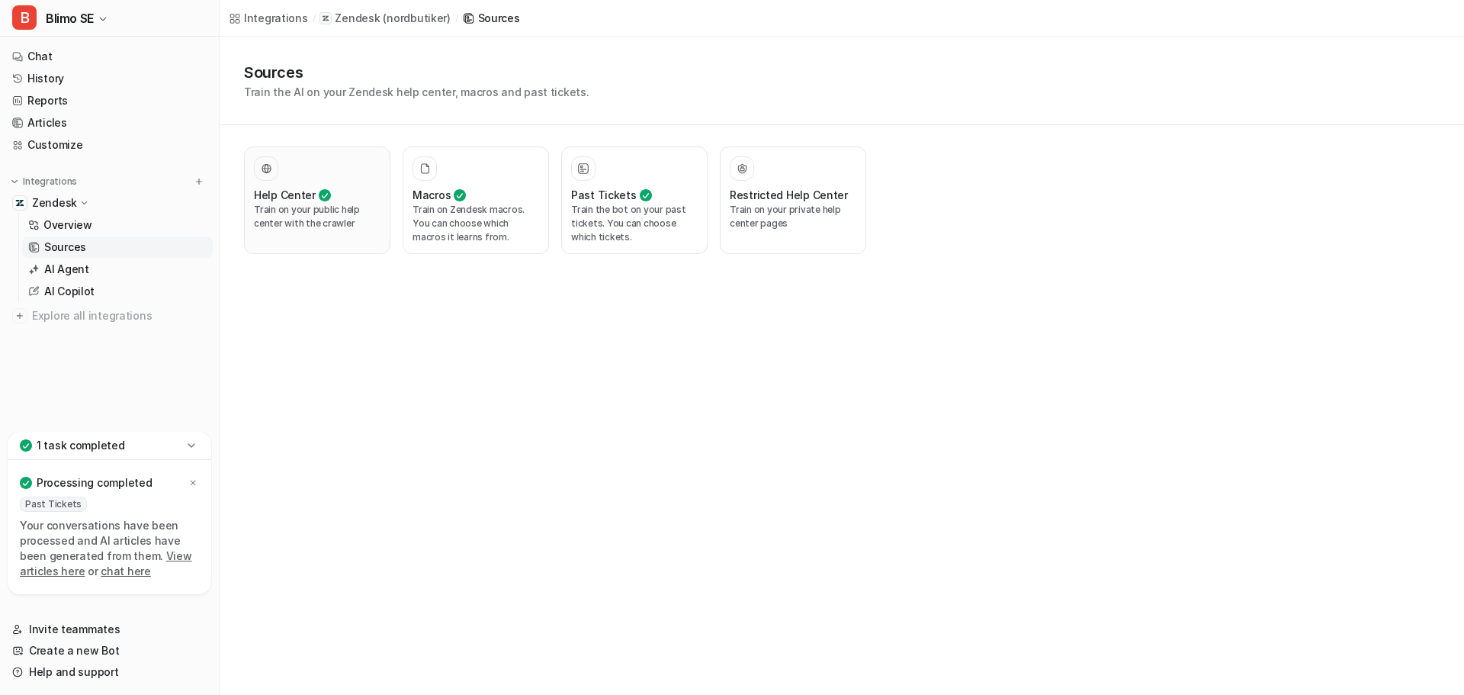
click at [285, 201] on h3 "Help Center" at bounding box center [285, 195] width 62 height 16
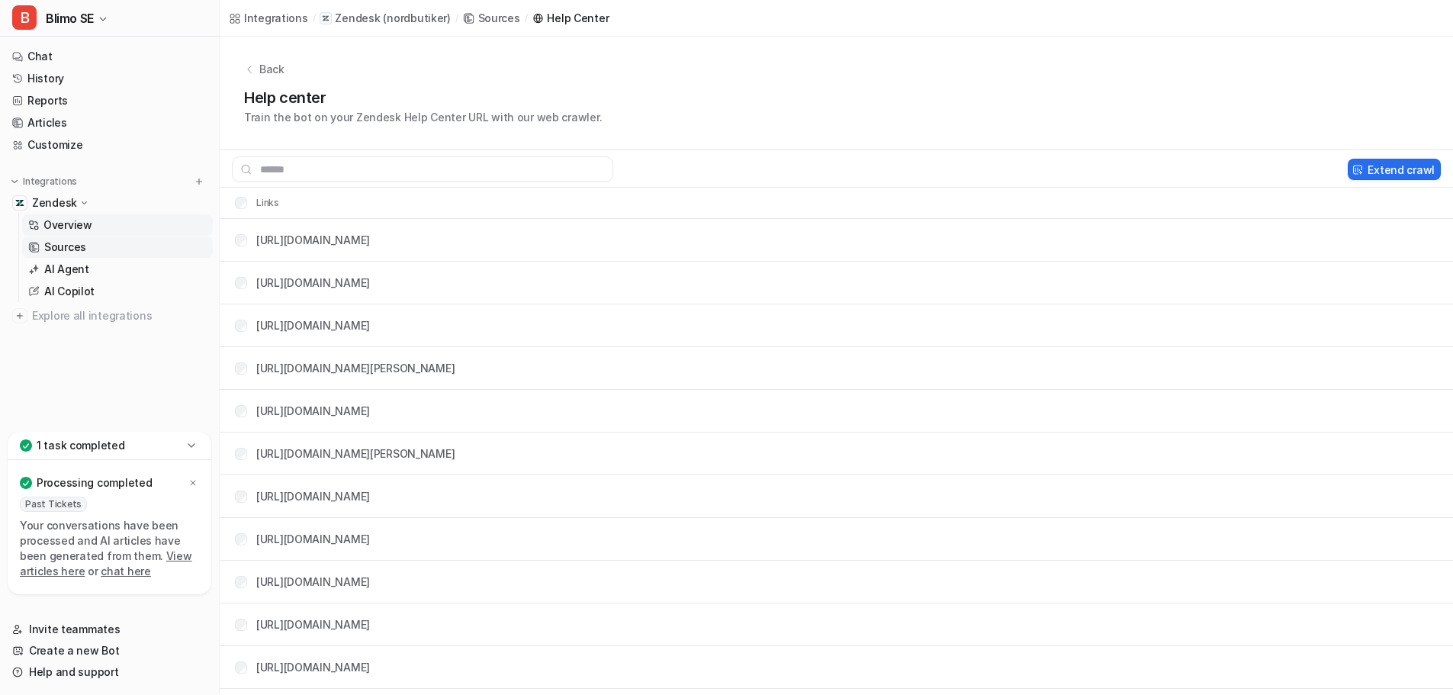
click at [88, 225] on p "Overview" at bounding box center [67, 224] width 49 height 15
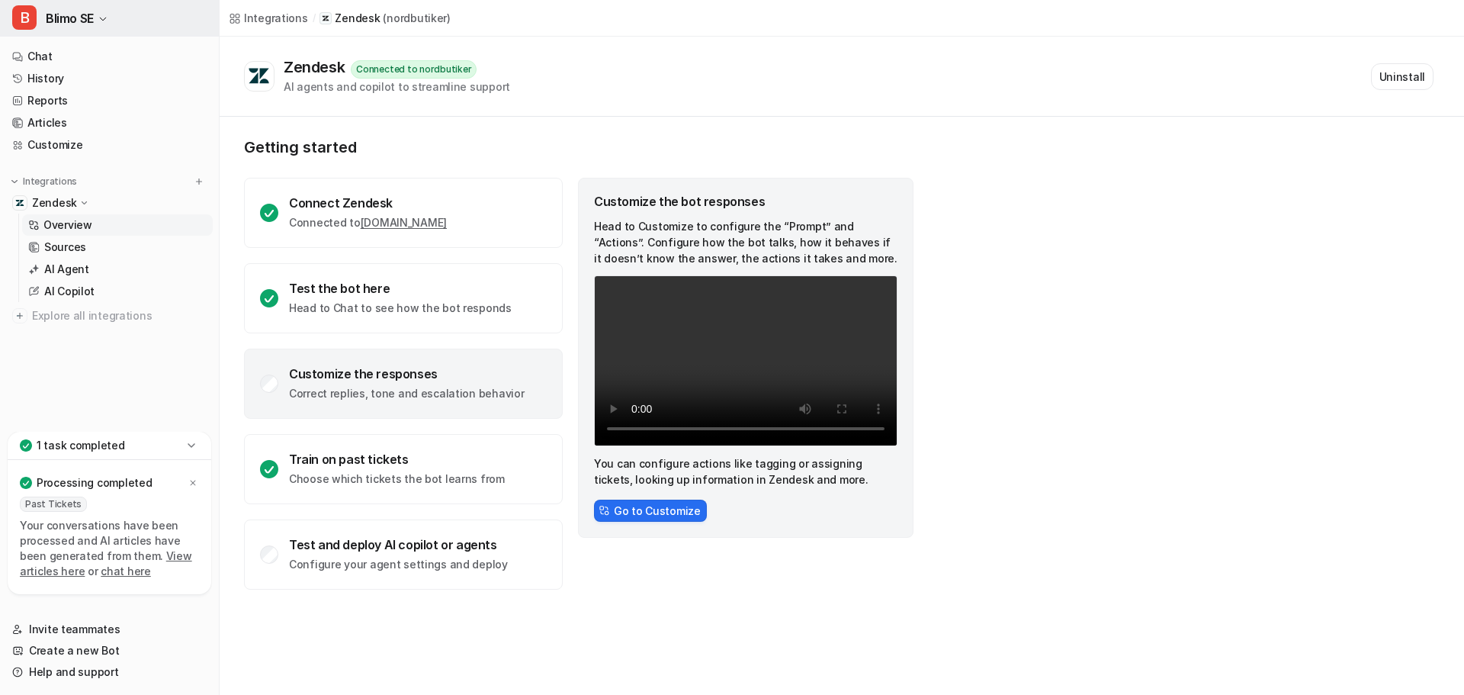
click at [87, 20] on span "Blimo SE" at bounding box center [70, 18] width 48 height 21
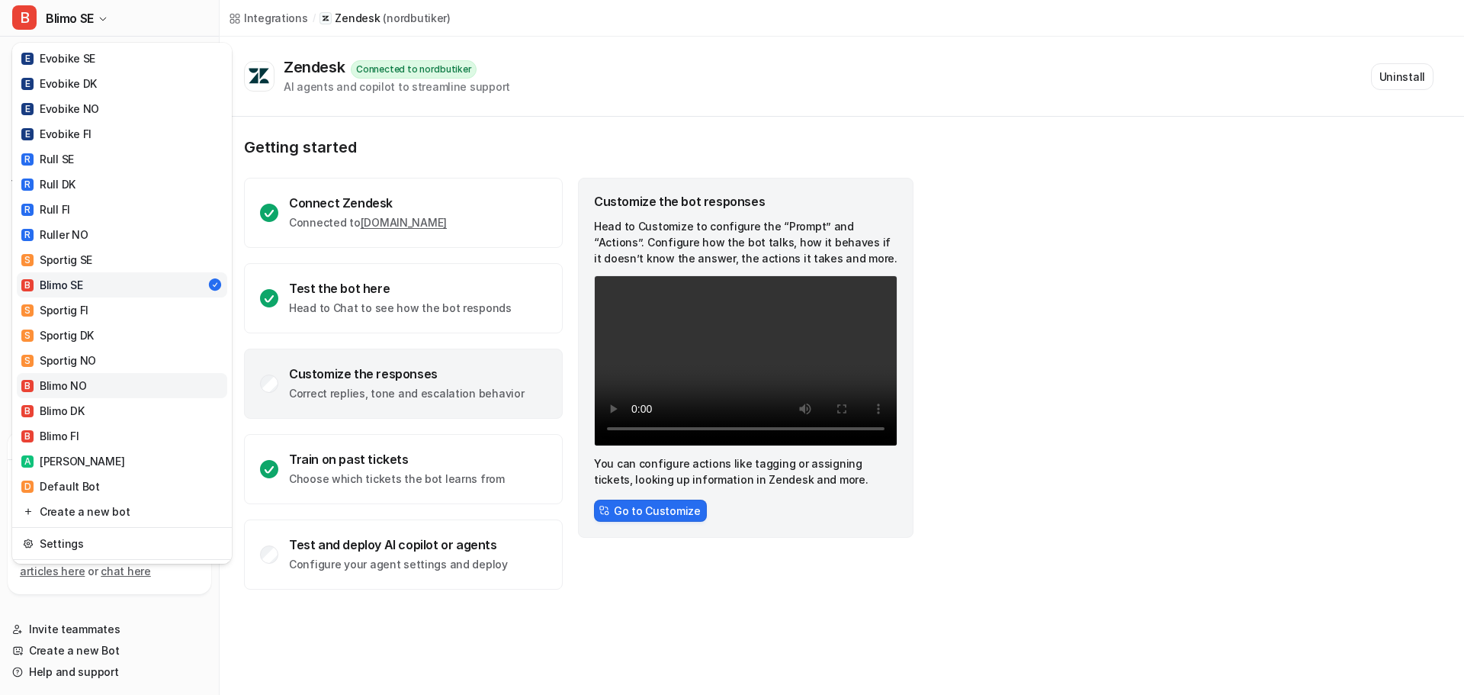
click at [89, 380] on link "B Blimo NO" at bounding box center [122, 385] width 210 height 25
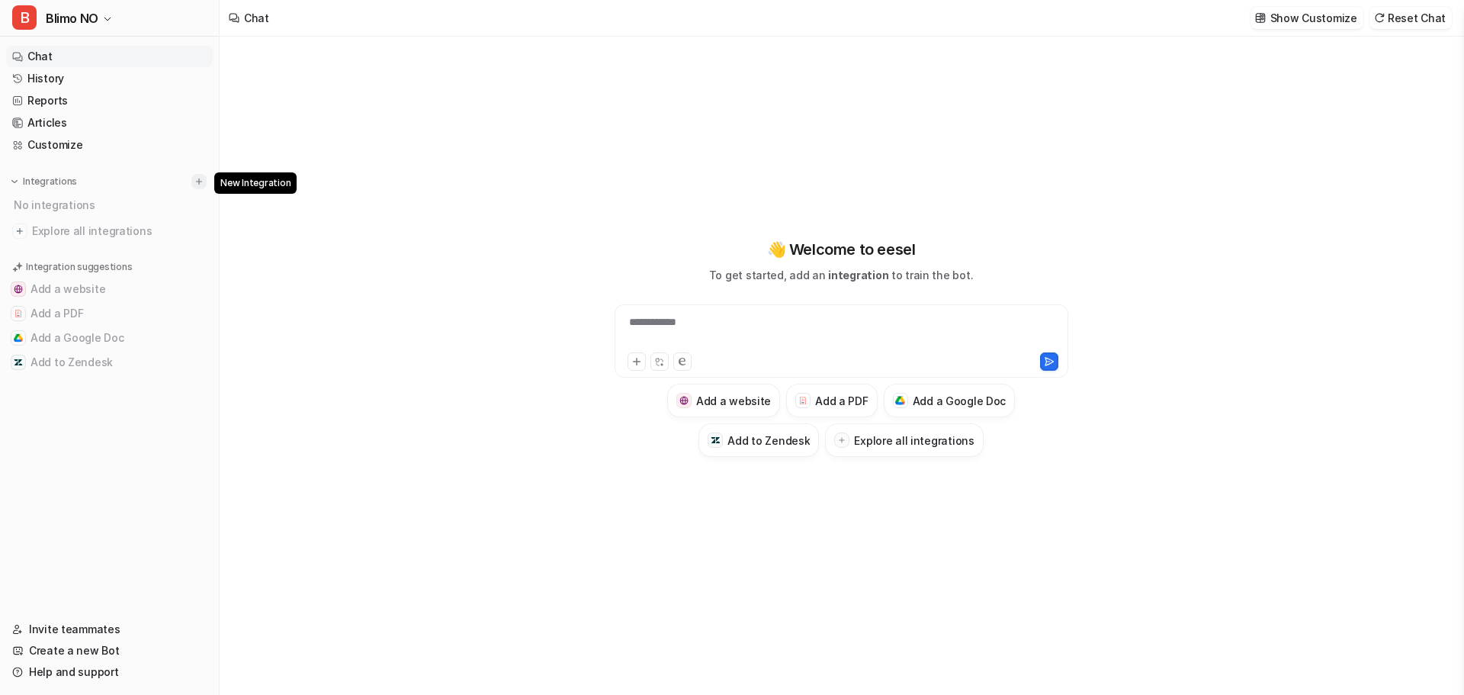
click at [198, 181] on img at bounding box center [199, 181] width 11 height 11
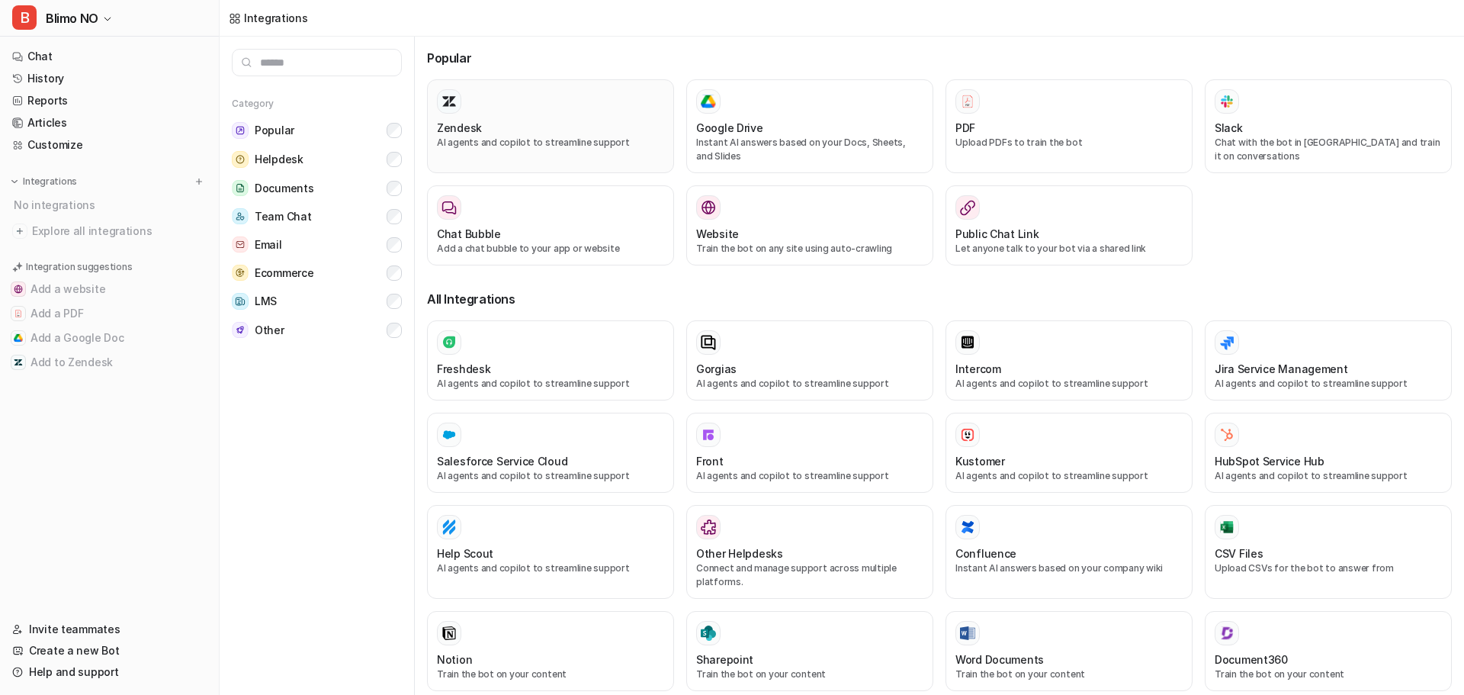
click at [470, 119] on div "Zendesk AI agents and copilot to streamline support" at bounding box center [550, 126] width 227 height 74
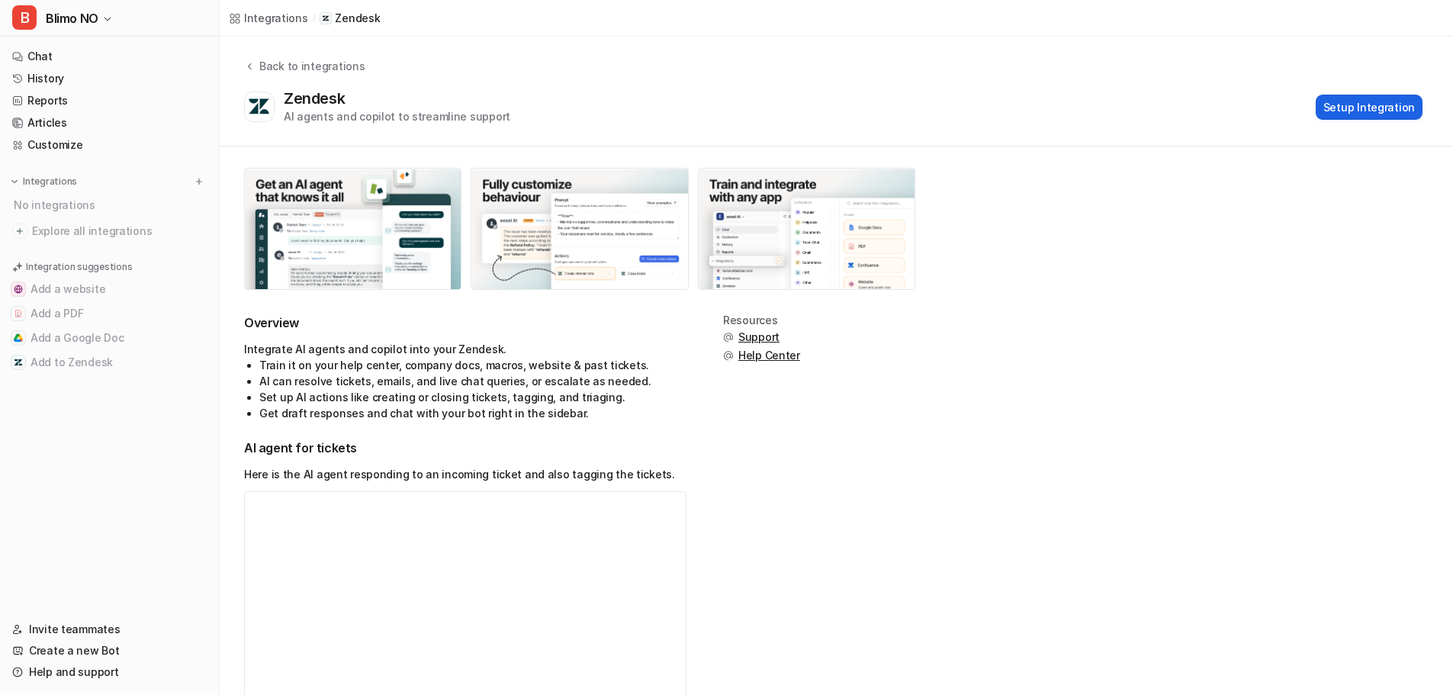
click at [1362, 106] on button "Setup Integration" at bounding box center [1368, 107] width 107 height 25
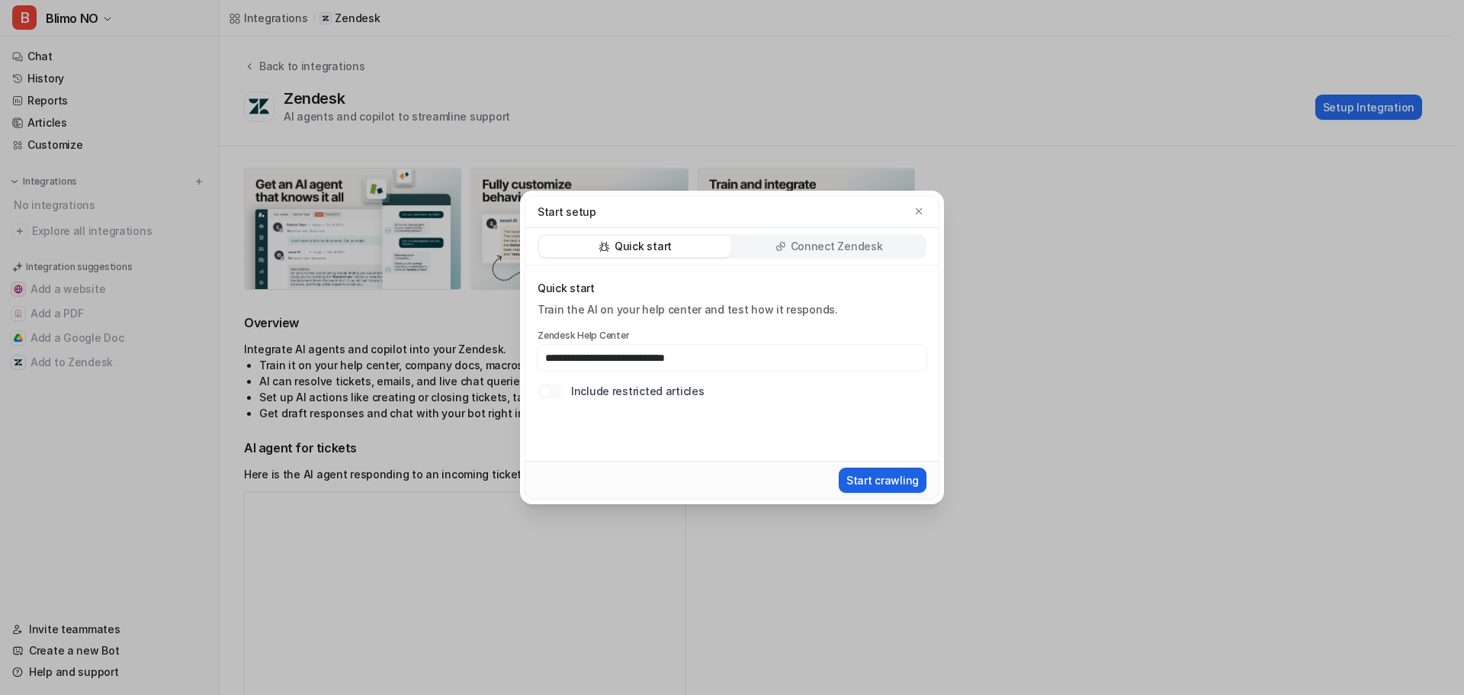
type input "**********"
click at [872, 484] on button "Start crawling" at bounding box center [883, 479] width 88 height 25
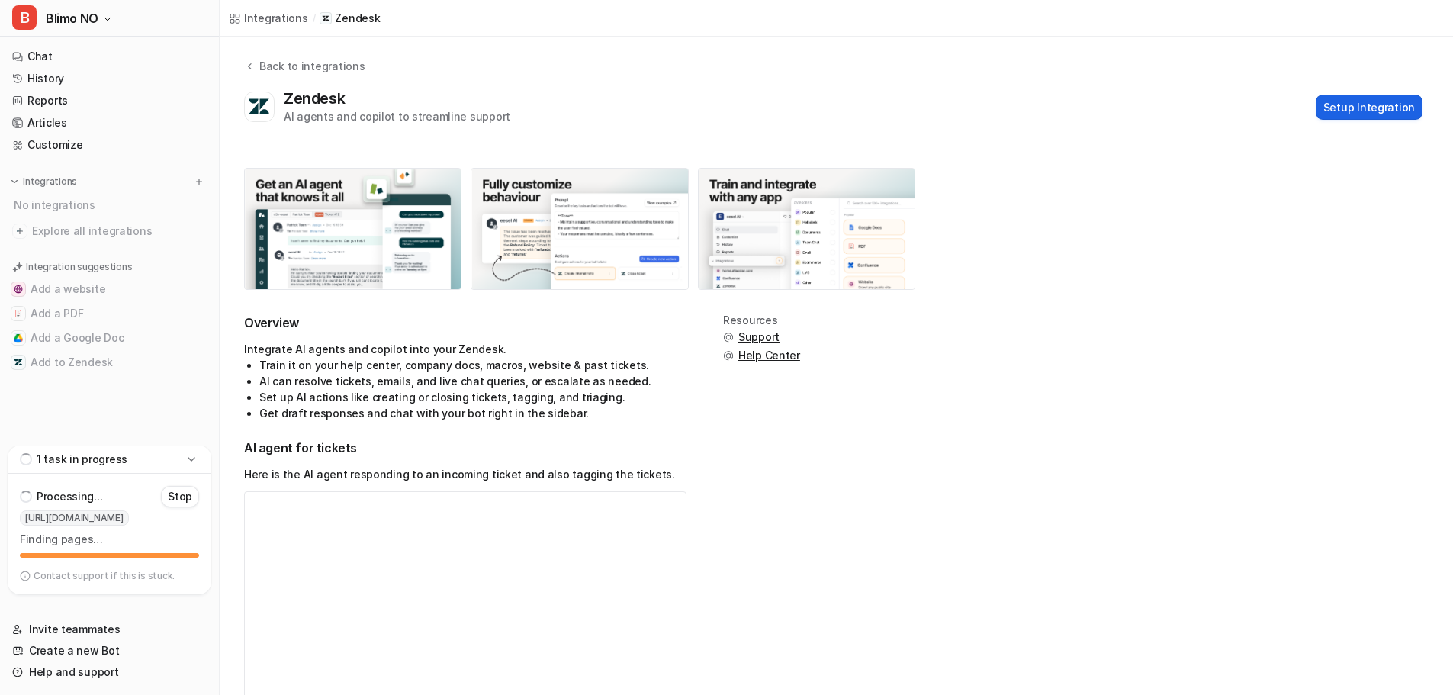
click at [1361, 104] on button "Setup Integration" at bounding box center [1368, 107] width 107 height 25
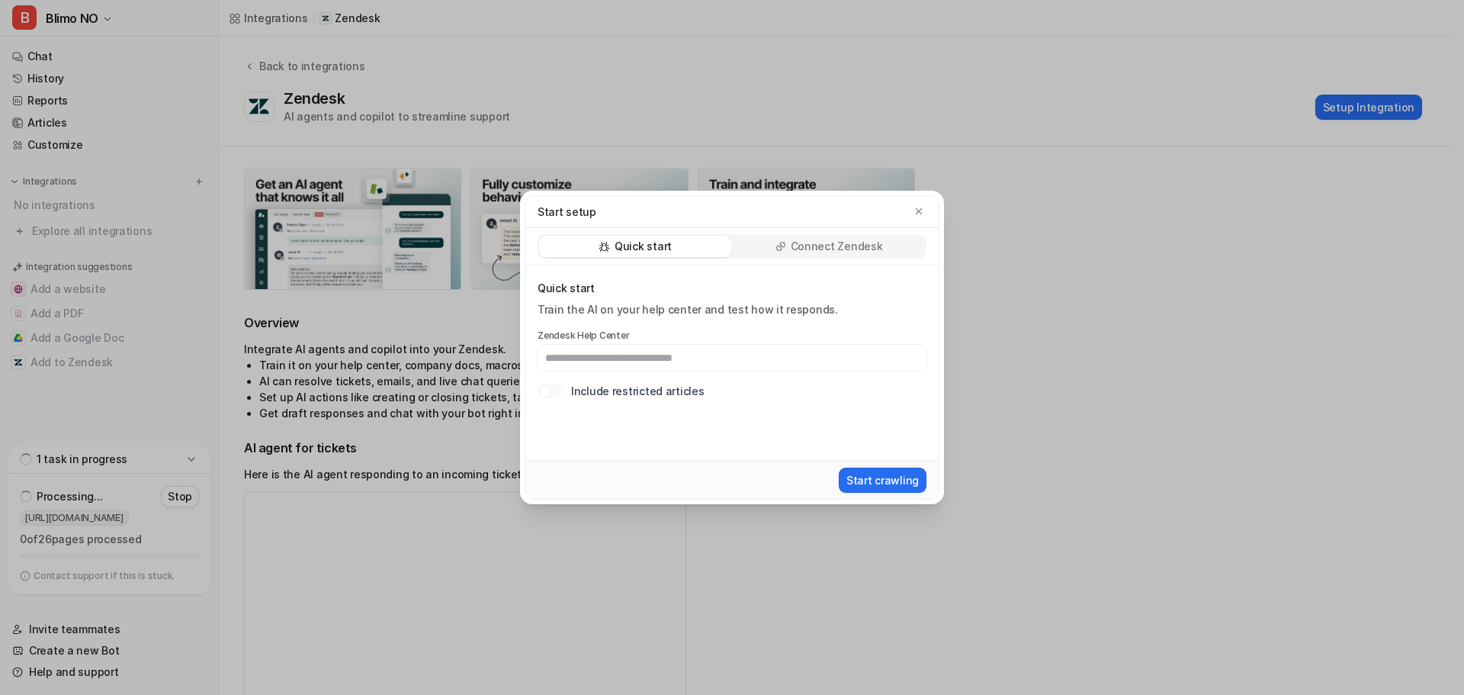
click at [876, 251] on p "Connect Zendesk" at bounding box center [837, 246] width 92 height 15
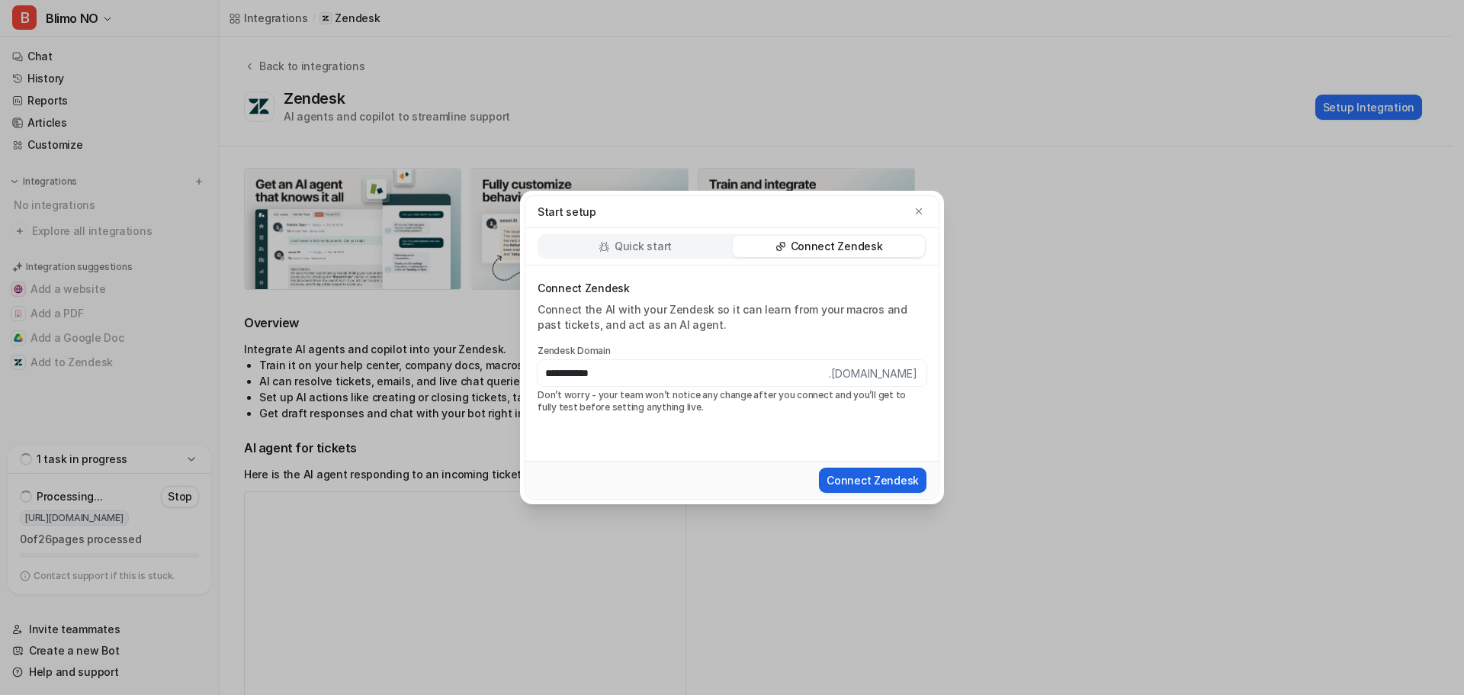
type input "**********"
click at [867, 477] on button "Connect Zendesk" at bounding box center [873, 479] width 108 height 25
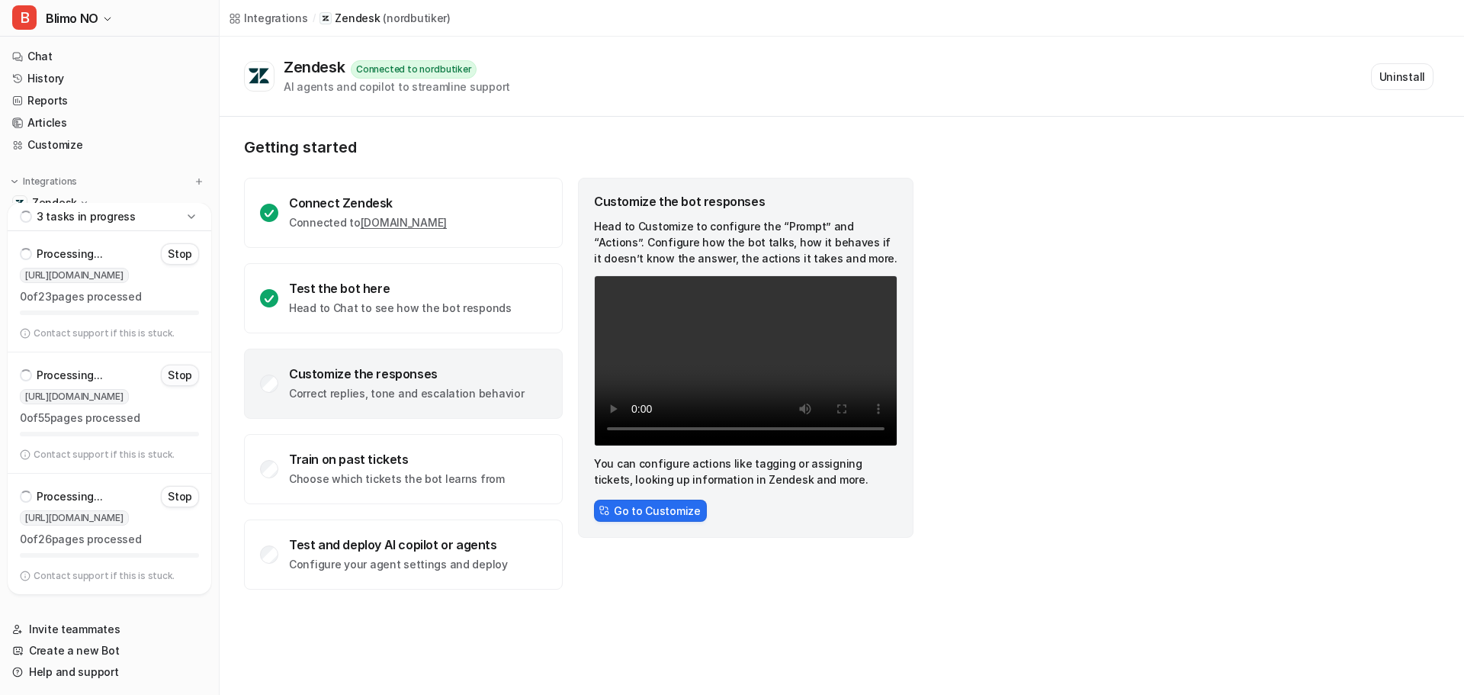
click at [183, 375] on p "Stop" at bounding box center [180, 375] width 24 height 15
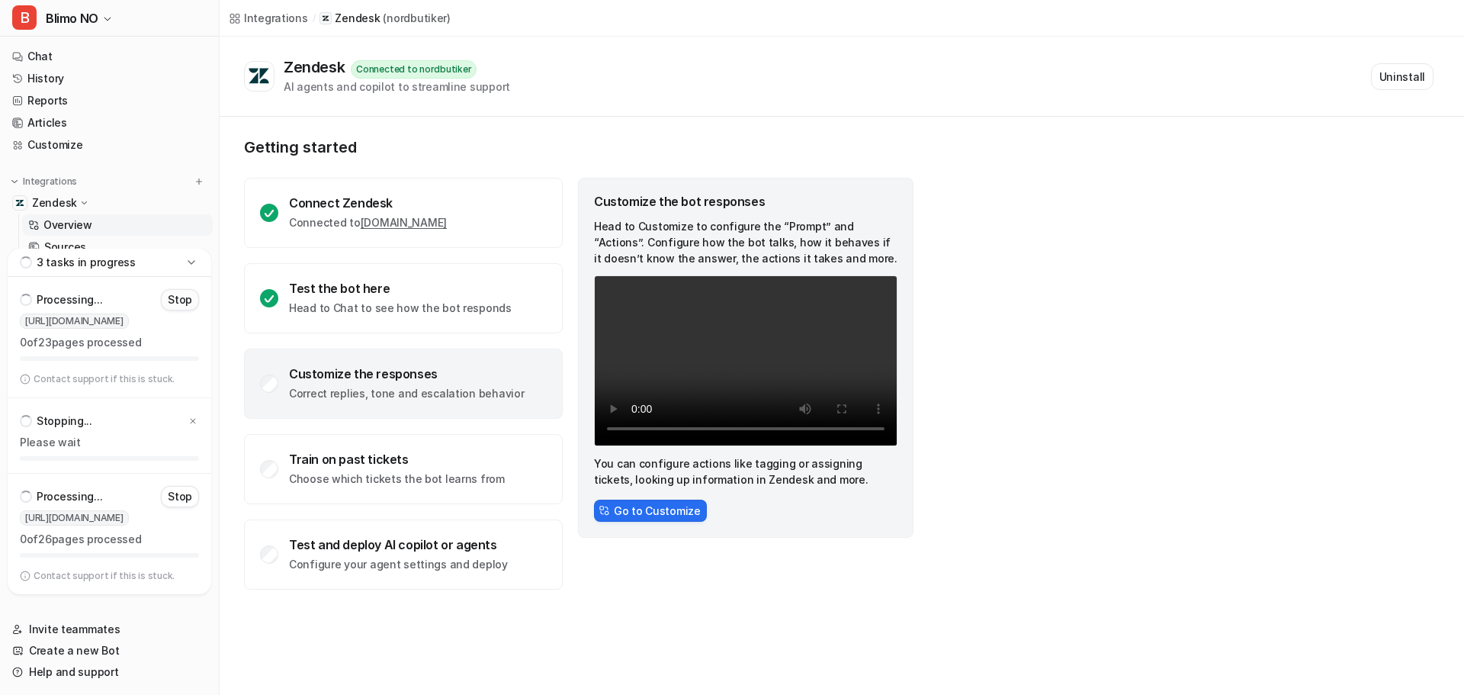
click at [184, 297] on p "Stop" at bounding box center [180, 299] width 24 height 15
click at [88, 241] on link "Sources" at bounding box center [117, 246] width 191 height 21
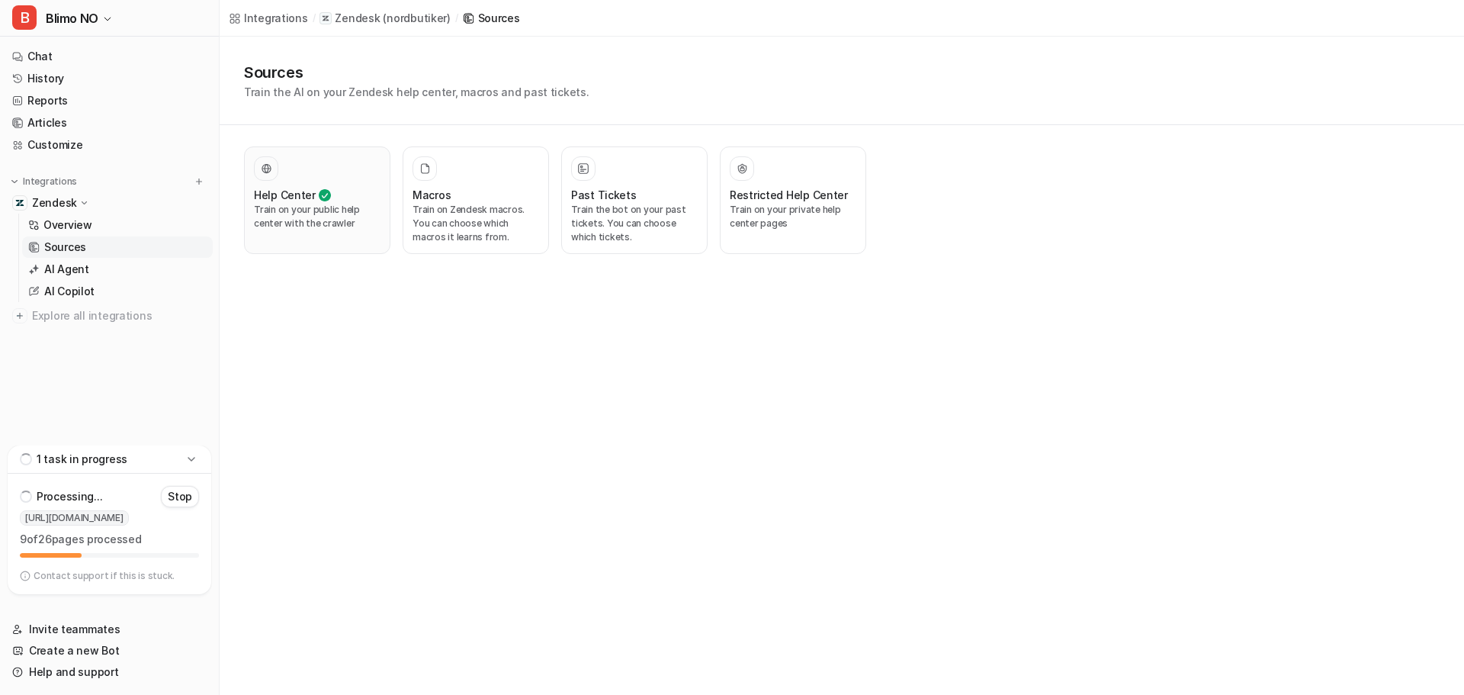
click at [330, 177] on div at bounding box center [317, 168] width 127 height 24
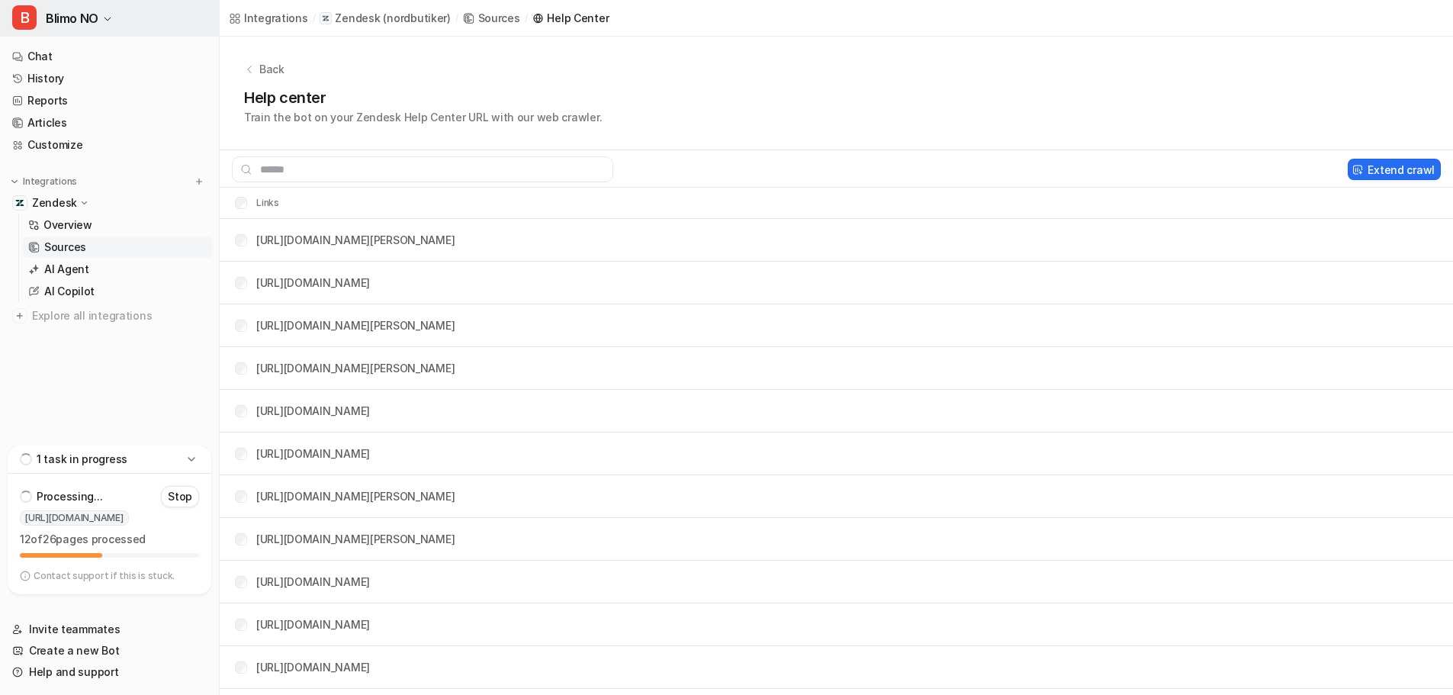
click at [89, 23] on span "Blimo NO" at bounding box center [72, 18] width 53 height 21
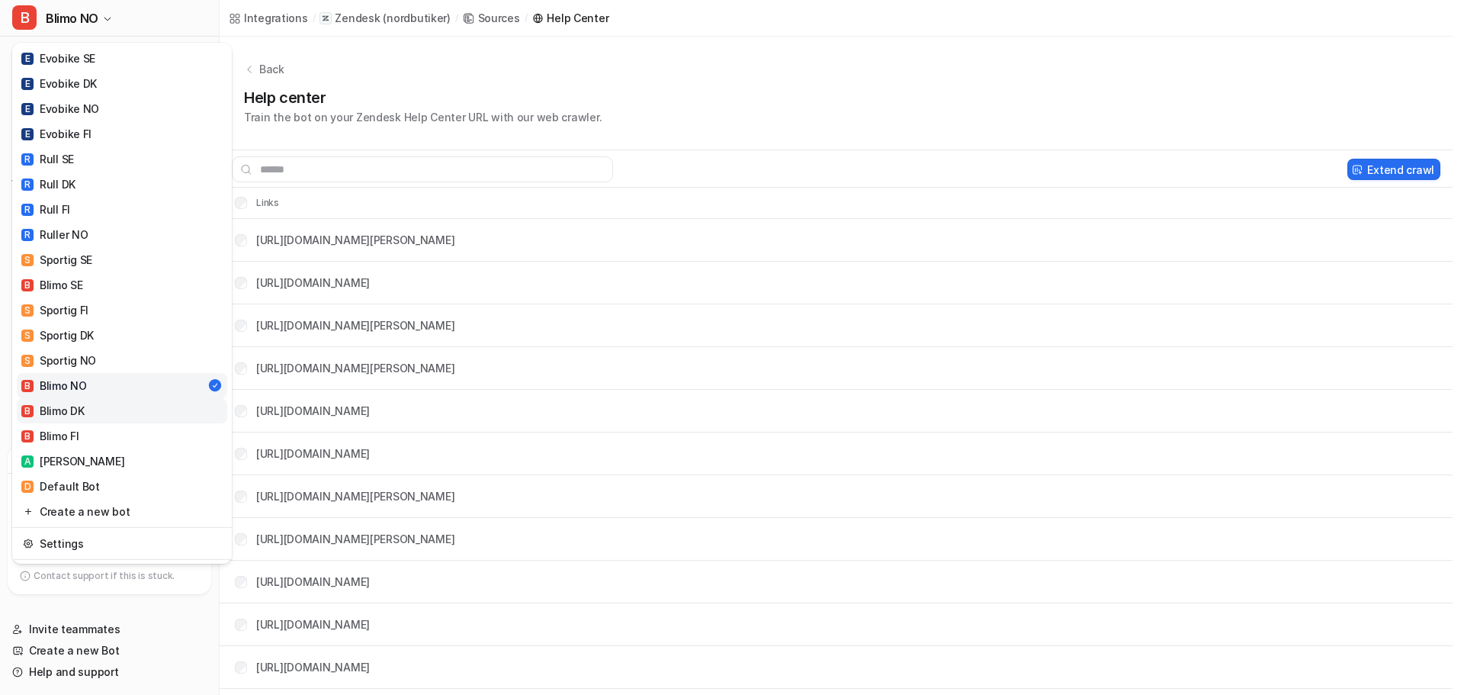
click at [93, 409] on link "B Blimo DK" at bounding box center [122, 410] width 210 height 25
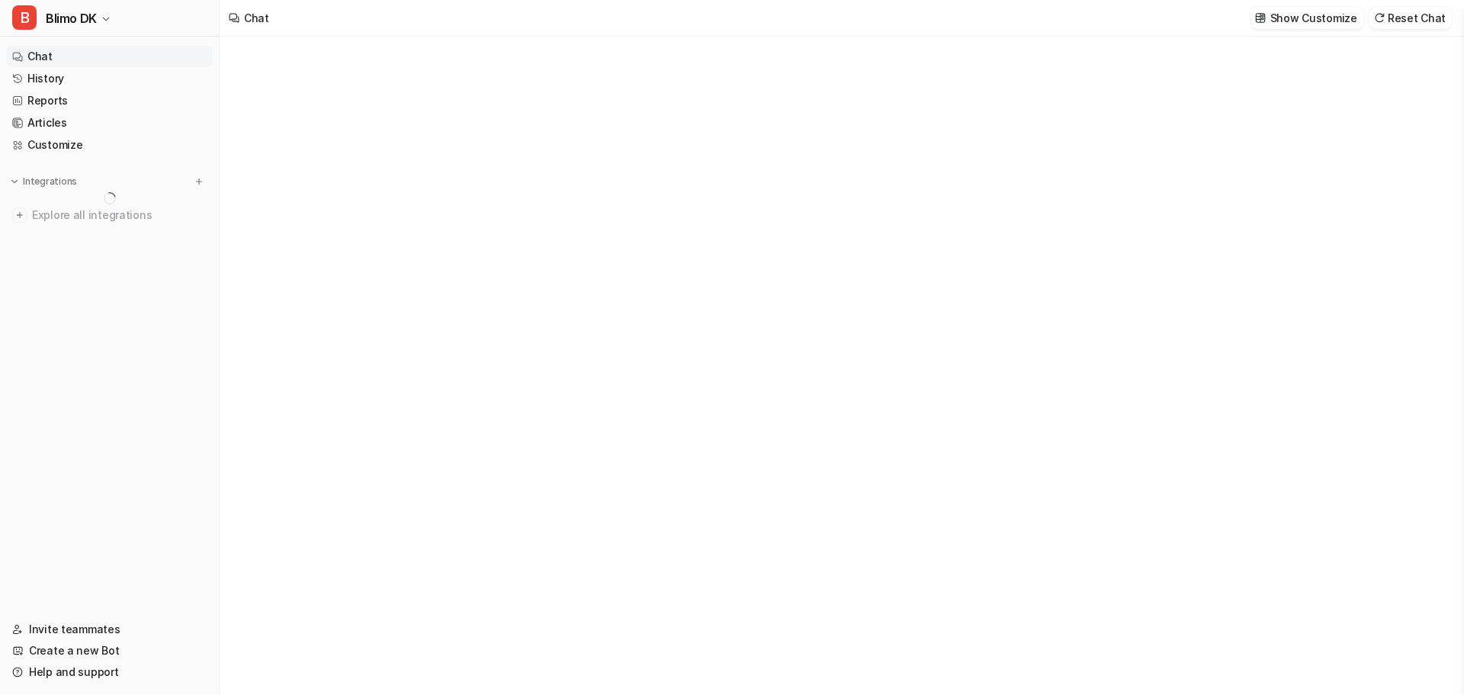
type textarea "**********"
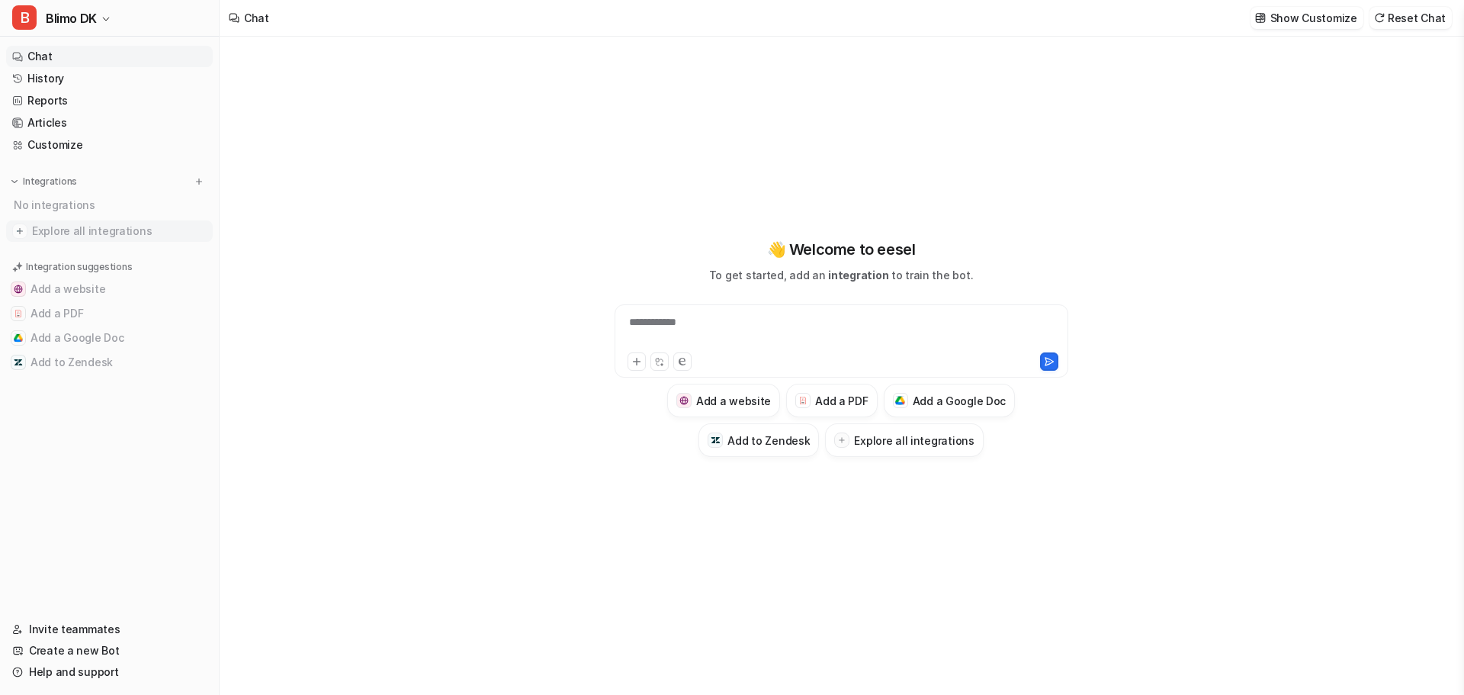
click at [98, 234] on span "Explore all integrations" at bounding box center [119, 231] width 175 height 24
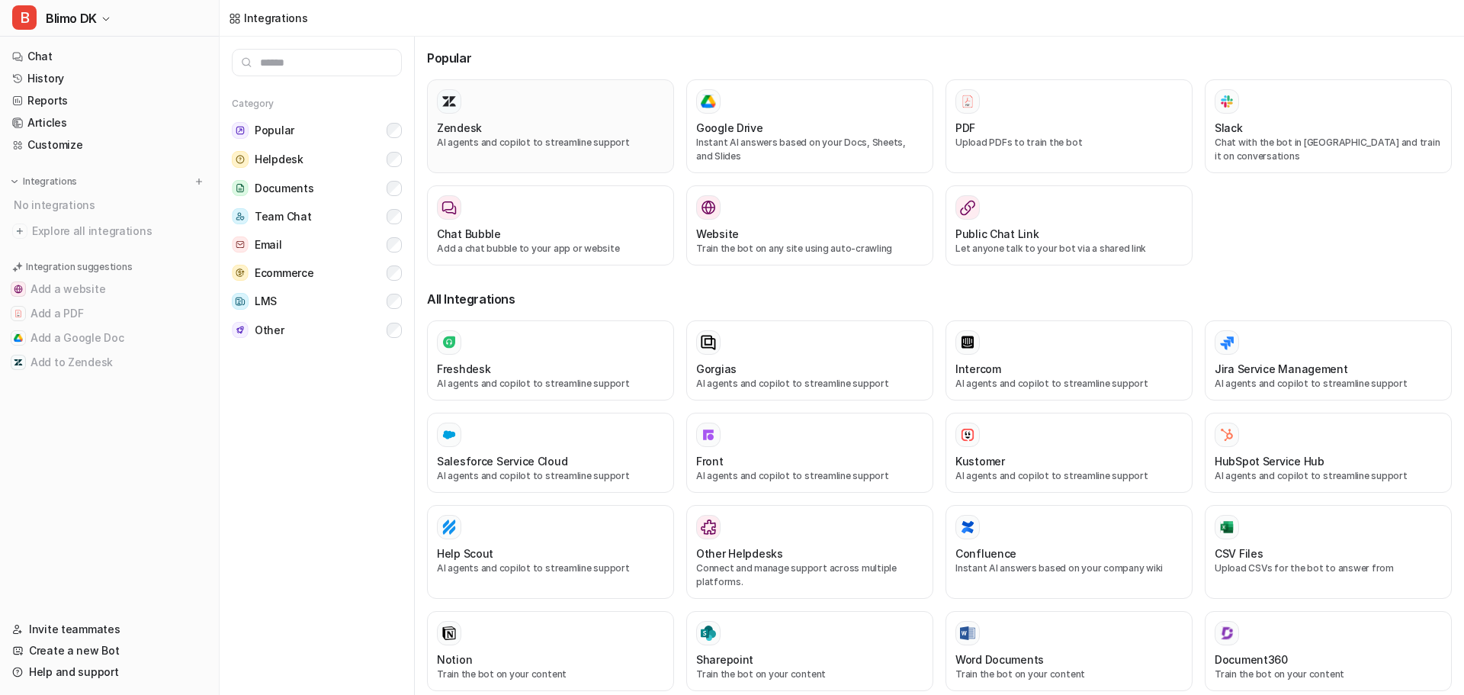
click at [464, 121] on h3 "Zendesk" at bounding box center [459, 128] width 45 height 16
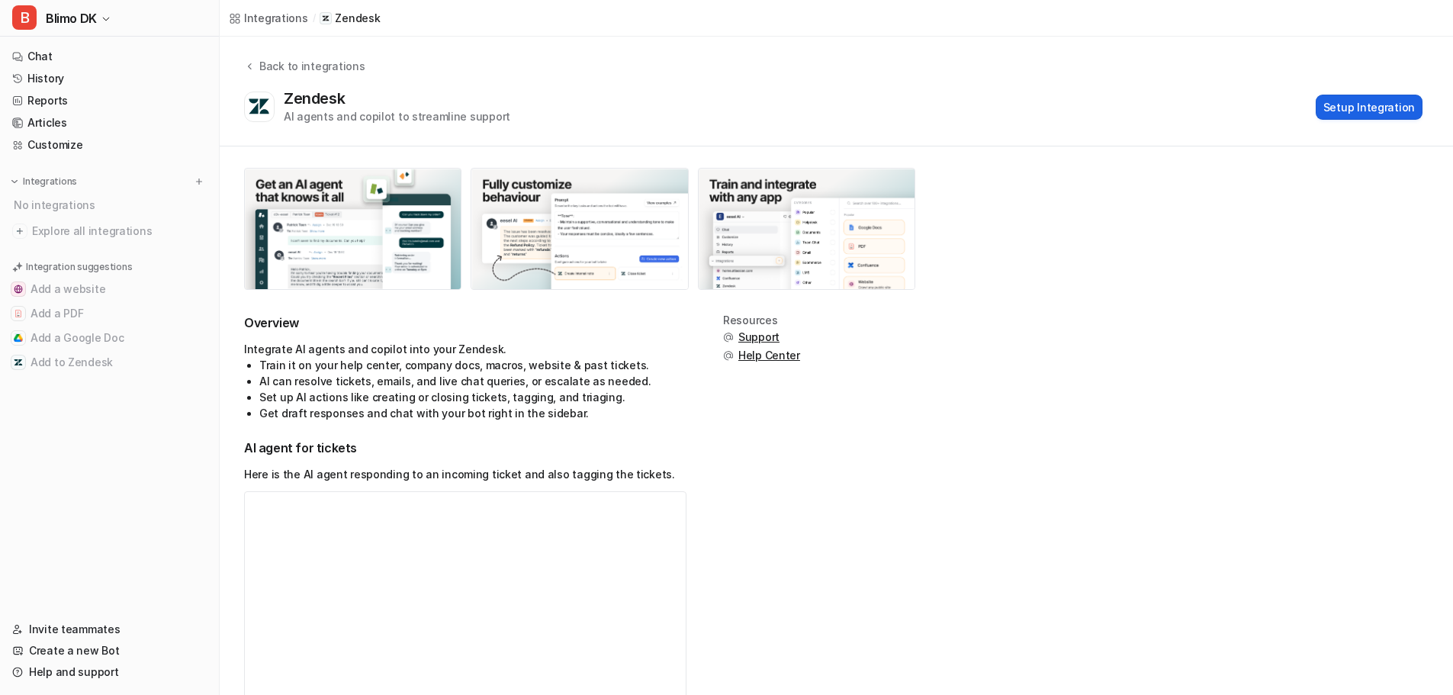
click at [1383, 104] on button "Setup Integration" at bounding box center [1368, 107] width 107 height 25
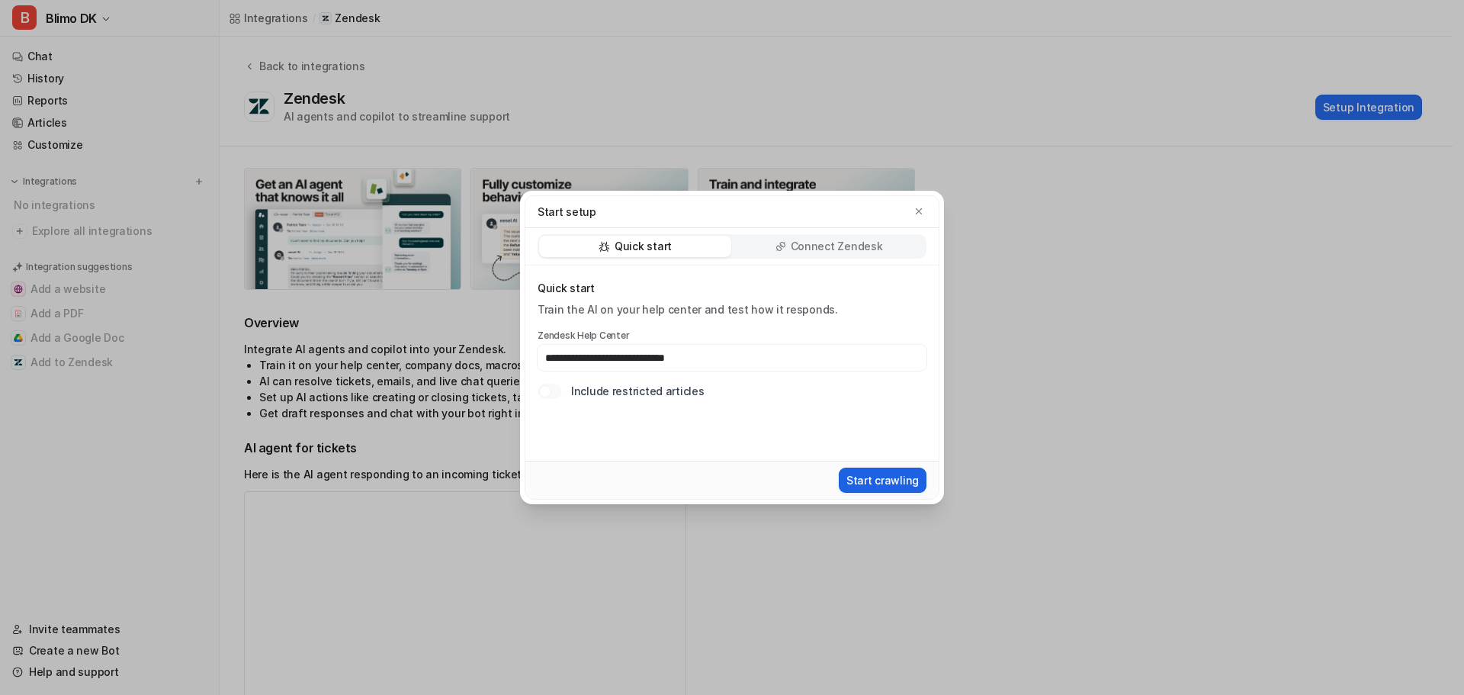
type input "**********"
click at [884, 477] on button "Start crawling" at bounding box center [883, 479] width 88 height 25
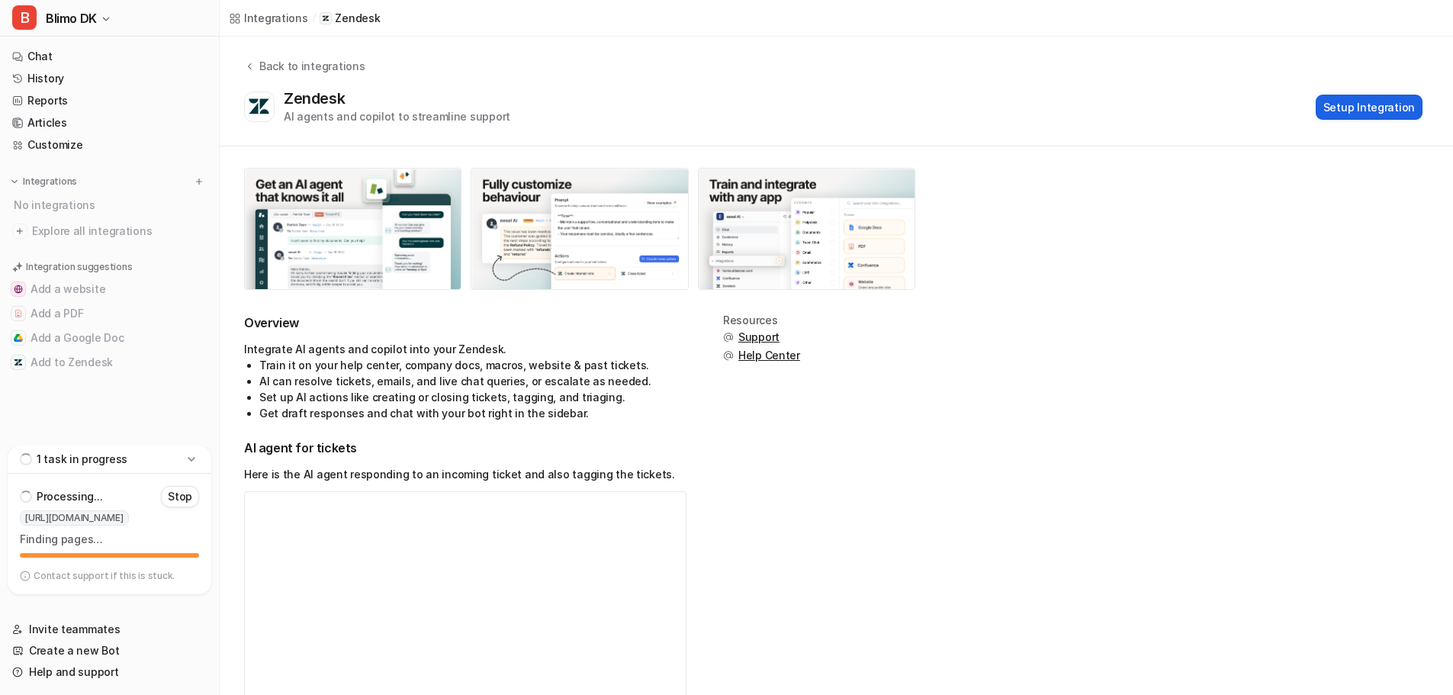
click at [1375, 104] on button "Setup Integration" at bounding box center [1368, 107] width 107 height 25
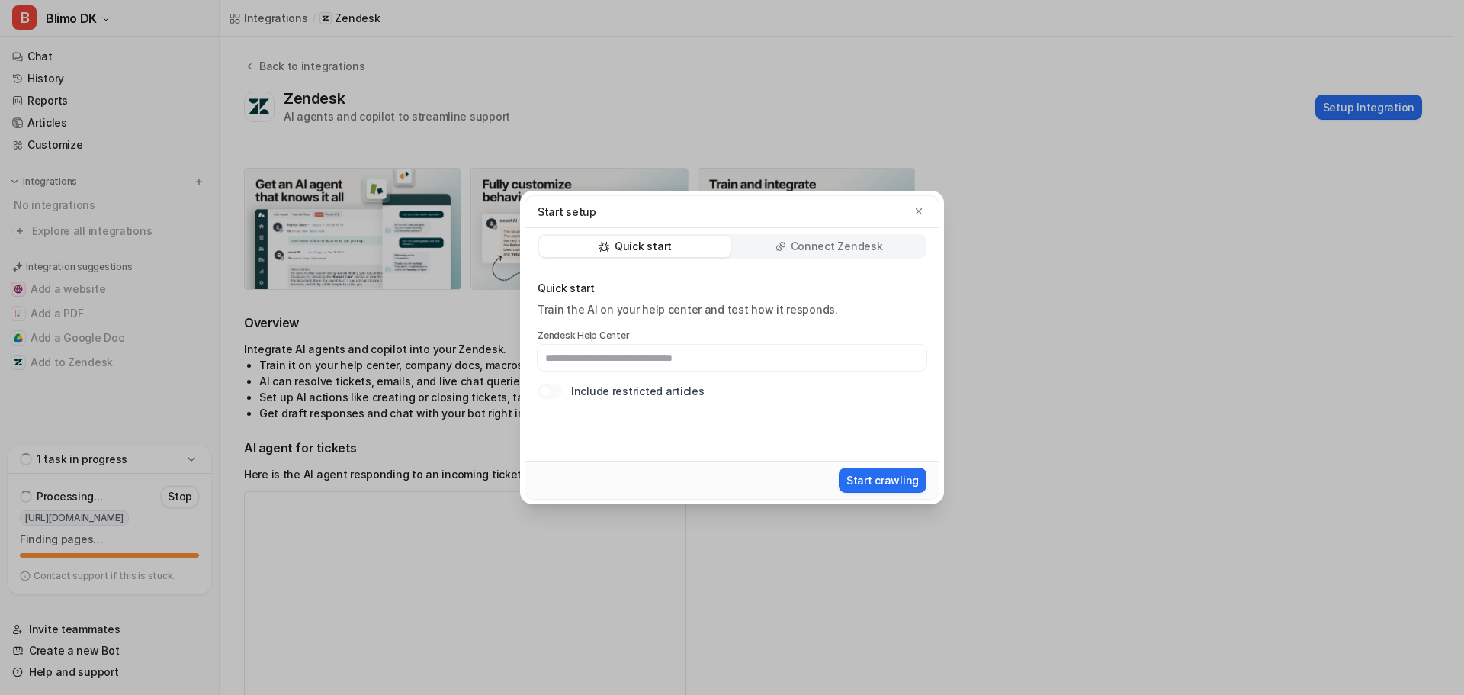
click at [846, 248] on p "Connect Zendesk" at bounding box center [837, 246] width 92 height 15
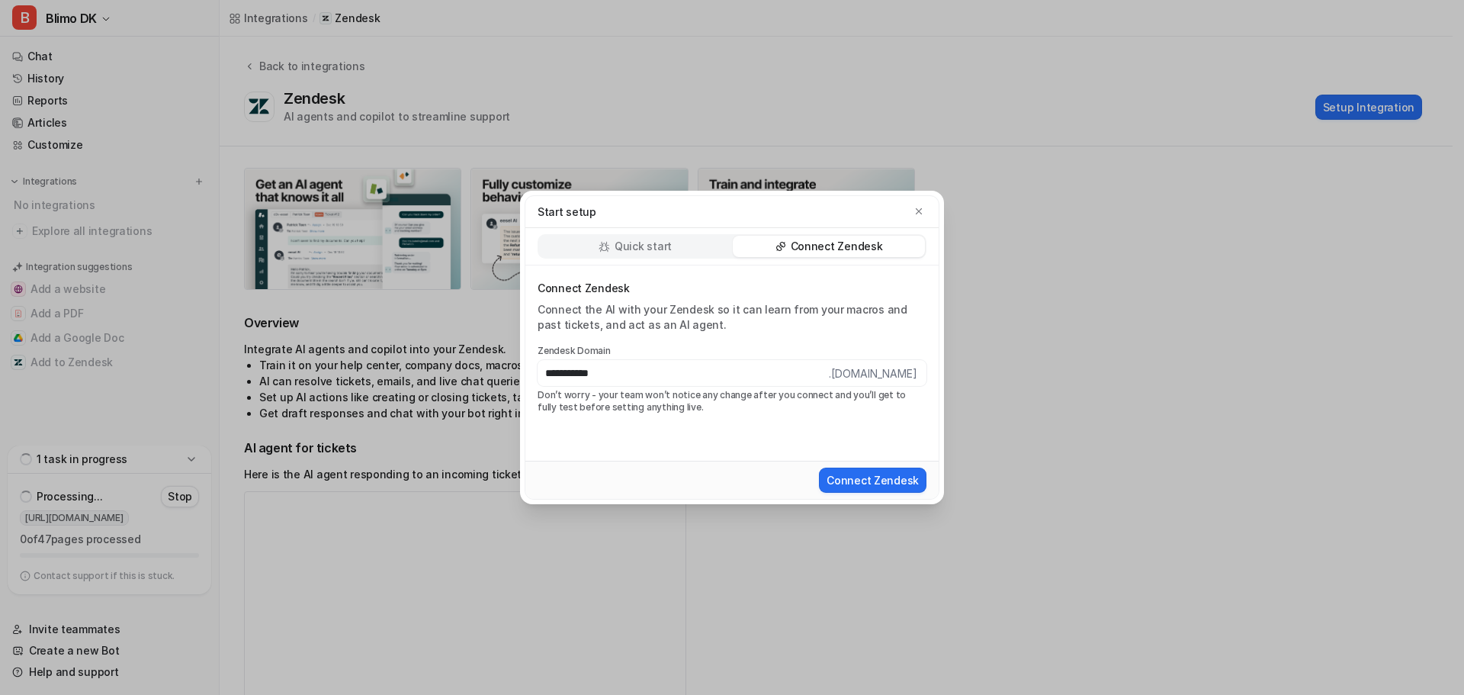
type input "**********"
click at [819, 467] on button "Connect Zendesk" at bounding box center [873, 479] width 108 height 25
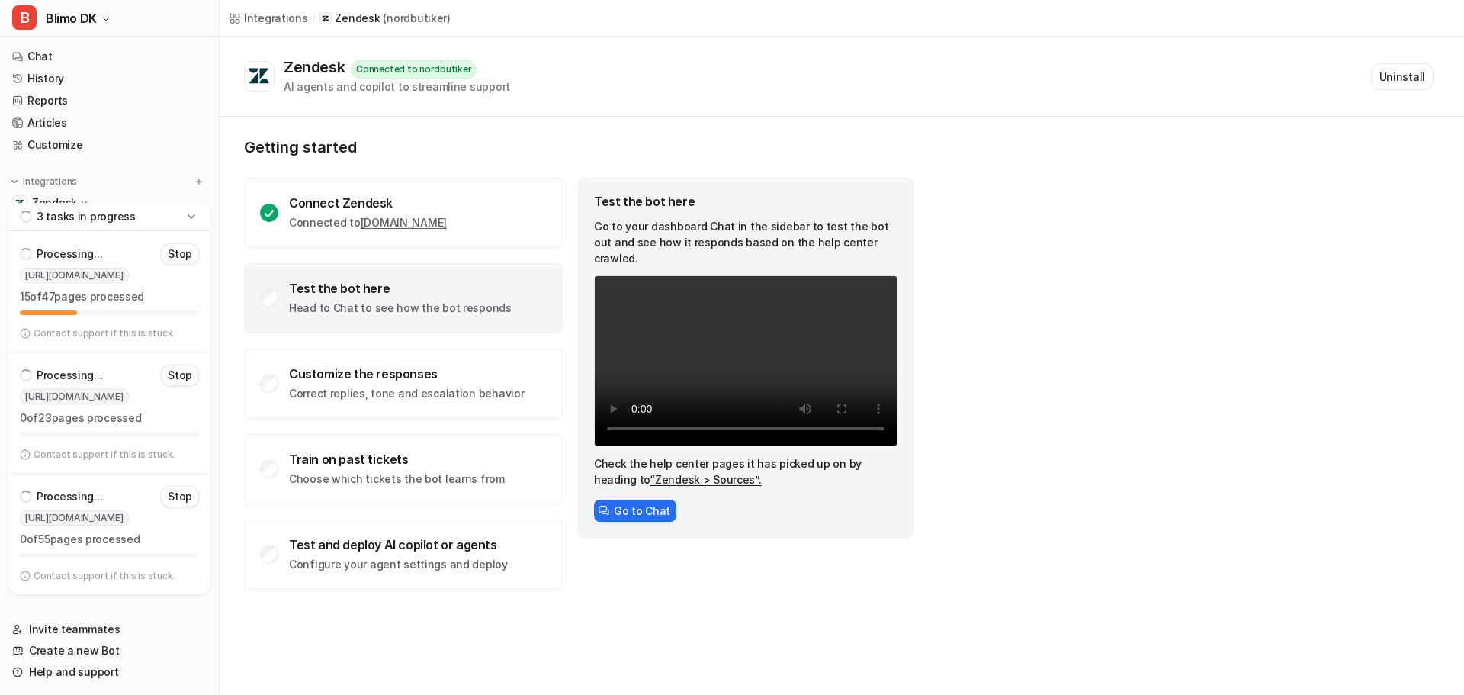
click at [186, 373] on p "Stop" at bounding box center [180, 375] width 24 height 15
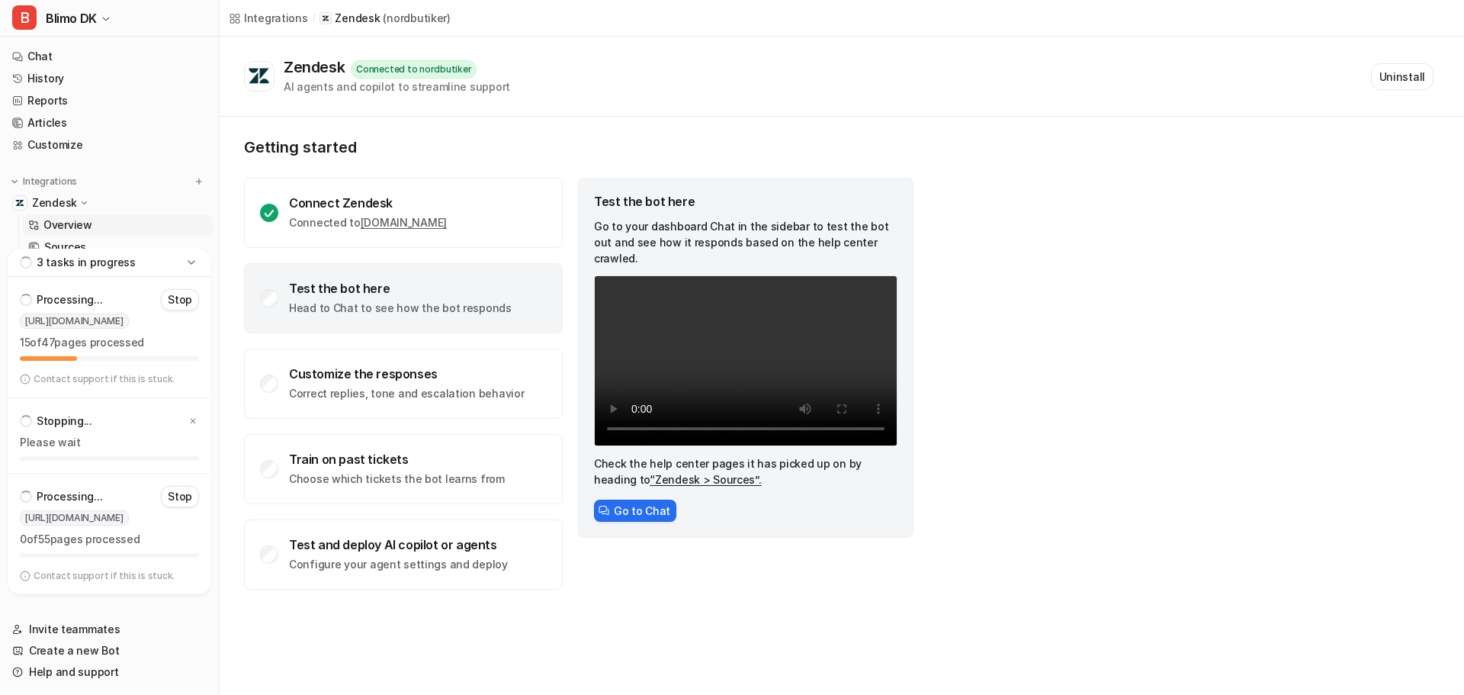
click at [178, 492] on p "Stop" at bounding box center [180, 496] width 24 height 15
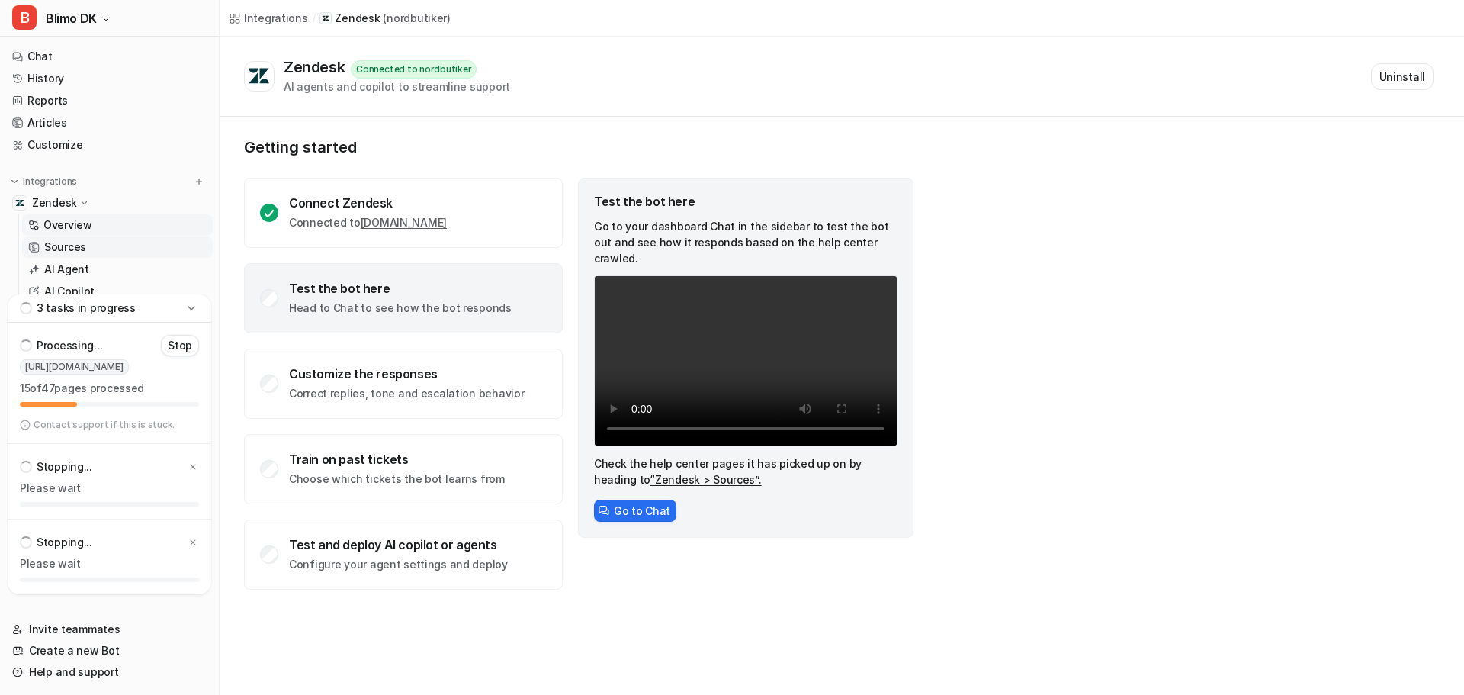
click at [82, 249] on p "Sources" at bounding box center [65, 246] width 42 height 15
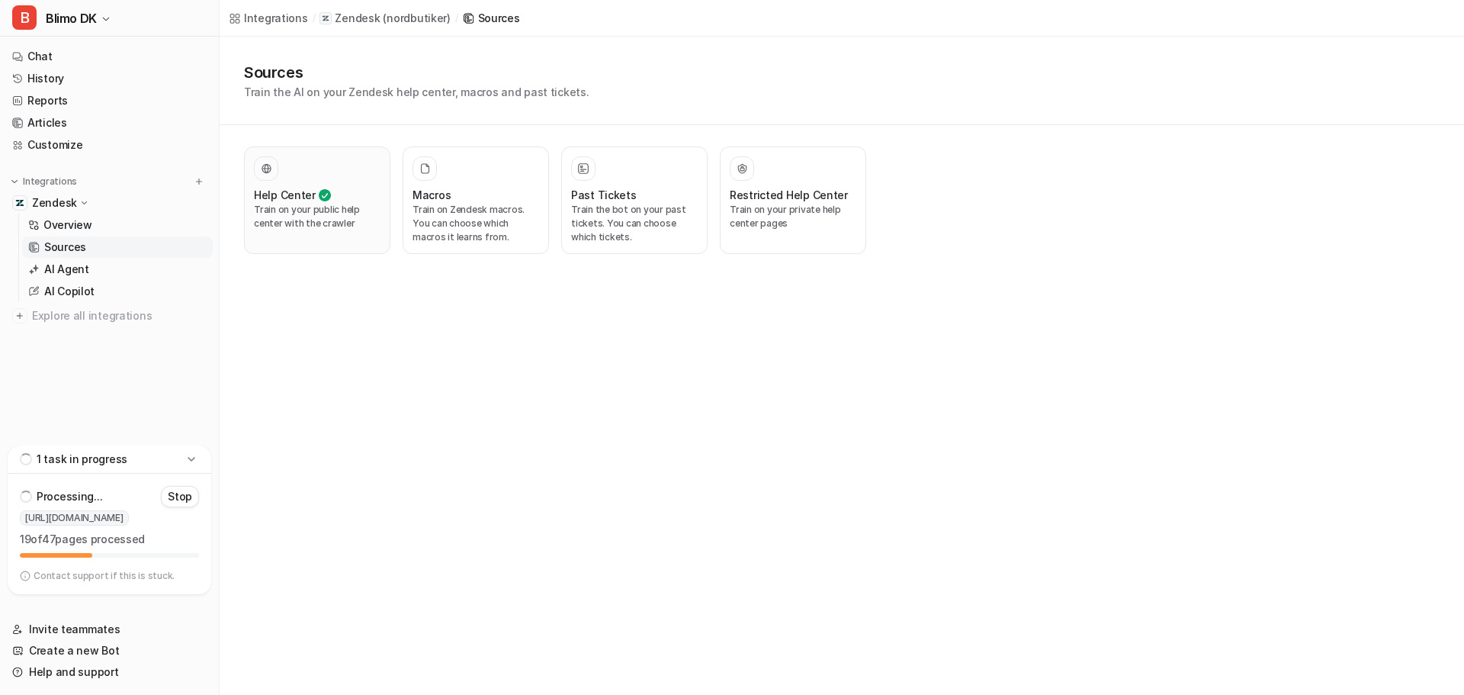
click at [314, 163] on div at bounding box center [317, 168] width 127 height 24
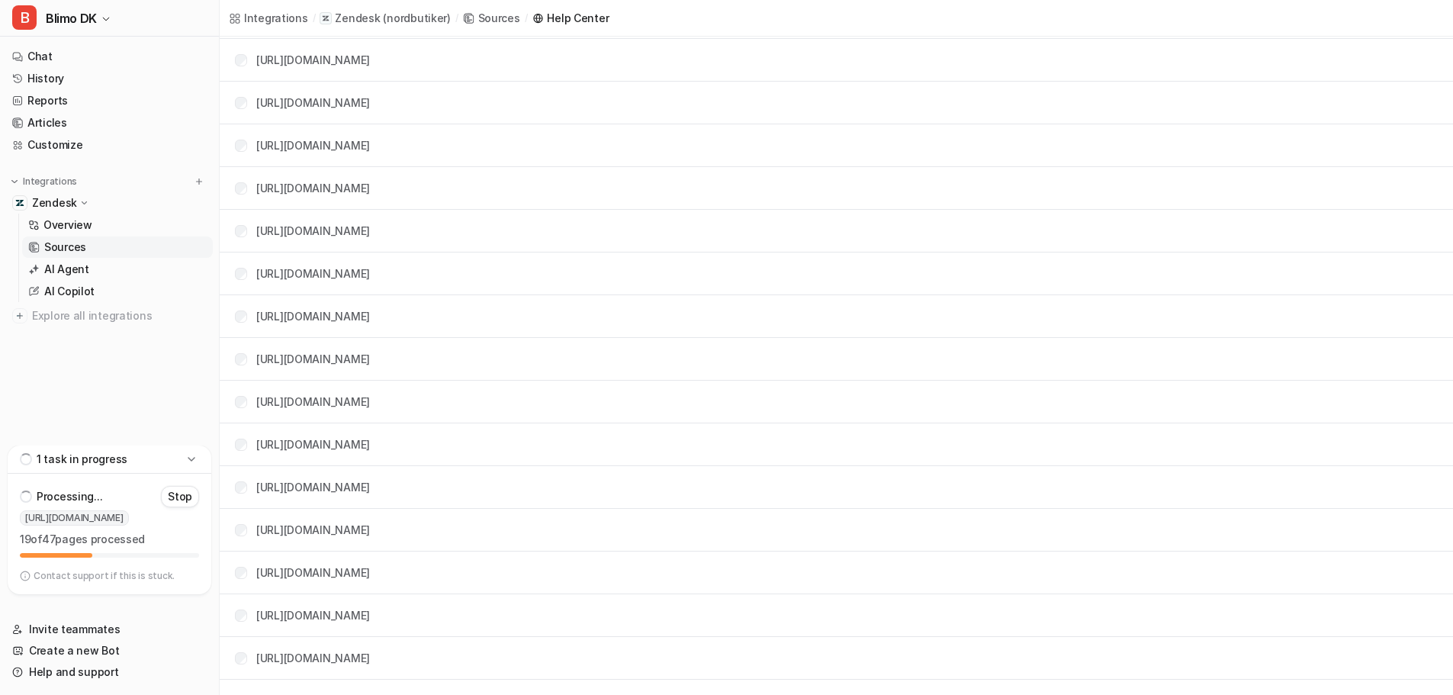
scroll to position [506, 0]
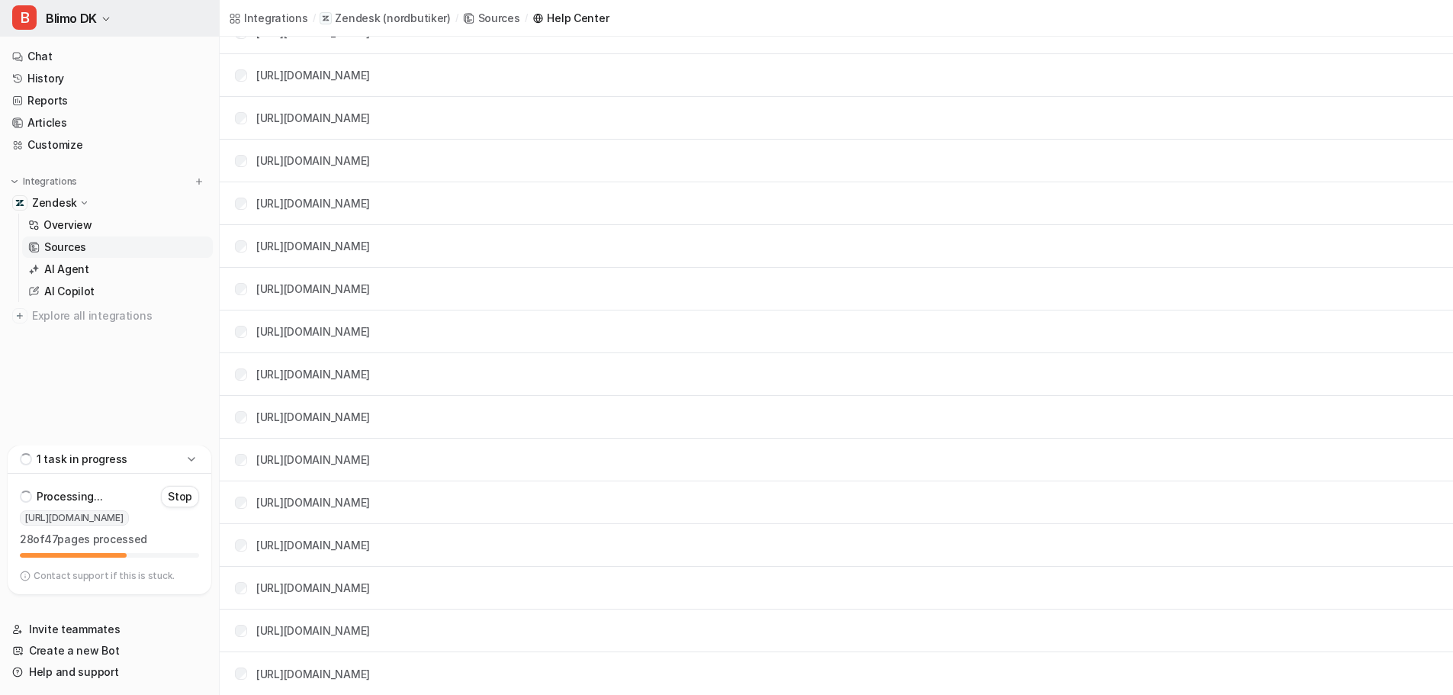
click at [93, 20] on span "Blimo DK" at bounding box center [71, 18] width 51 height 21
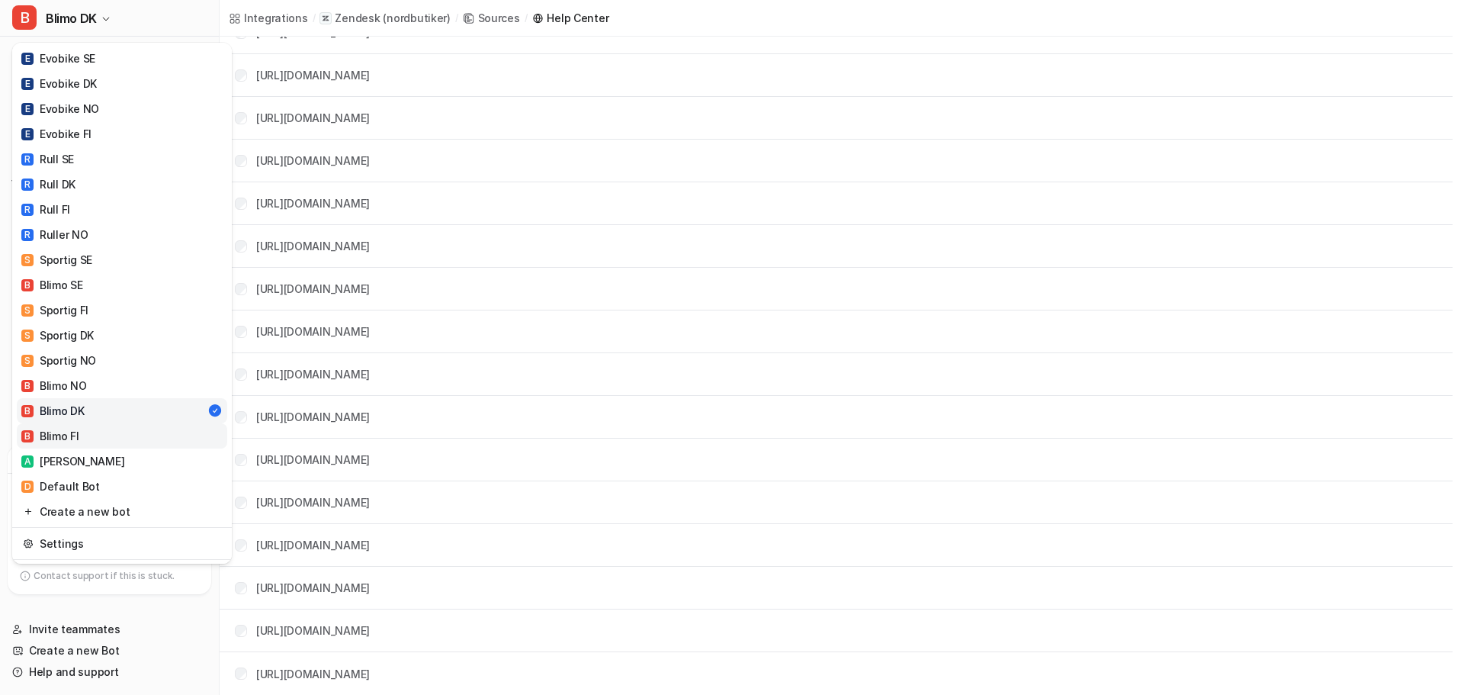
click at [59, 439] on div "B Blimo FI" at bounding box center [50, 436] width 58 height 16
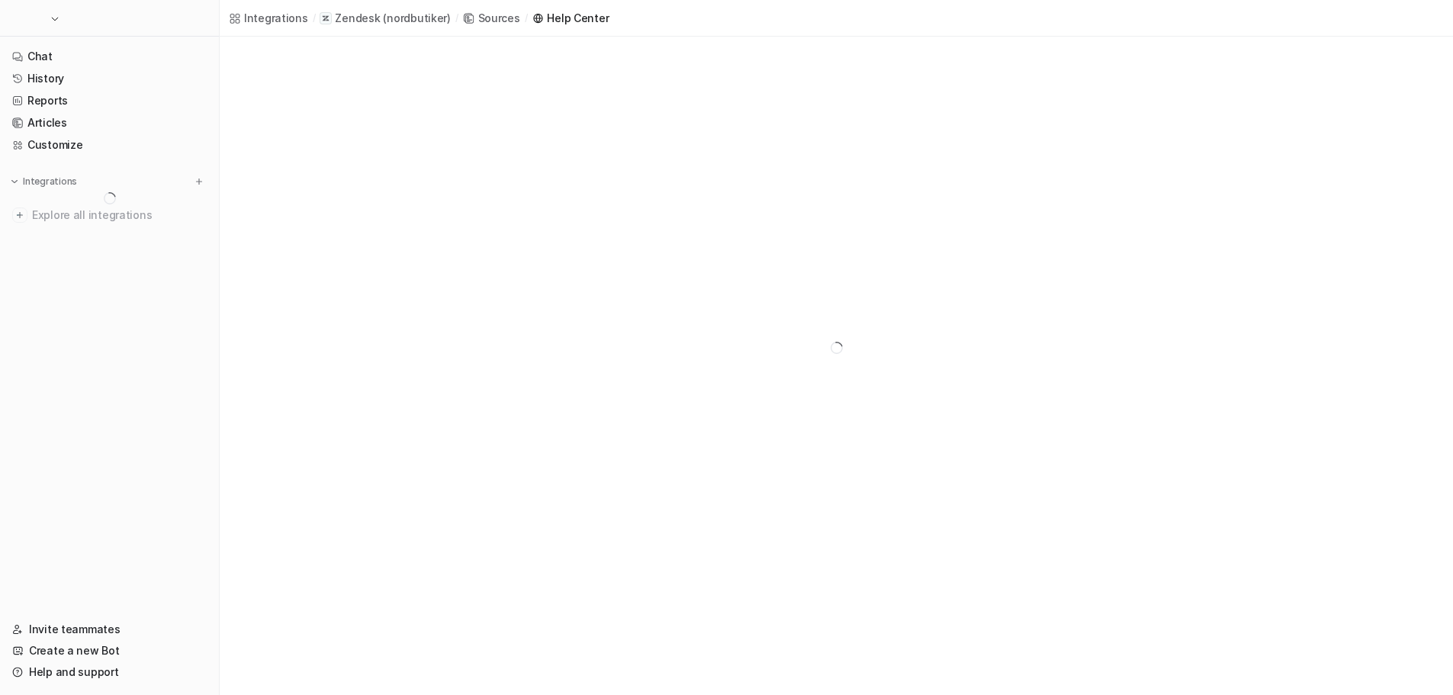
scroll to position [37, 0]
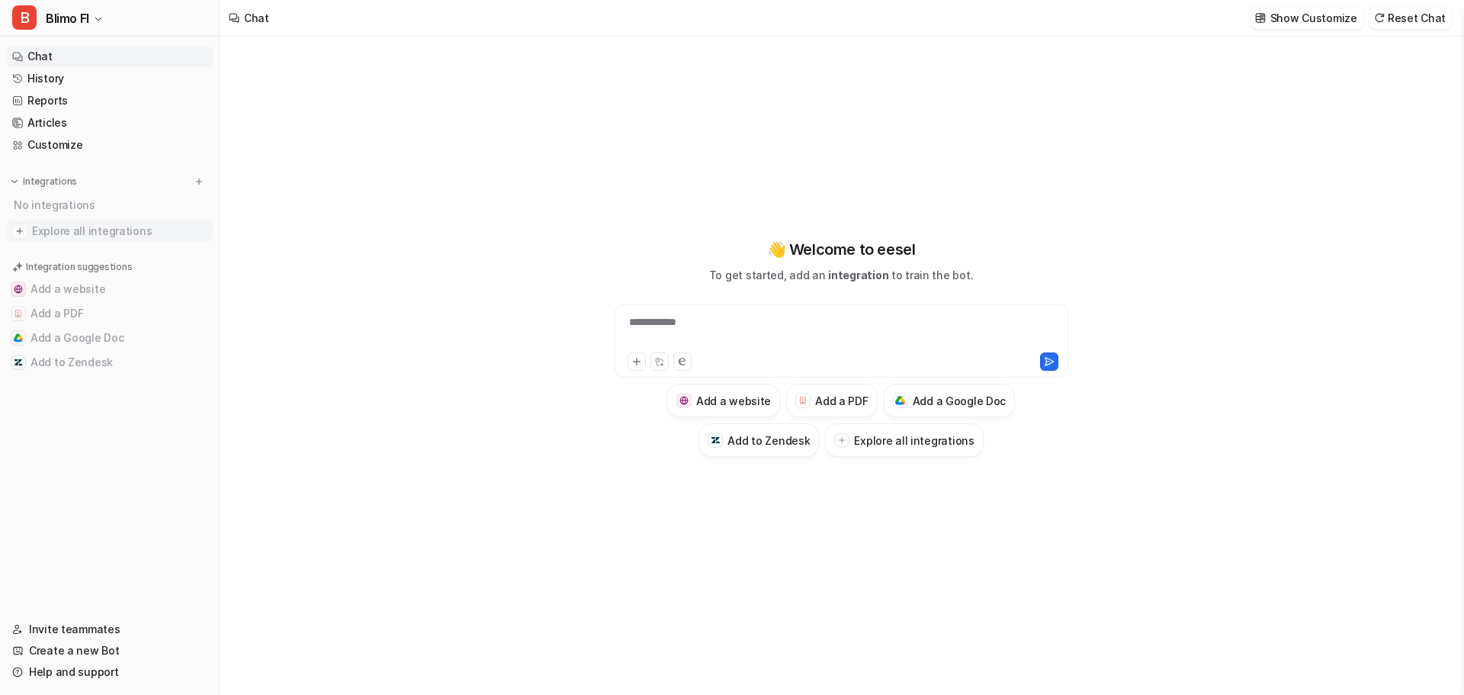
click at [102, 234] on span "Explore all integrations" at bounding box center [119, 231] width 175 height 24
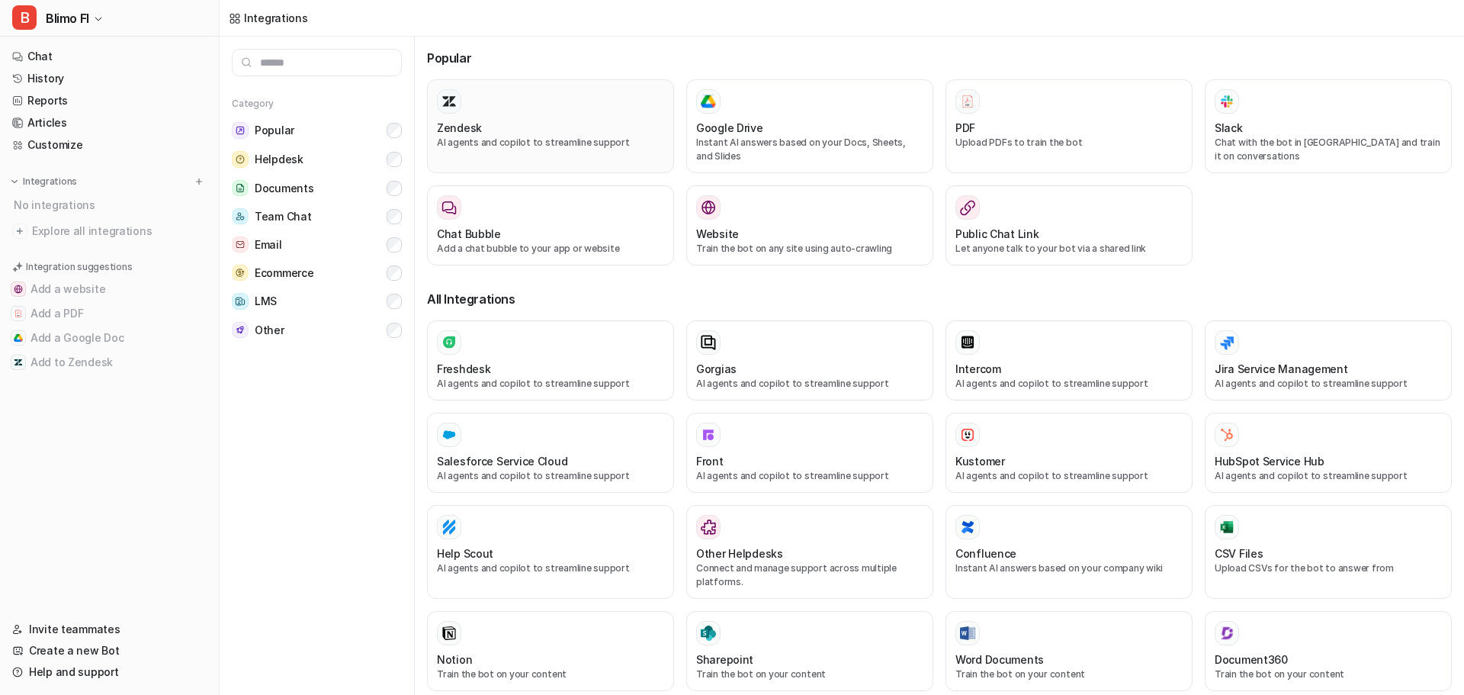
click at [542, 98] on div at bounding box center [550, 101] width 227 height 24
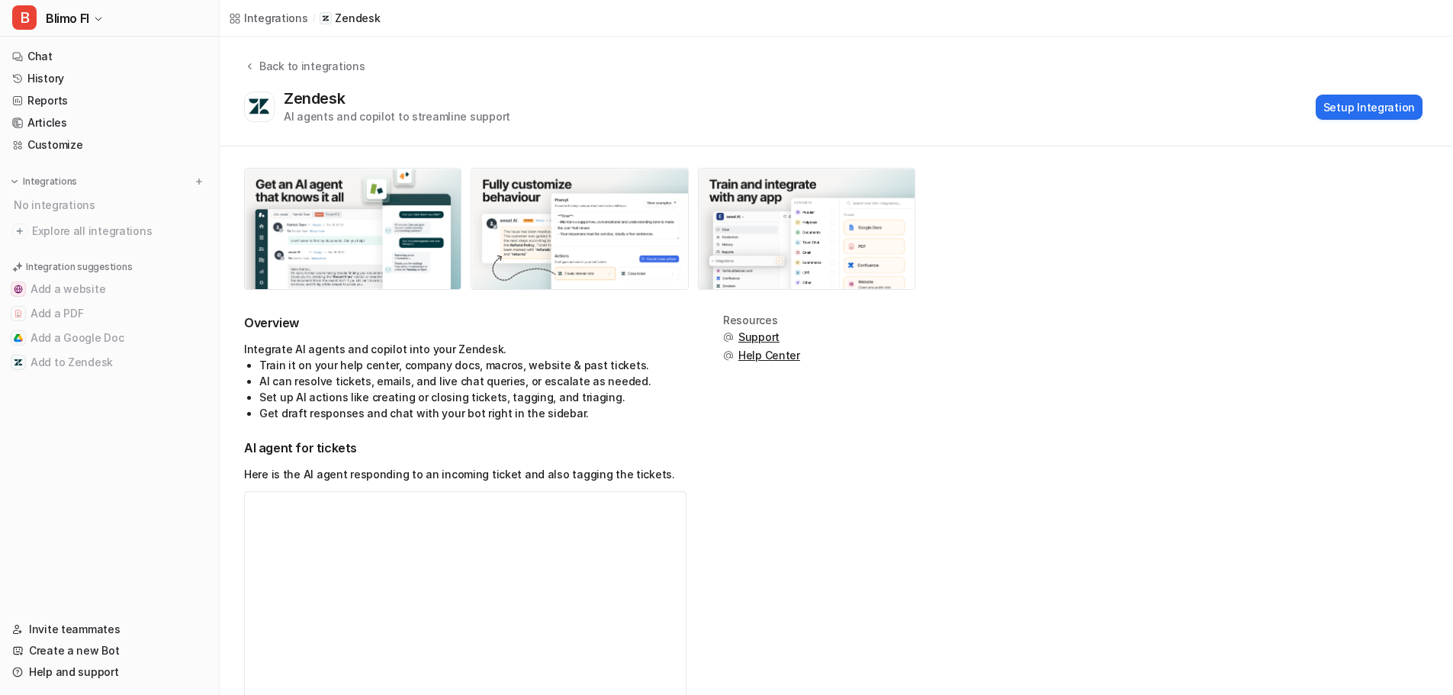
click at [1341, 121] on div "Zendesk AI agents and copilot to streamline support Setup Integration" at bounding box center [833, 106] width 1178 height 35
click at [1347, 104] on button "Setup Integration" at bounding box center [1368, 107] width 107 height 25
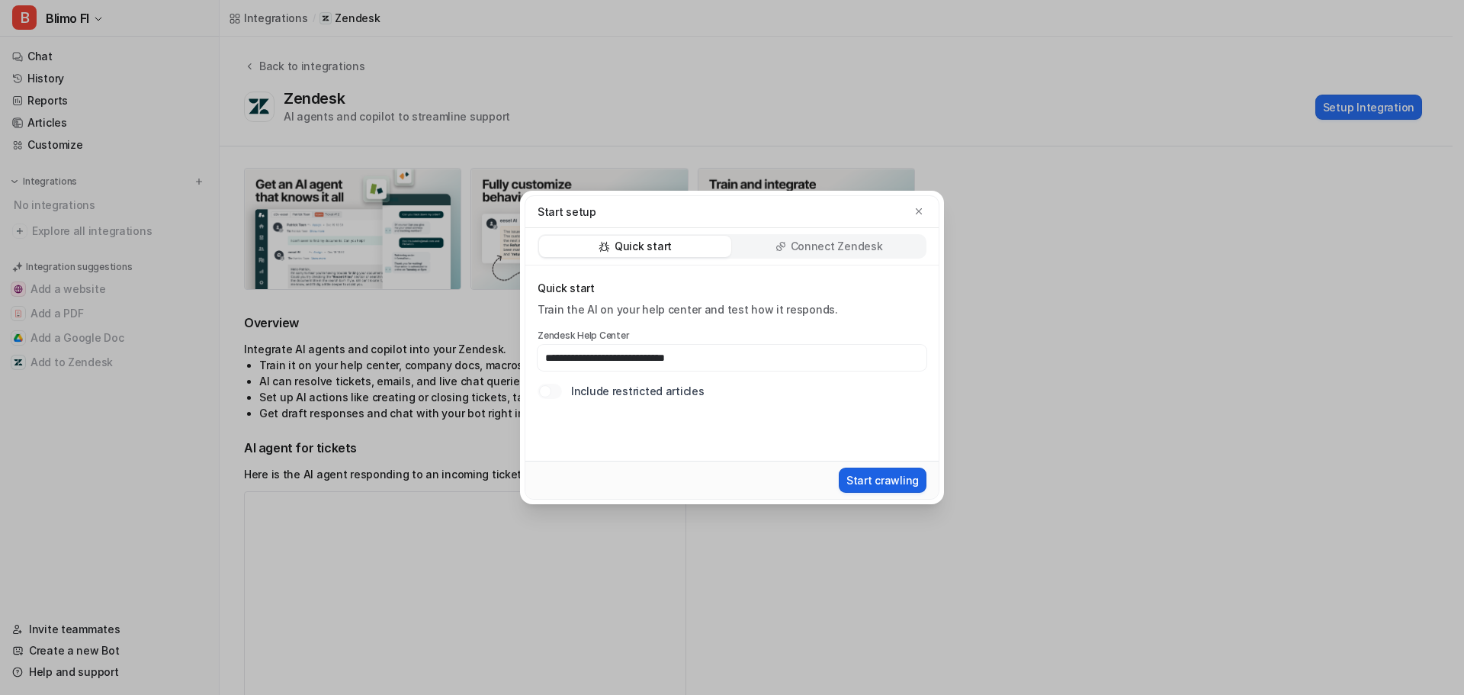
type input "**********"
click at [867, 481] on button "Start crawling" at bounding box center [883, 479] width 88 height 25
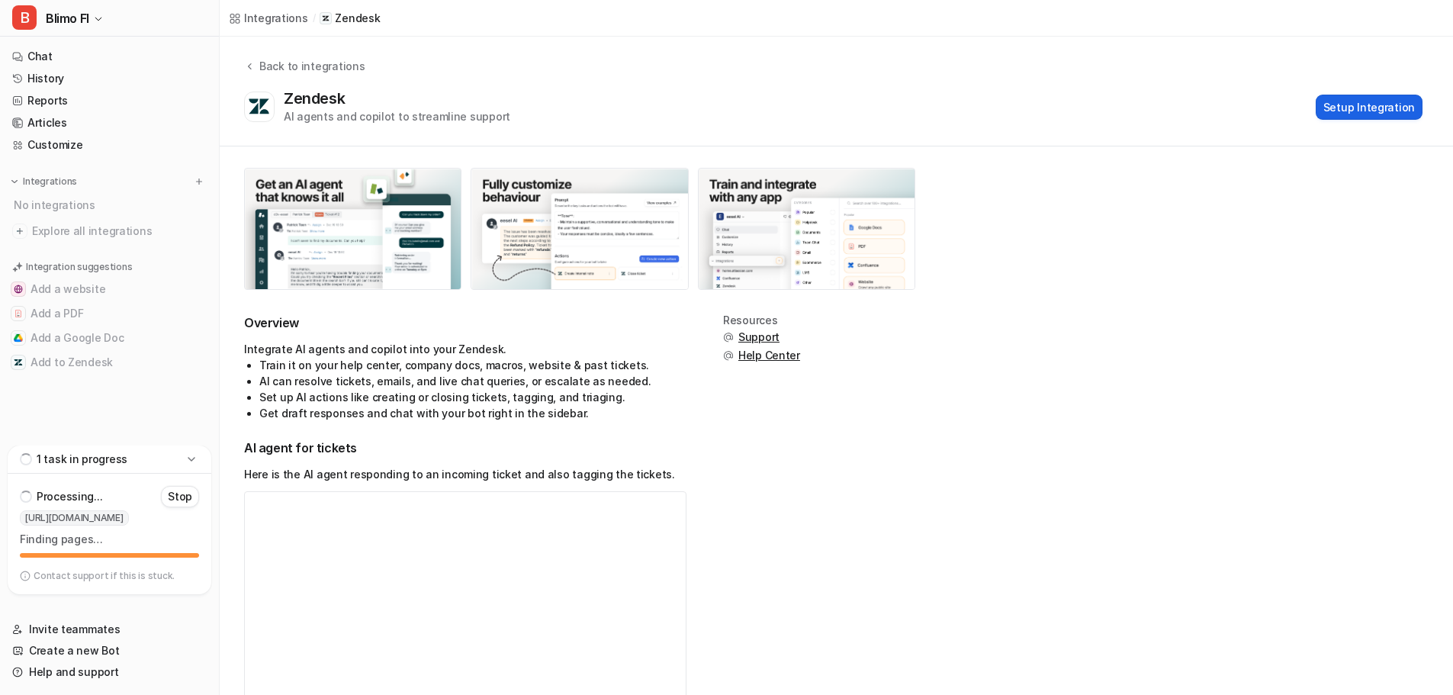
click at [1362, 113] on button "Setup Integration" at bounding box center [1368, 107] width 107 height 25
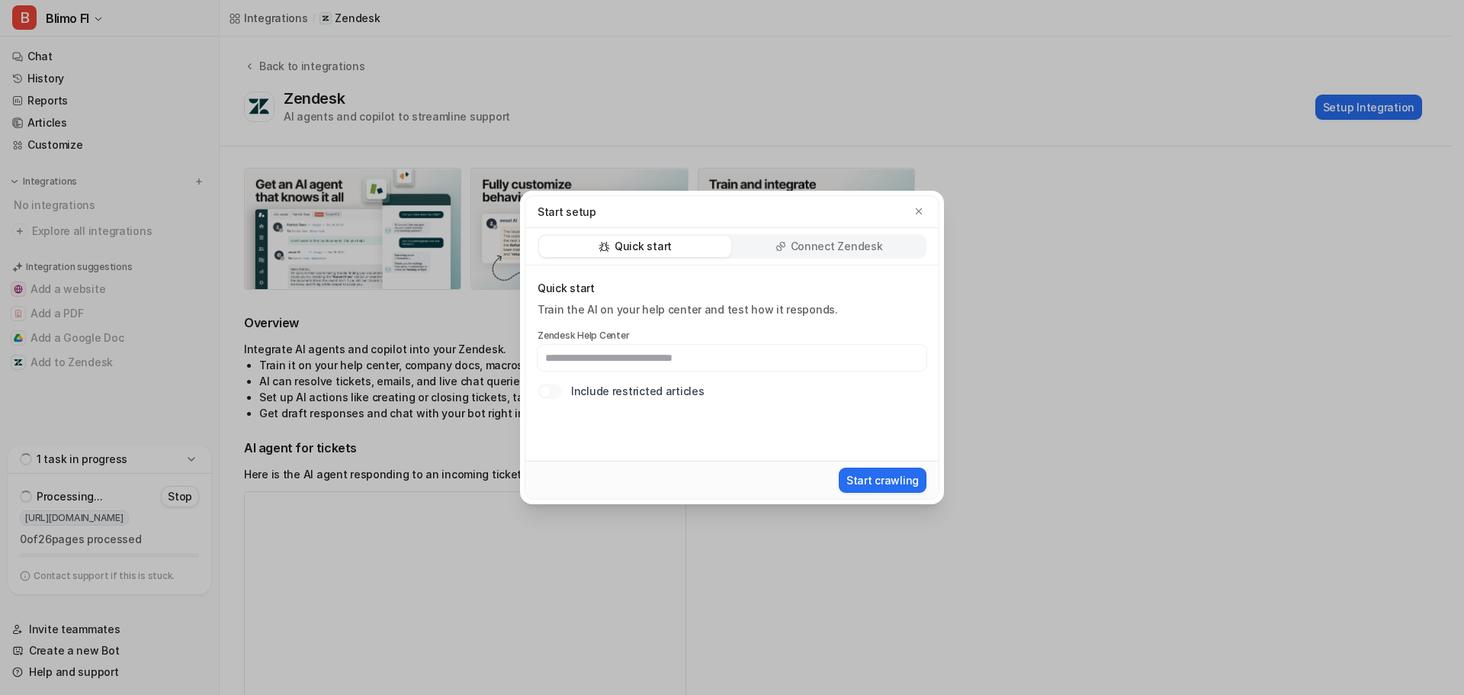
click at [836, 256] on div "Connect Zendesk" at bounding box center [829, 246] width 192 height 21
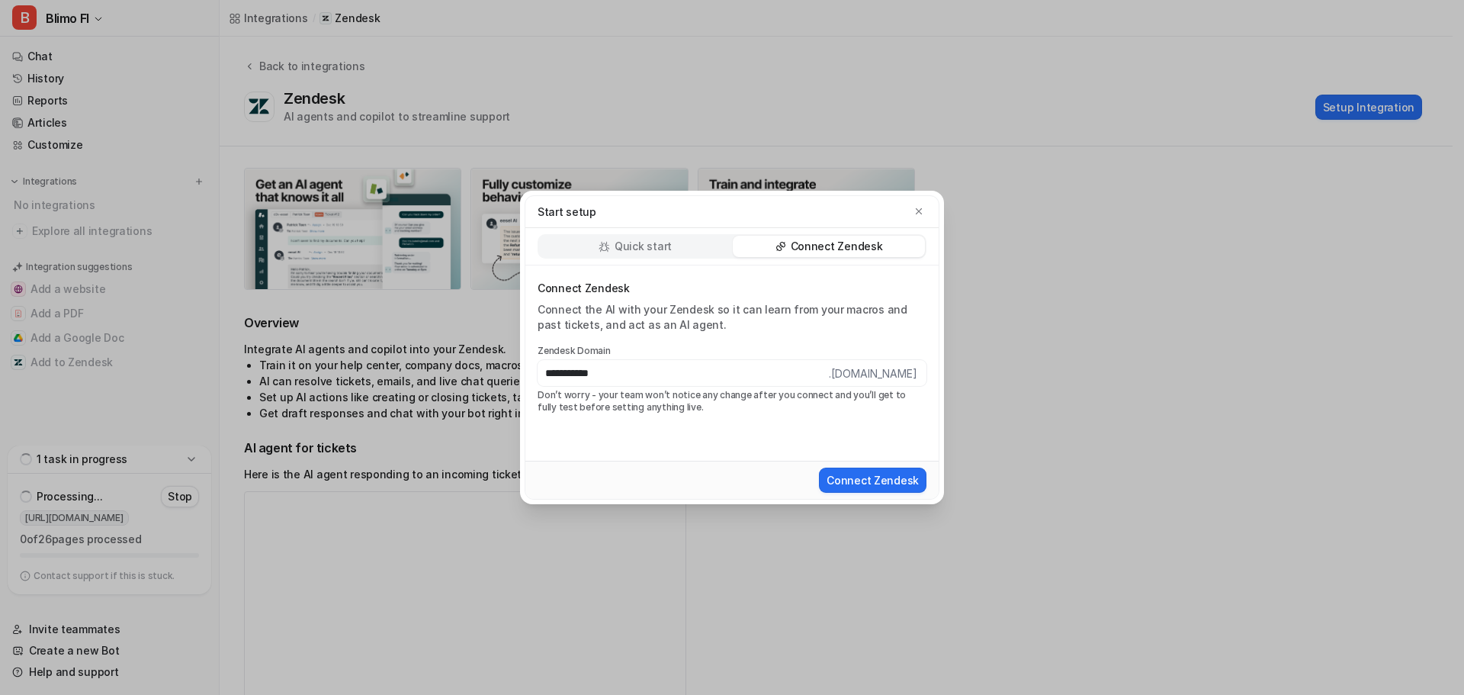
type input "**********"
click at [819, 467] on button "Connect Zendesk" at bounding box center [873, 479] width 108 height 25
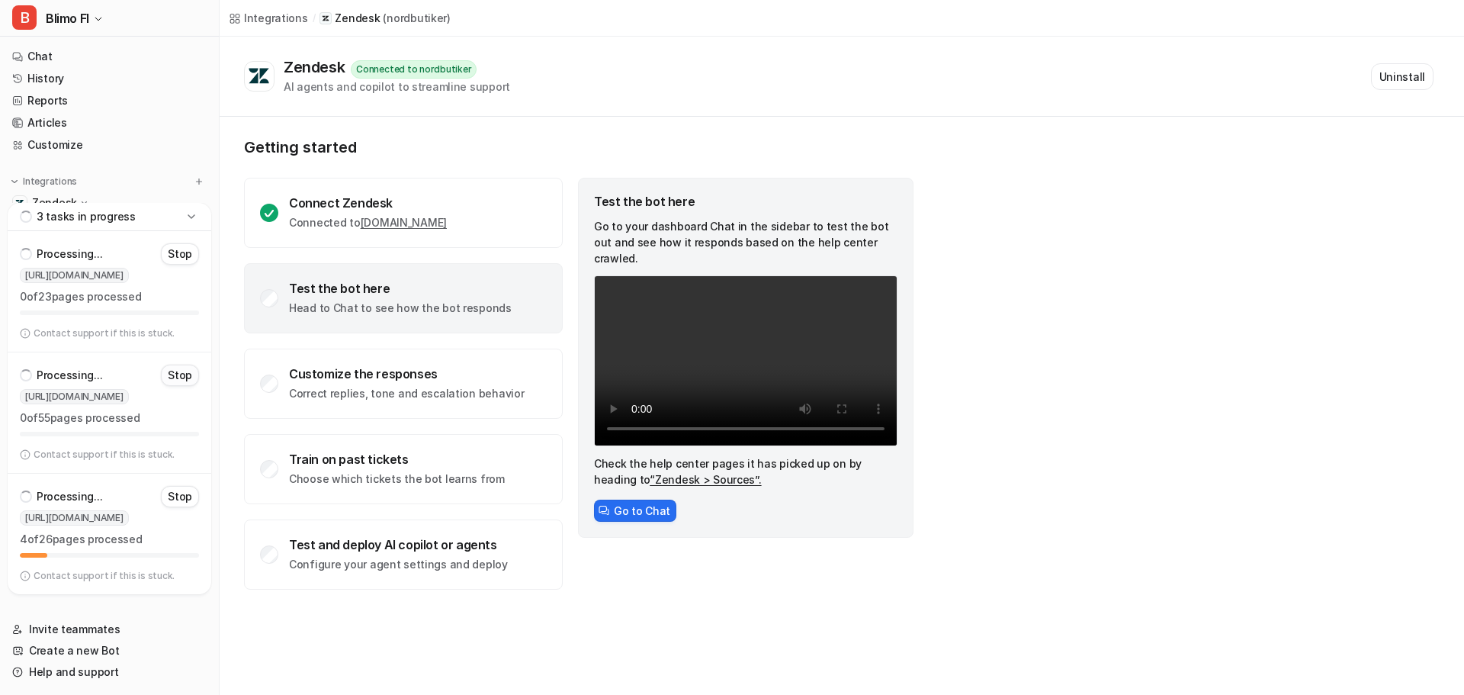
click at [185, 377] on p "Stop" at bounding box center [180, 375] width 24 height 15
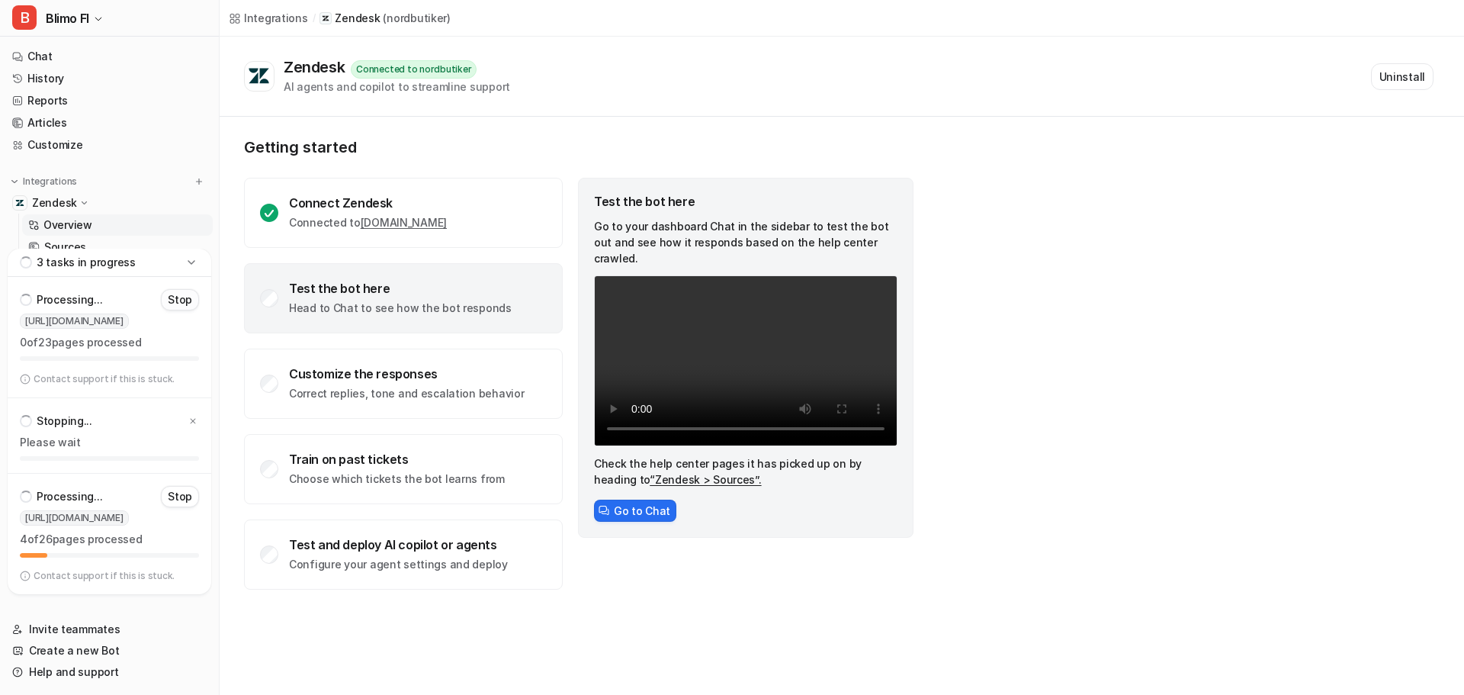
click at [182, 303] on p "Stop" at bounding box center [180, 299] width 24 height 15
click at [86, 242] on link "Sources" at bounding box center [117, 246] width 191 height 21
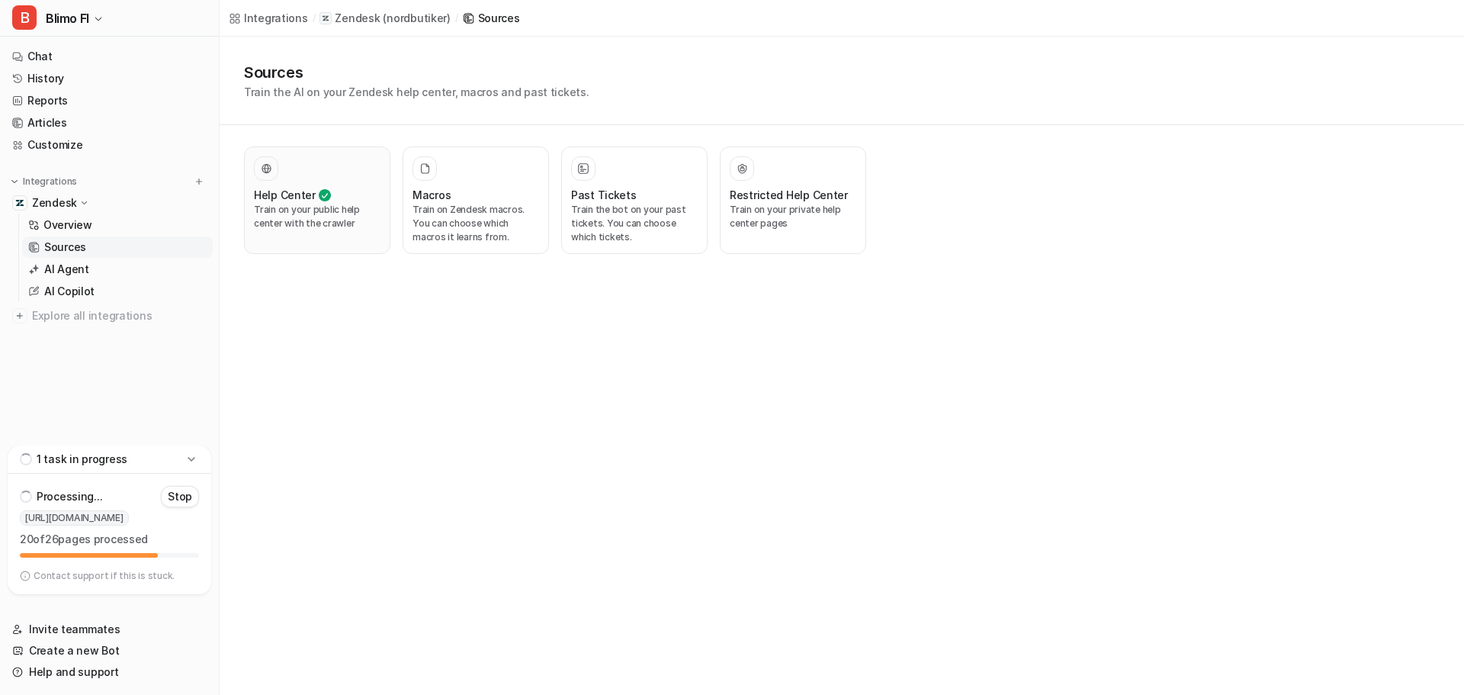
click at [294, 197] on h3 "Help Center" at bounding box center [285, 195] width 62 height 16
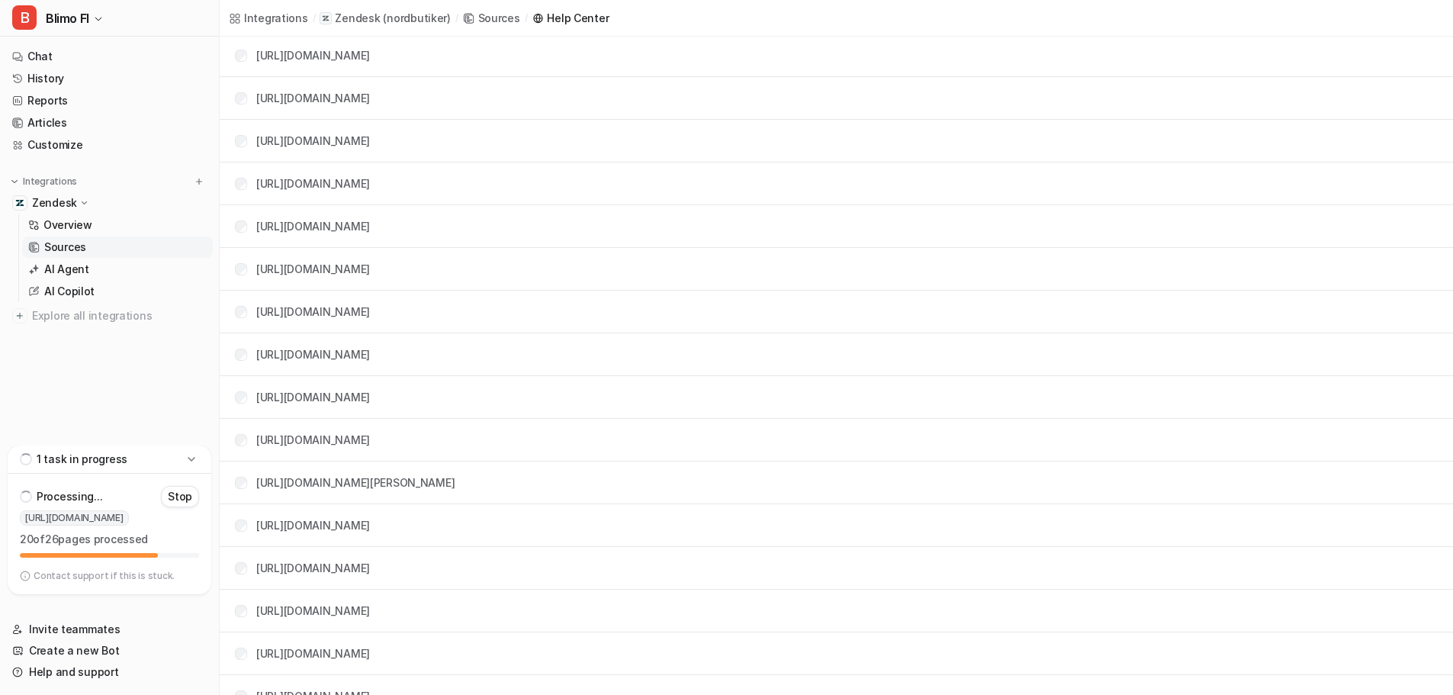
scroll to position [592, 0]
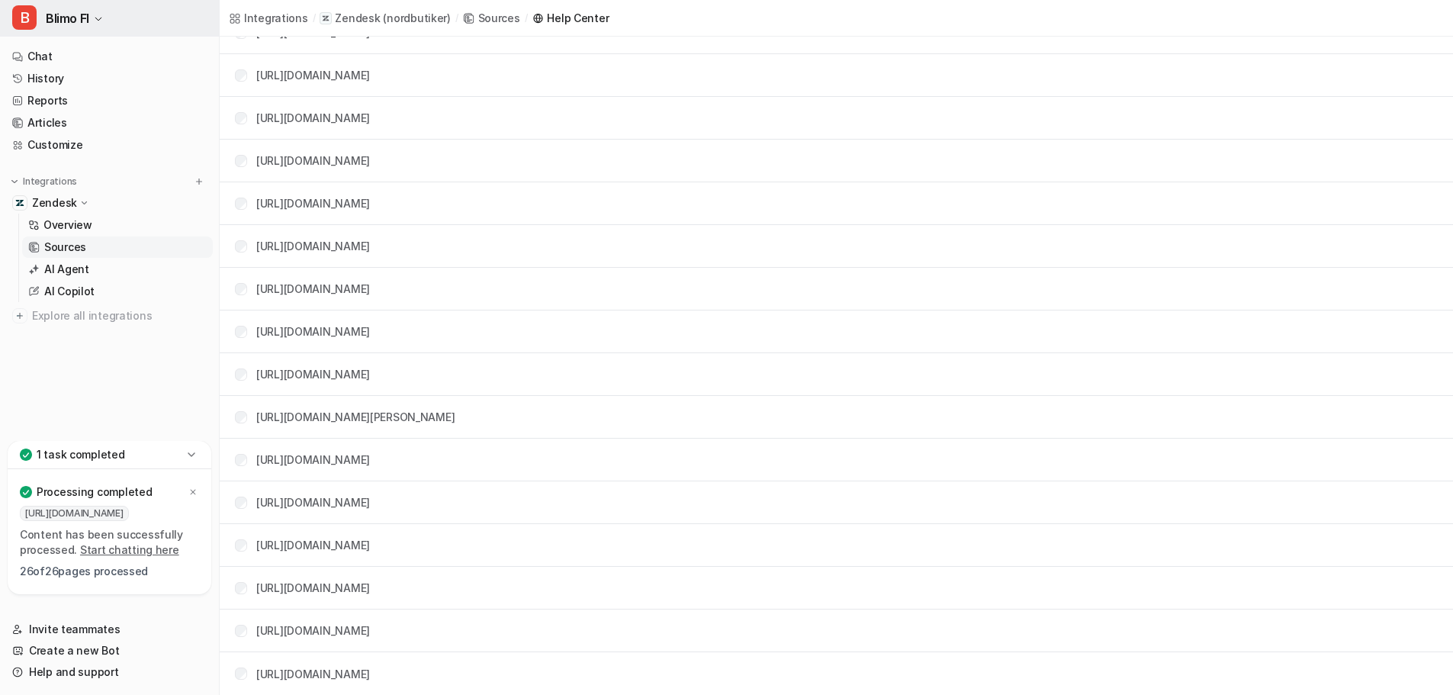
click at [99, 11] on button "B Blimo FI" at bounding box center [109, 18] width 219 height 37
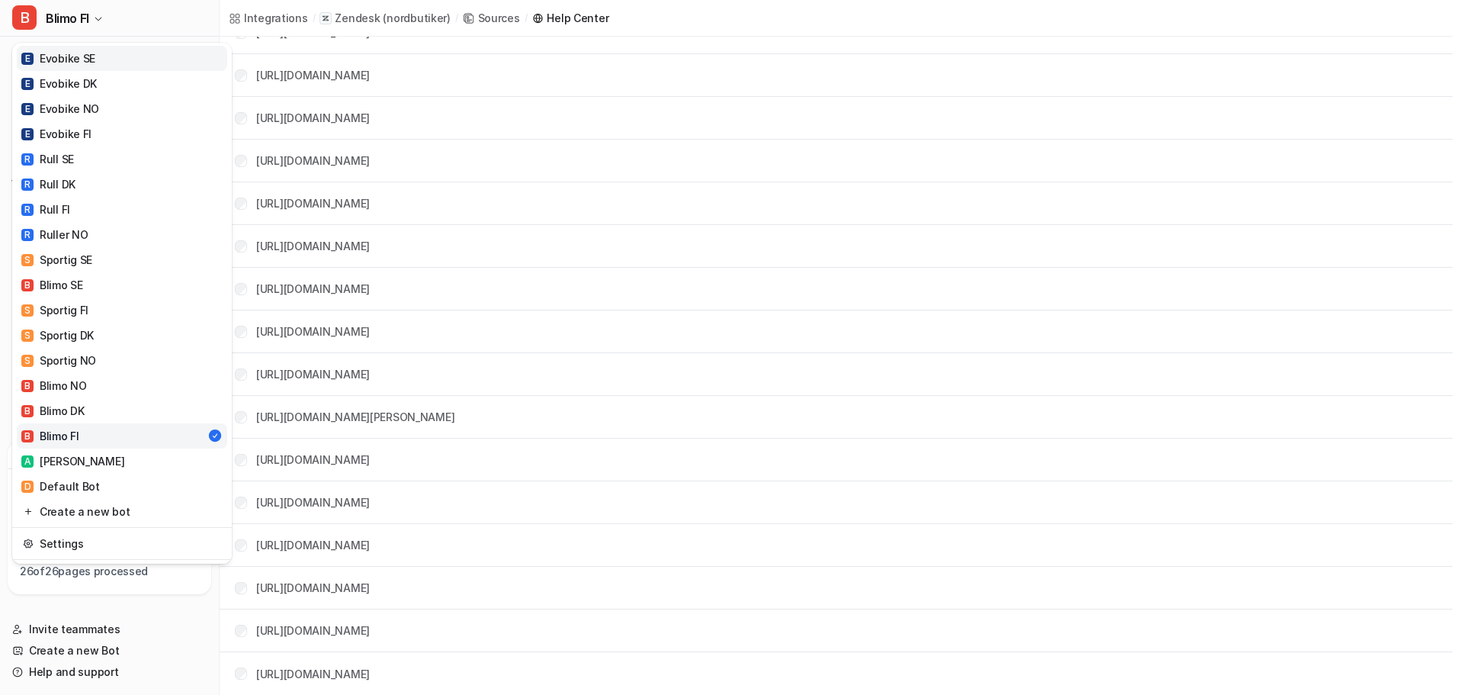
click at [98, 62] on link "E Evobike SE" at bounding box center [122, 58] width 210 height 25
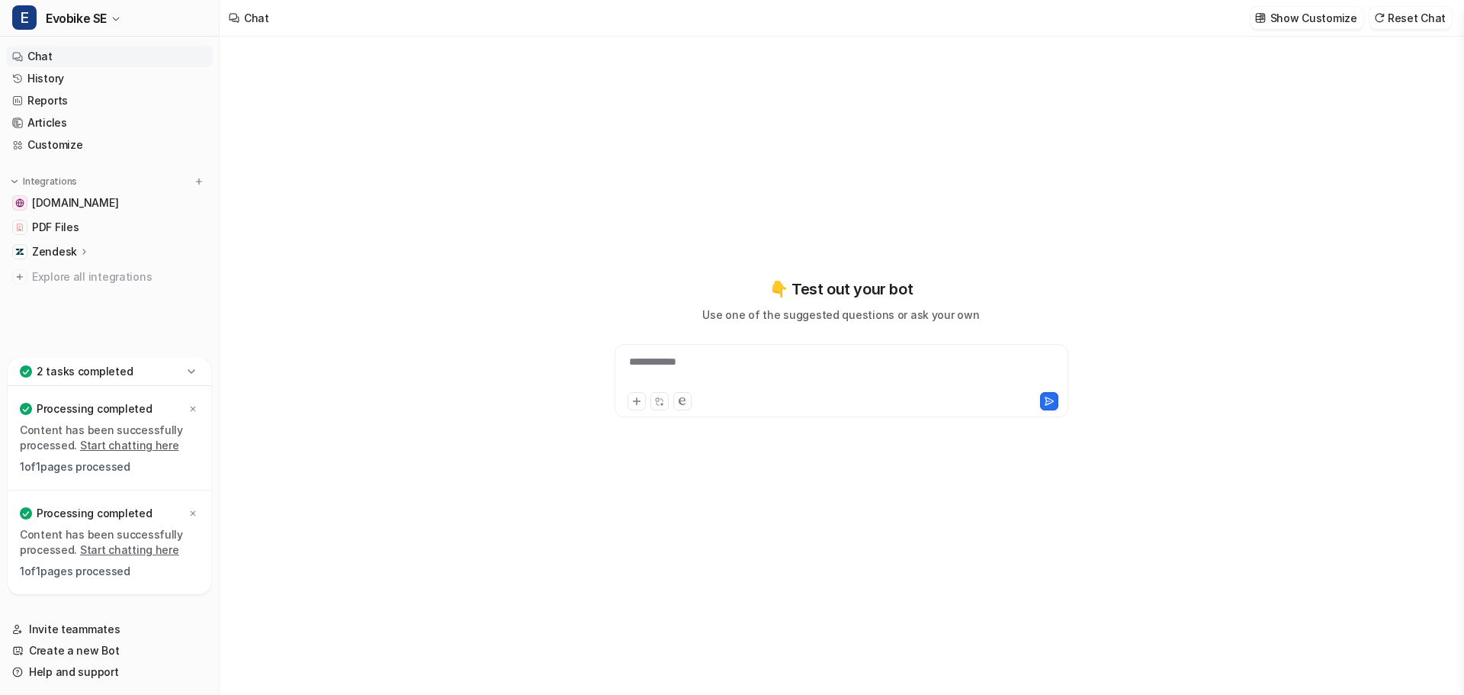
type textarea "**********"
click at [88, 205] on span "[DOMAIN_NAME]" at bounding box center [75, 202] width 86 height 15
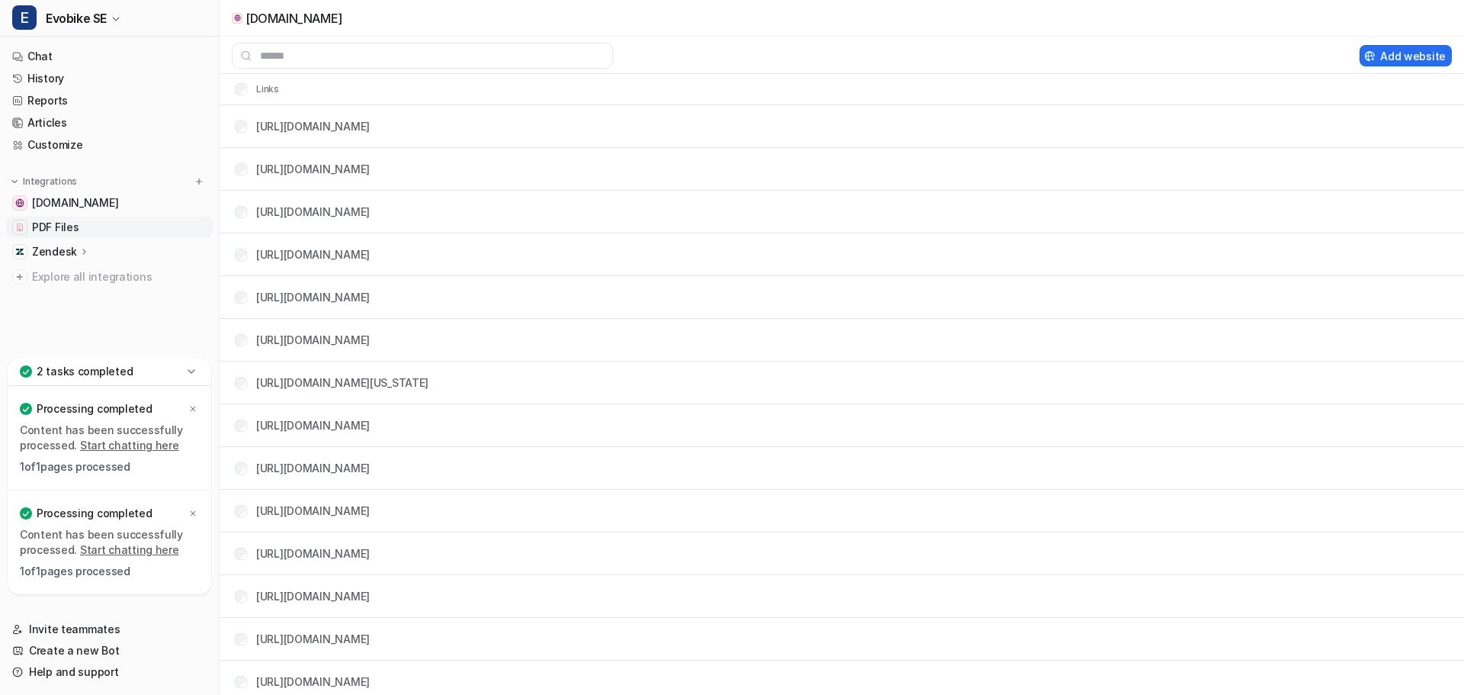
click at [63, 227] on span "PDF Files" at bounding box center [55, 227] width 47 height 15
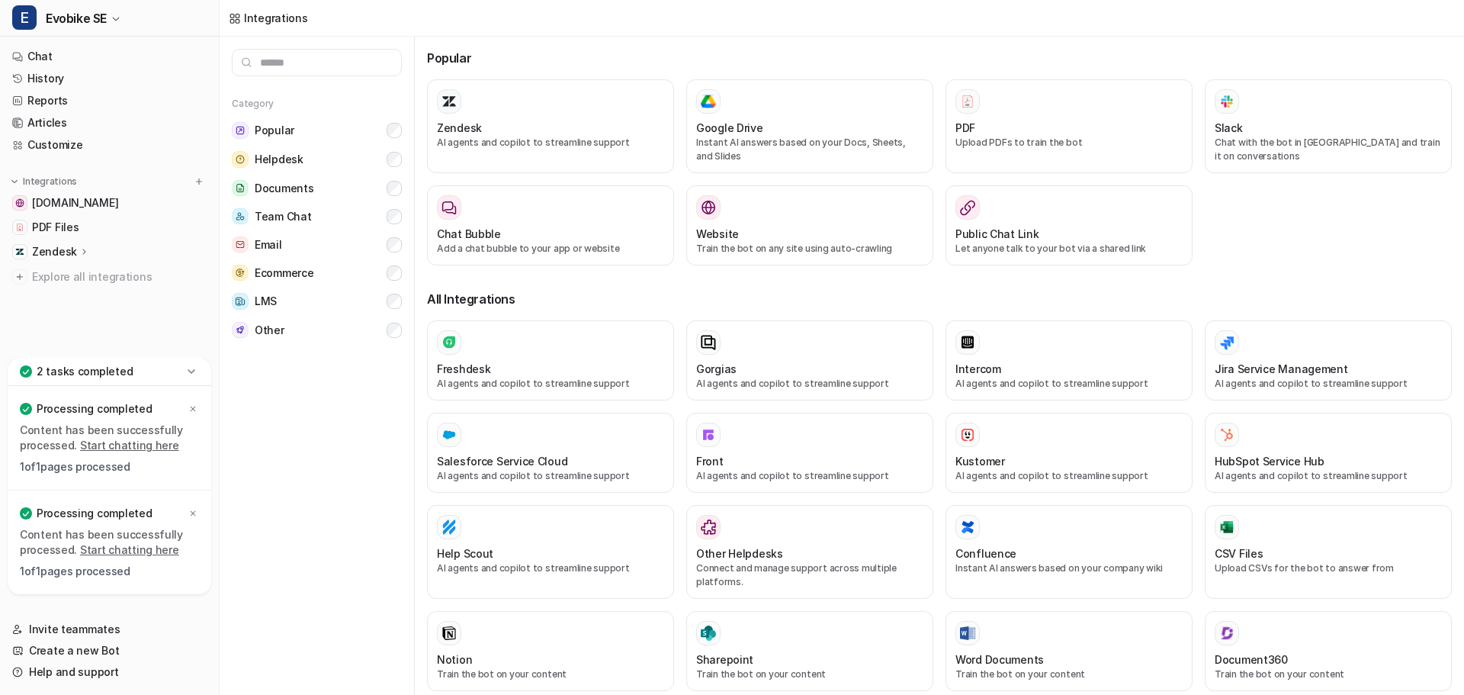
click at [91, 246] on div "Zendesk" at bounding box center [109, 251] width 207 height 21
click at [72, 299] on p "Sources" at bounding box center [65, 295] width 42 height 15
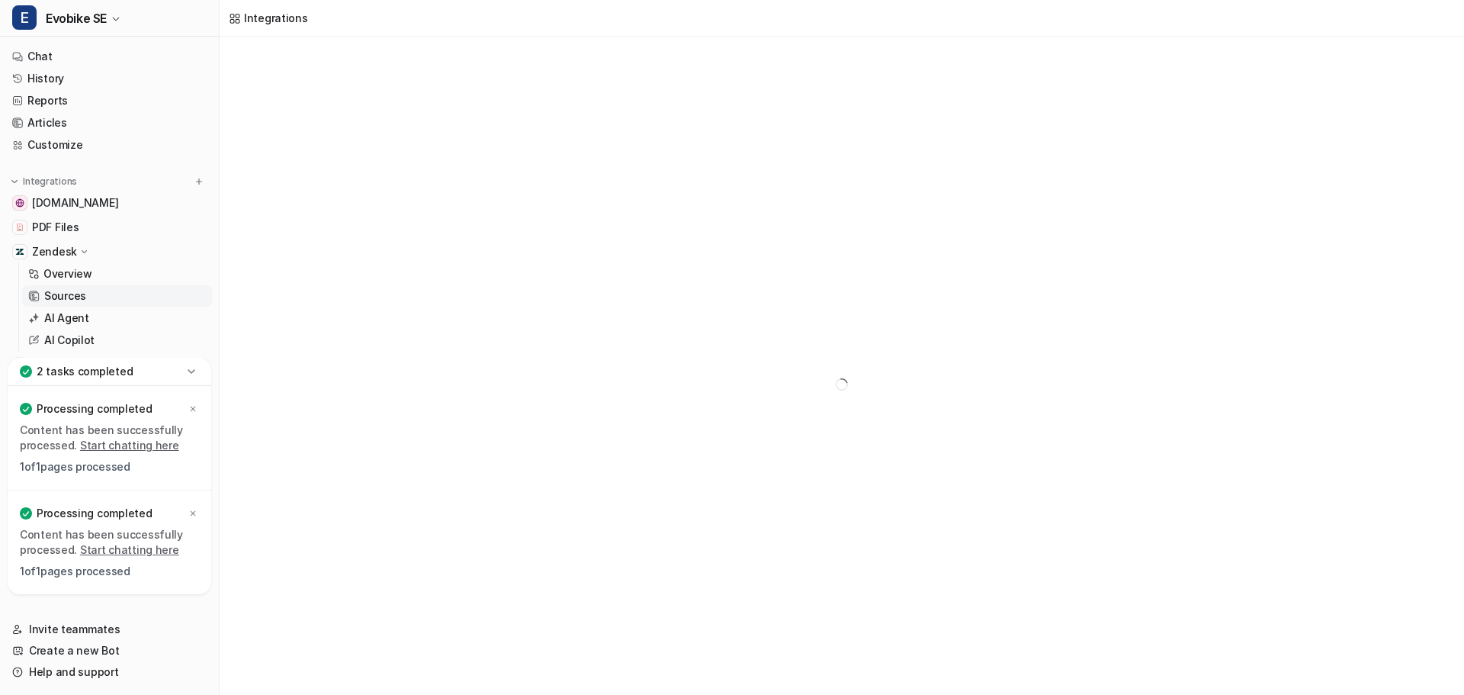
click at [90, 300] on link "Sources" at bounding box center [117, 295] width 191 height 21
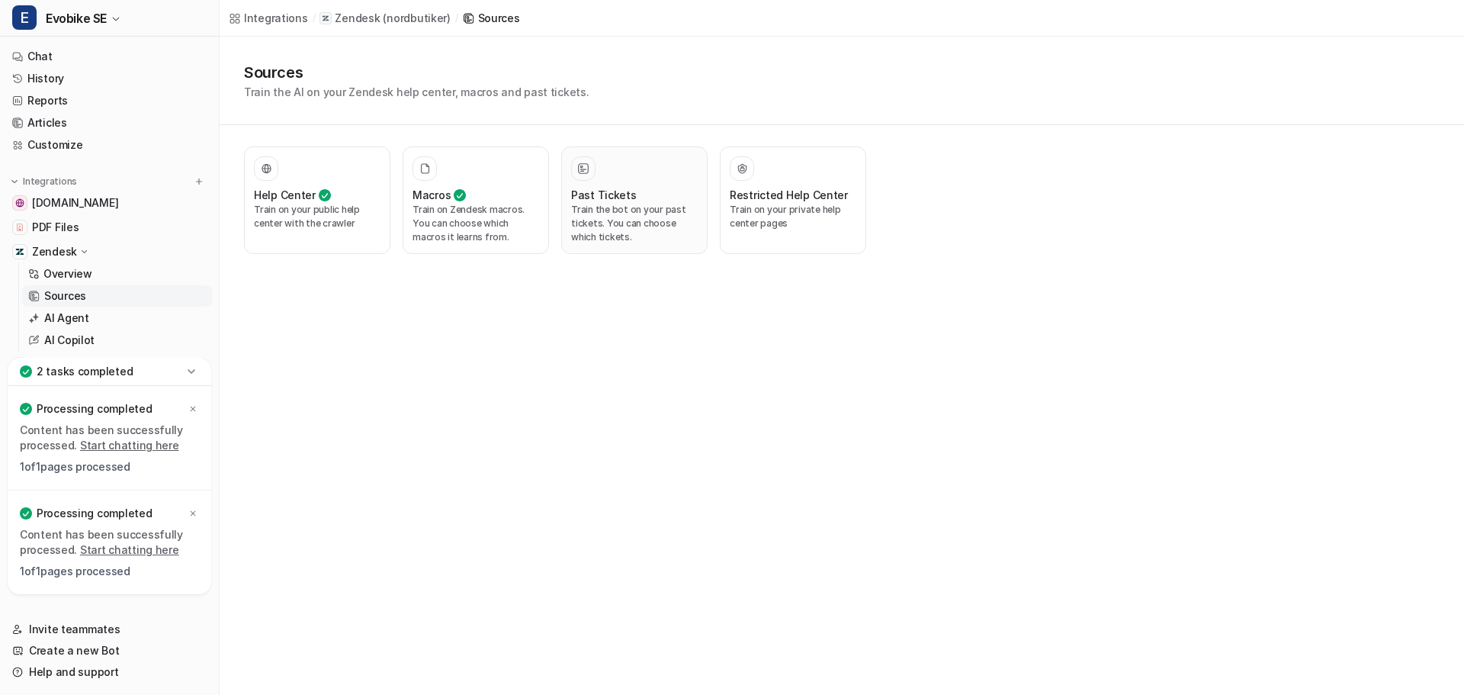
click at [627, 220] on p "Train the bot on your past tickets. You can choose which tickets." at bounding box center [634, 223] width 127 height 41
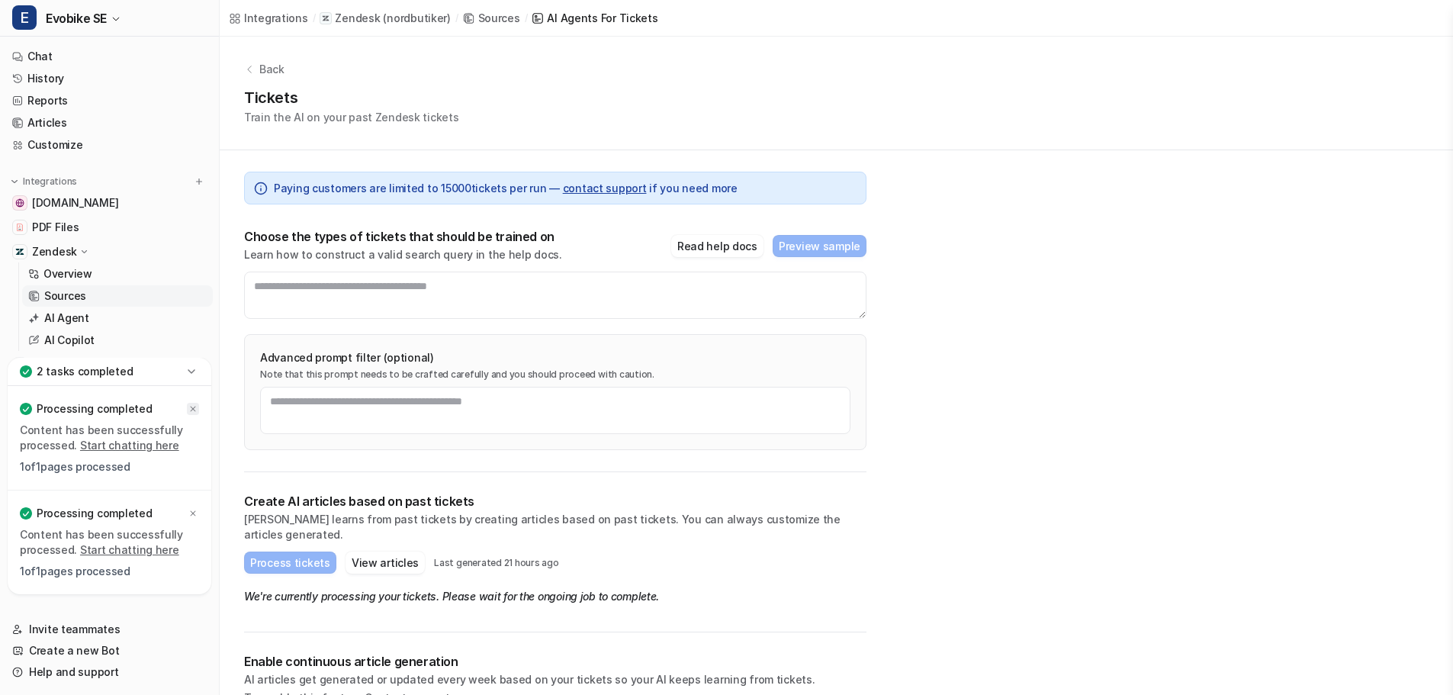
click at [194, 406] on icon at bounding box center [192, 408] width 9 height 9
click at [191, 512] on icon at bounding box center [192, 513] width 9 height 9
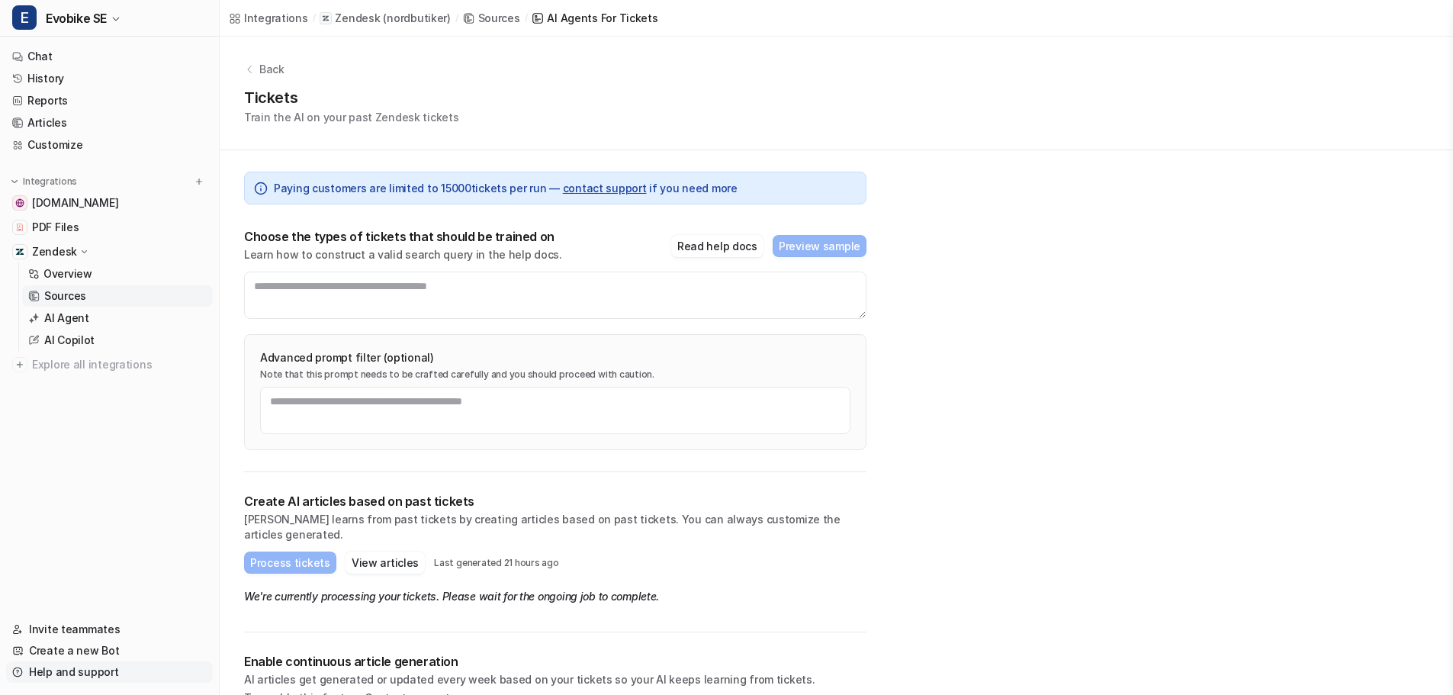
click at [80, 666] on link "Help and support" at bounding box center [109, 671] width 207 height 21
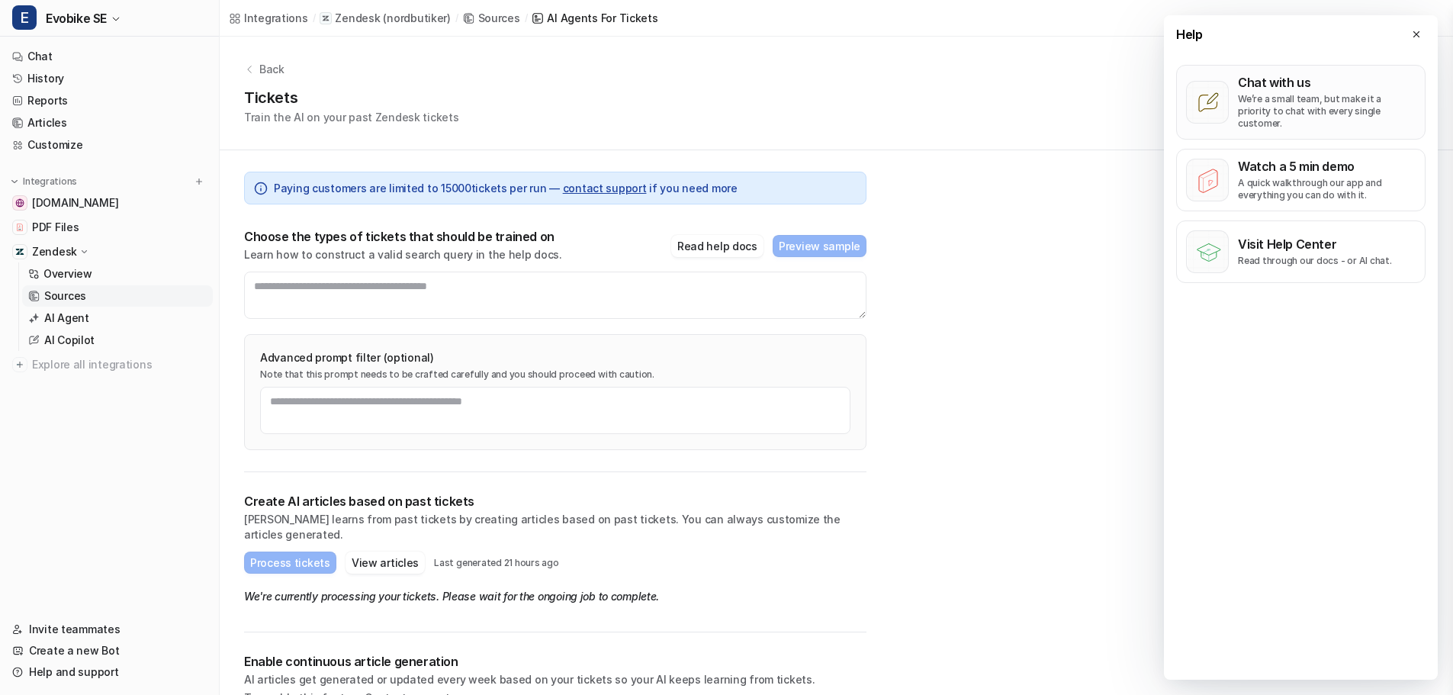
click at [1296, 96] on p "We’re a small team, but make it a priority to chat with every single customer." at bounding box center [1327, 111] width 178 height 37
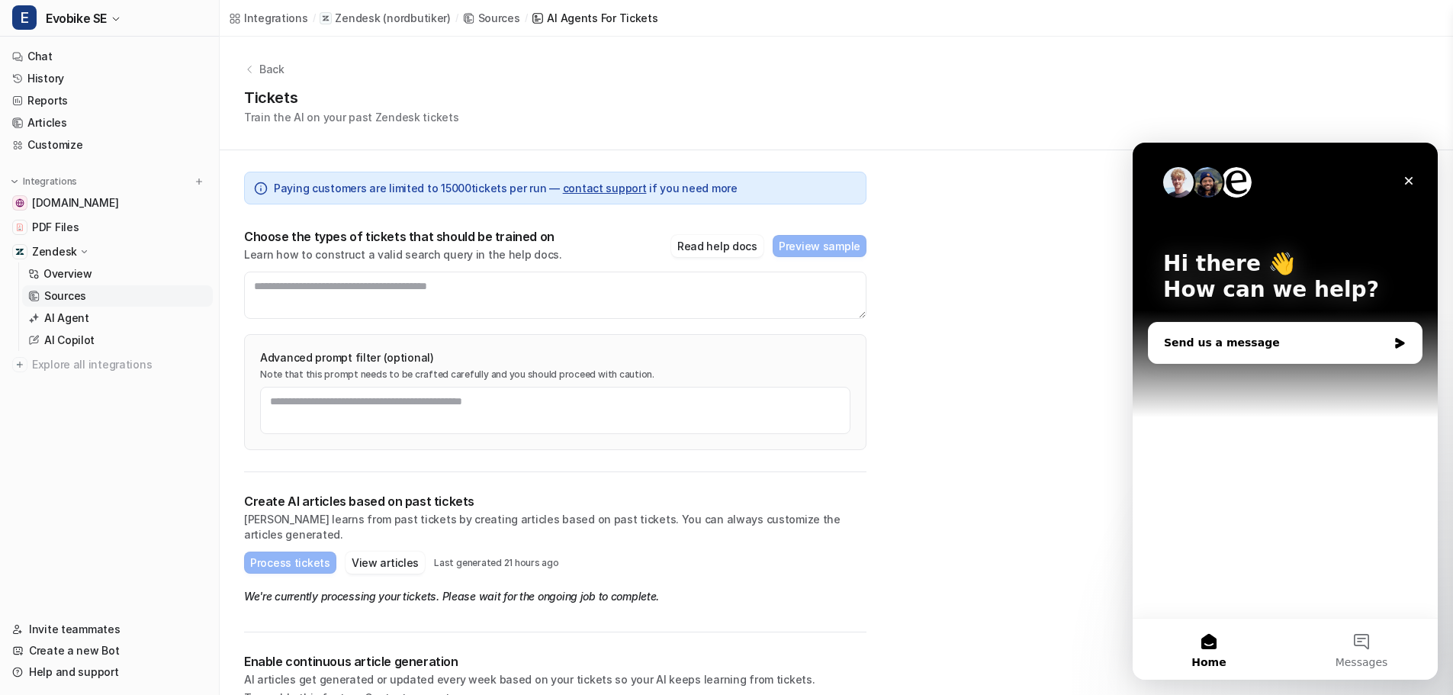
click at [1213, 342] on div "Send us a message" at bounding box center [1275, 343] width 223 height 16
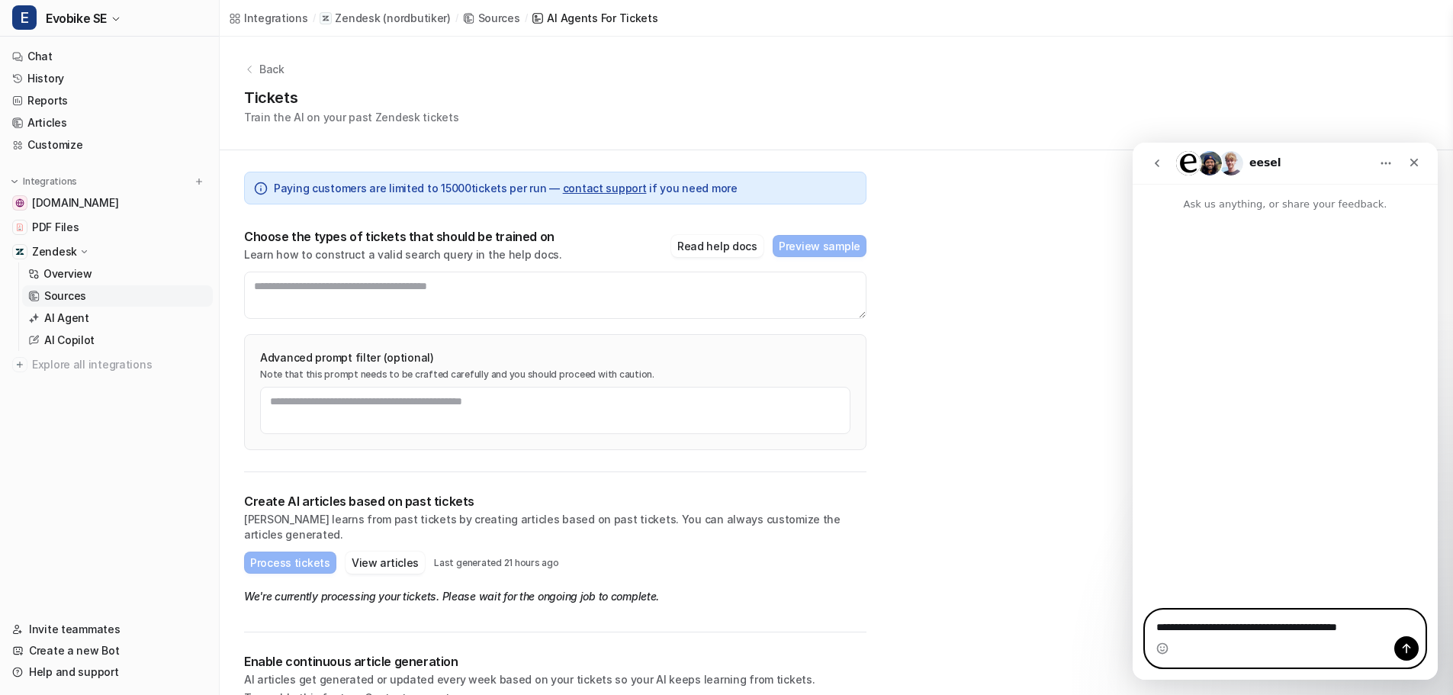
click at [1381, 624] on textarea "**********" at bounding box center [1284, 623] width 279 height 26
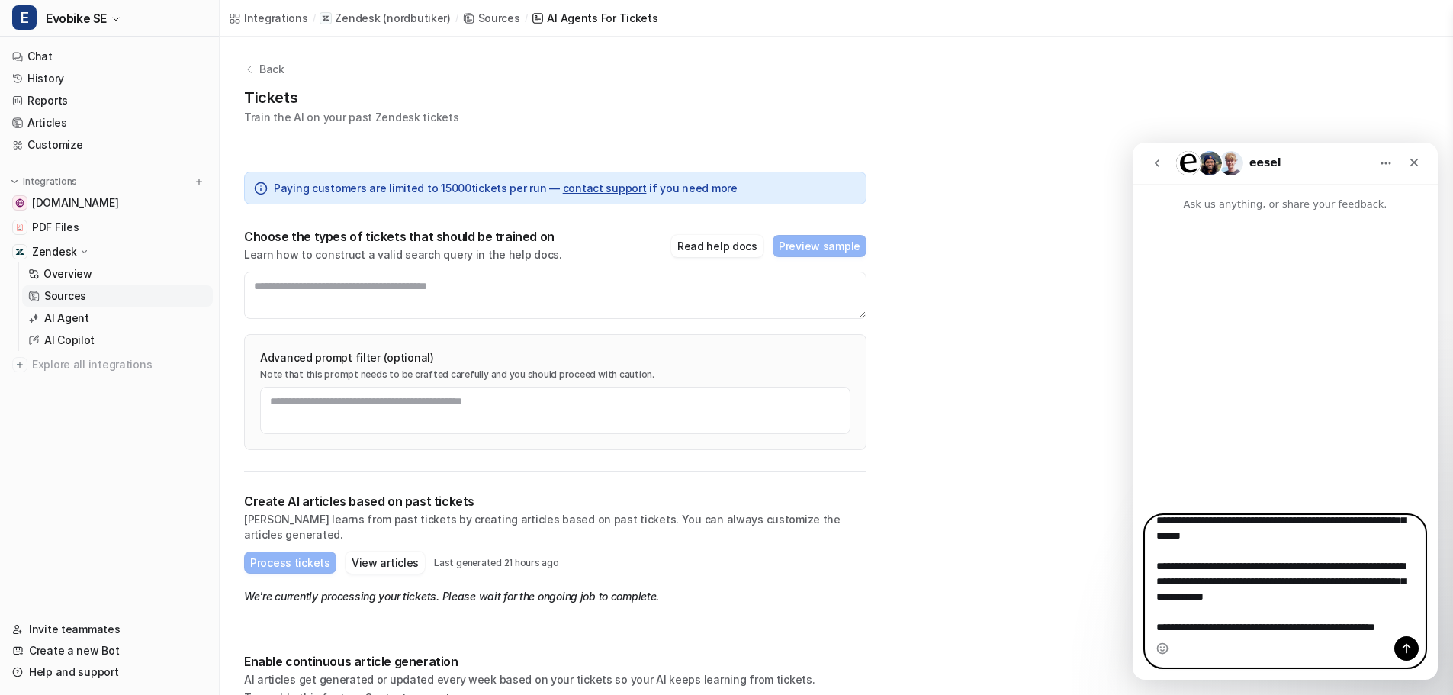
scroll to position [86, 0]
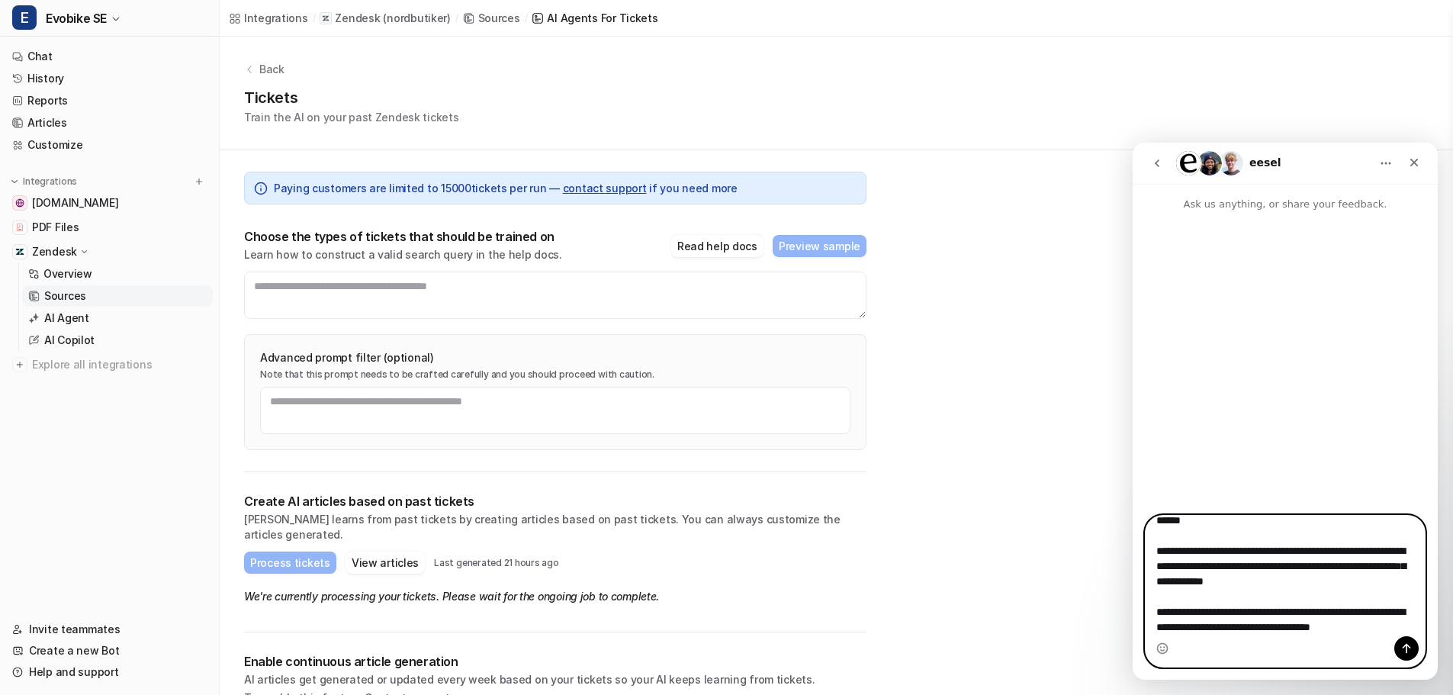
type textarea "**********"
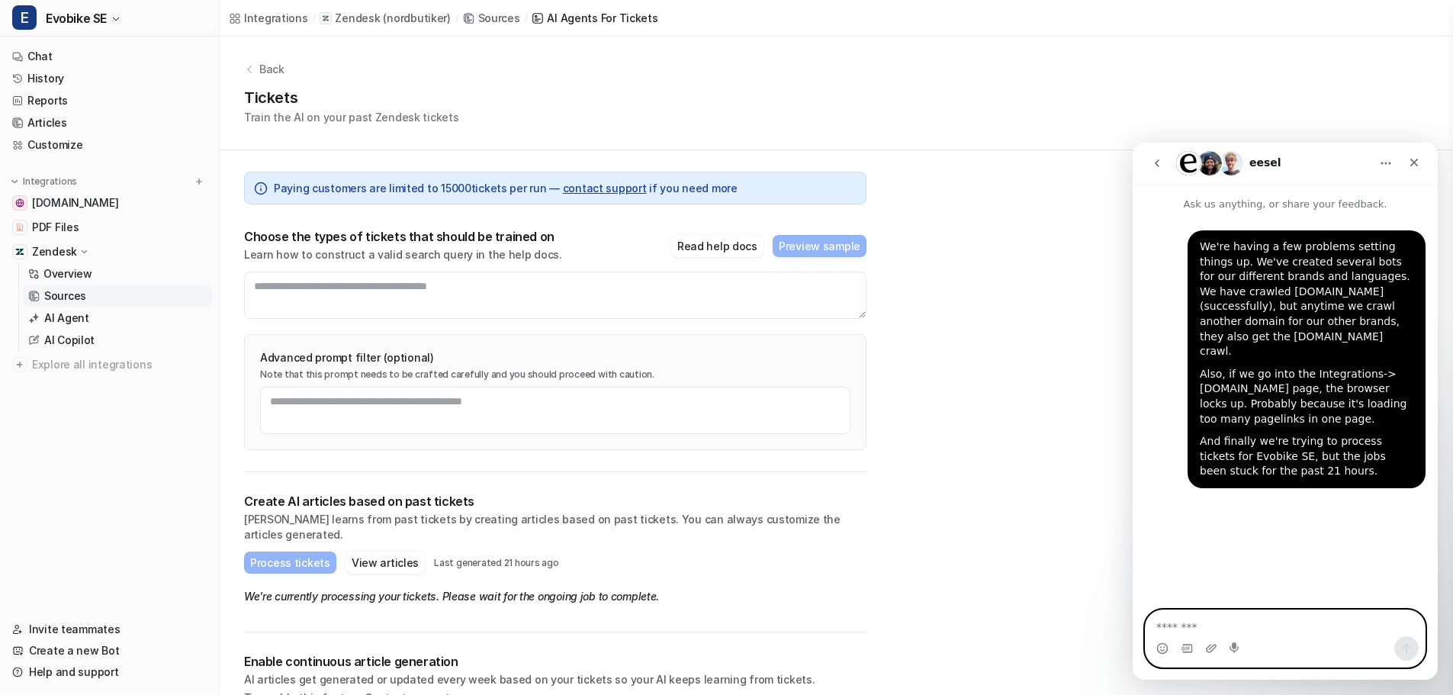
scroll to position [0, 0]
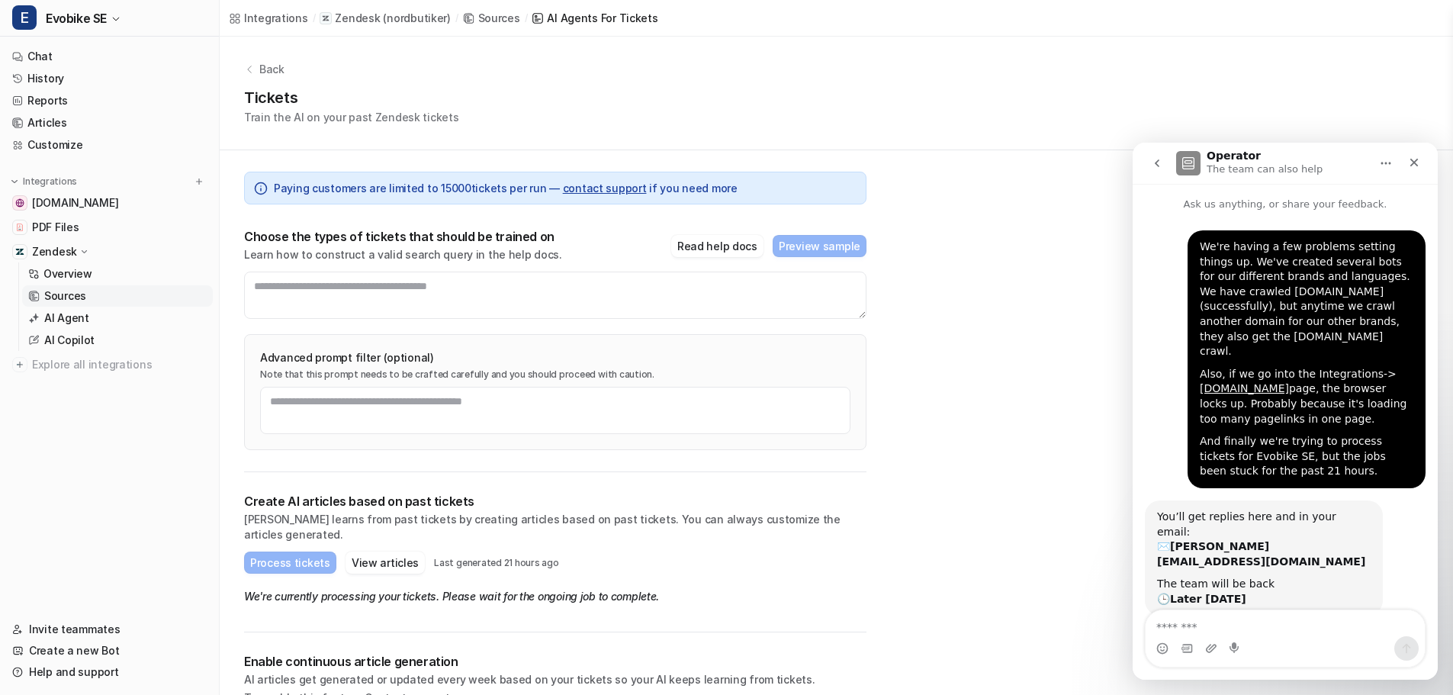
click at [1376, 163] on button "Home" at bounding box center [1385, 163] width 29 height 29
click at [1357, 161] on div "Operator The team can also help" at bounding box center [1273, 163] width 194 height 27
click at [1413, 164] on icon "Close" at bounding box center [1414, 163] width 8 height 8
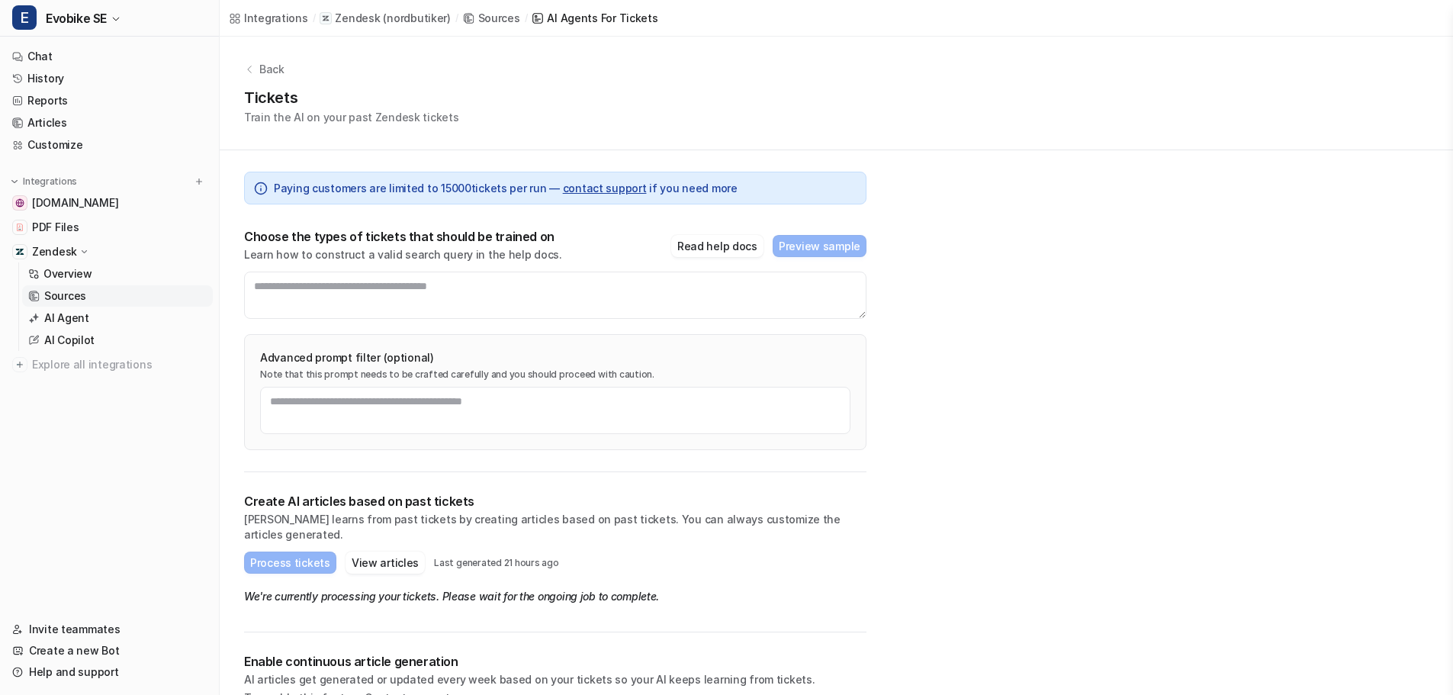
click at [970, 42] on div "Back Tickets Train the AI on your past Zendesk tickets" at bounding box center [836, 94] width 1233 height 114
